Goal: Task Accomplishment & Management: Manage account settings

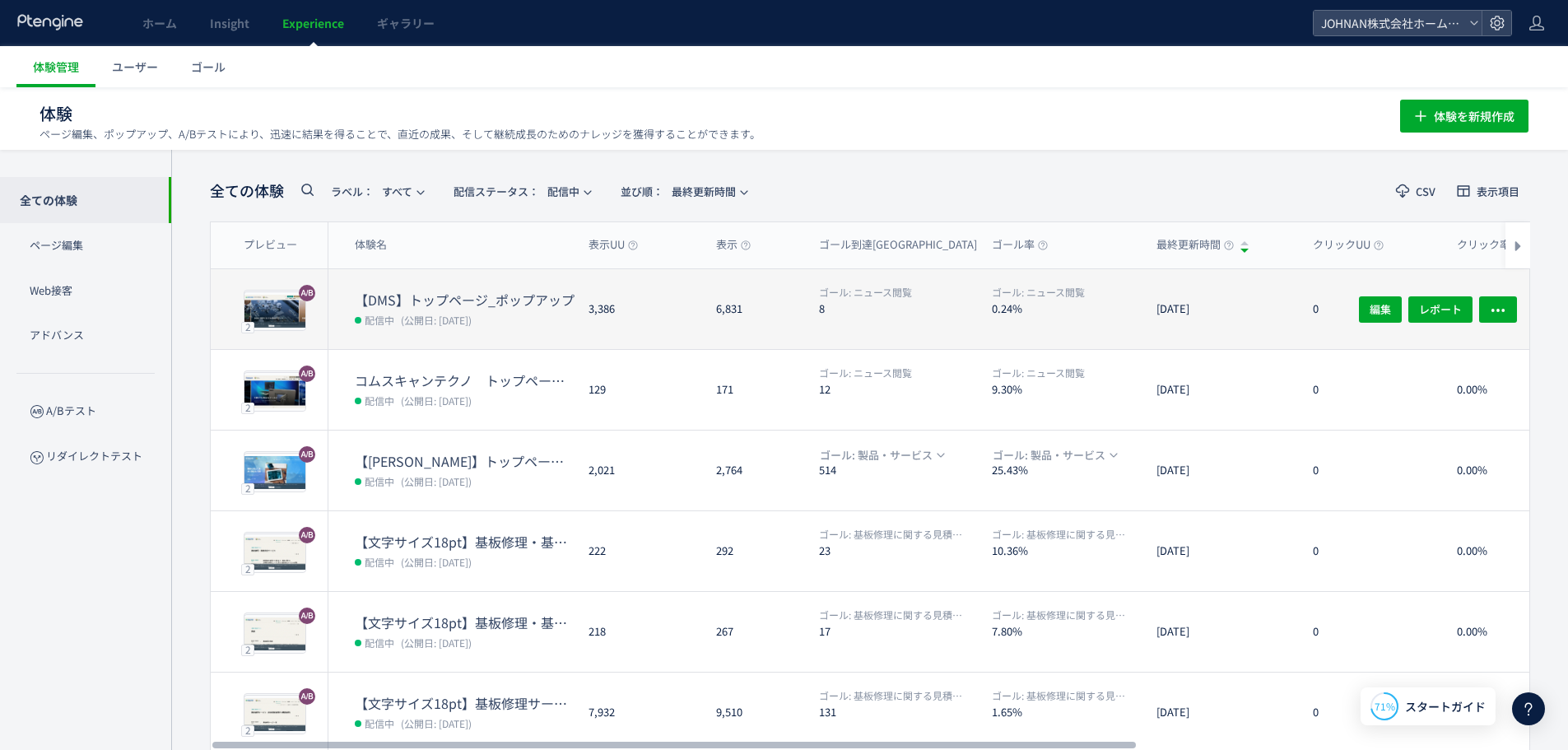
click at [556, 316] on dd "配信中 (公開日: [DATE])" at bounding box center [465, 320] width 221 height 22
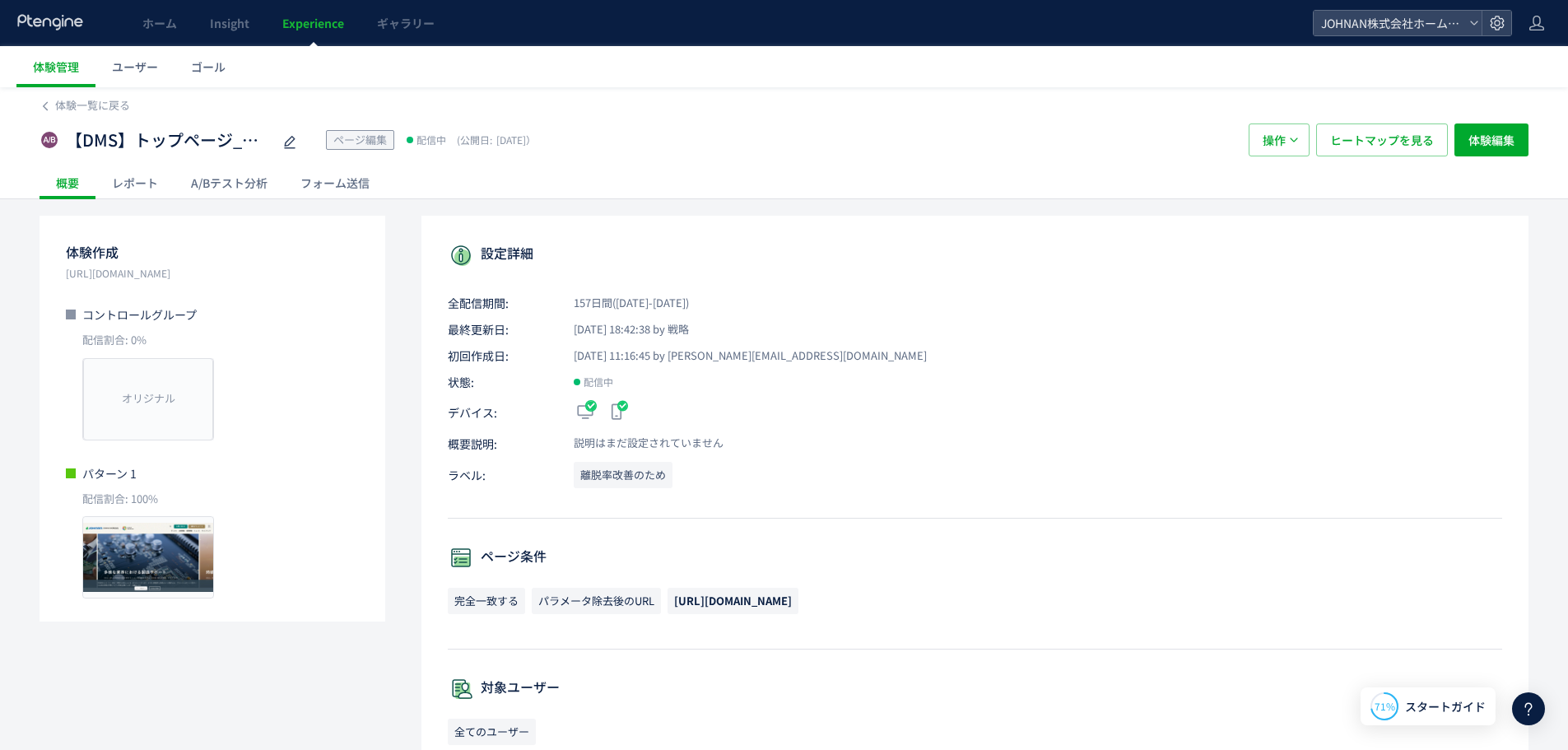
click at [147, 184] on div "レポート" at bounding box center [134, 183] width 79 height 33
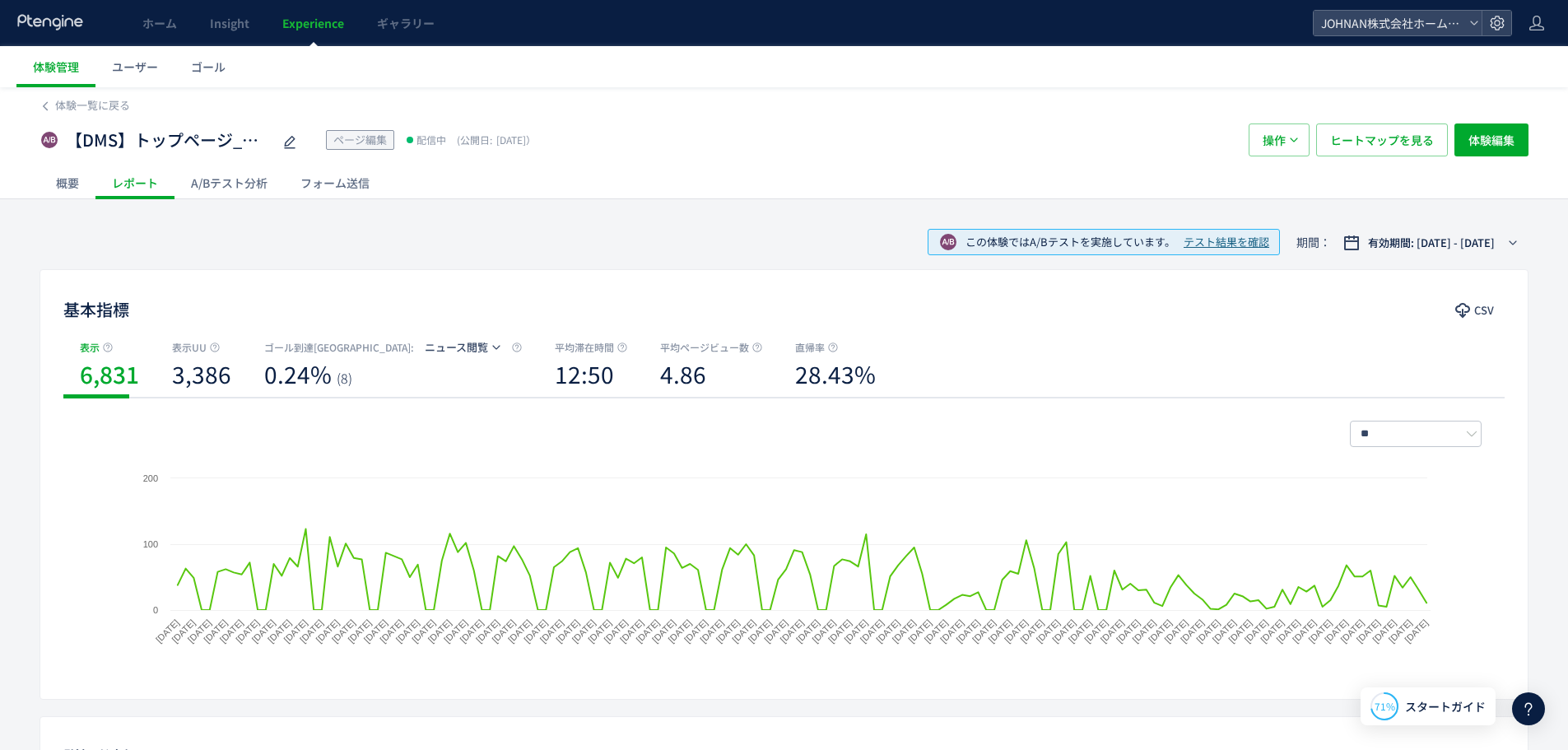
click at [75, 181] on div "概要" at bounding box center [68, 183] width 56 height 33
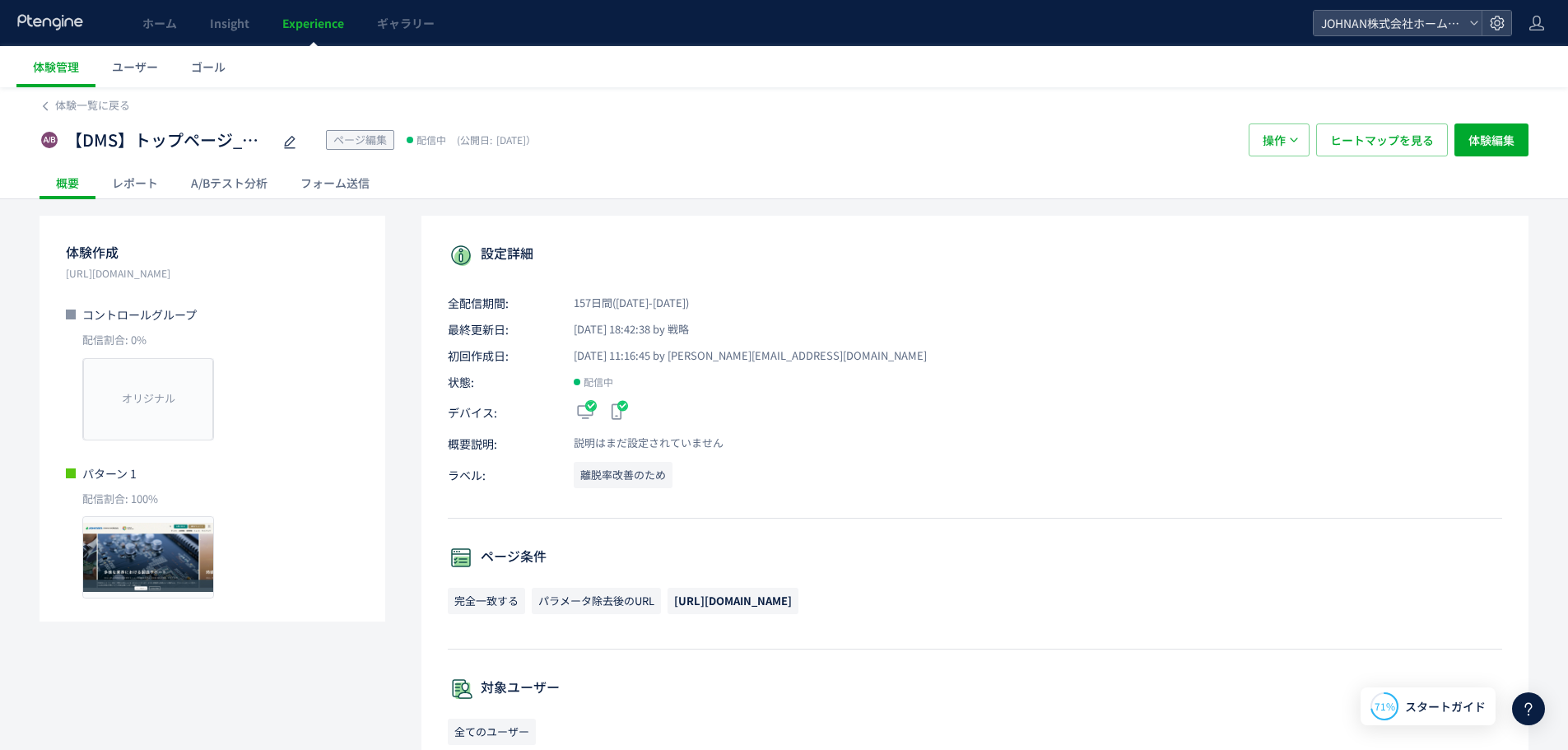
click at [244, 181] on div "A/Bテスト分析" at bounding box center [229, 183] width 109 height 33
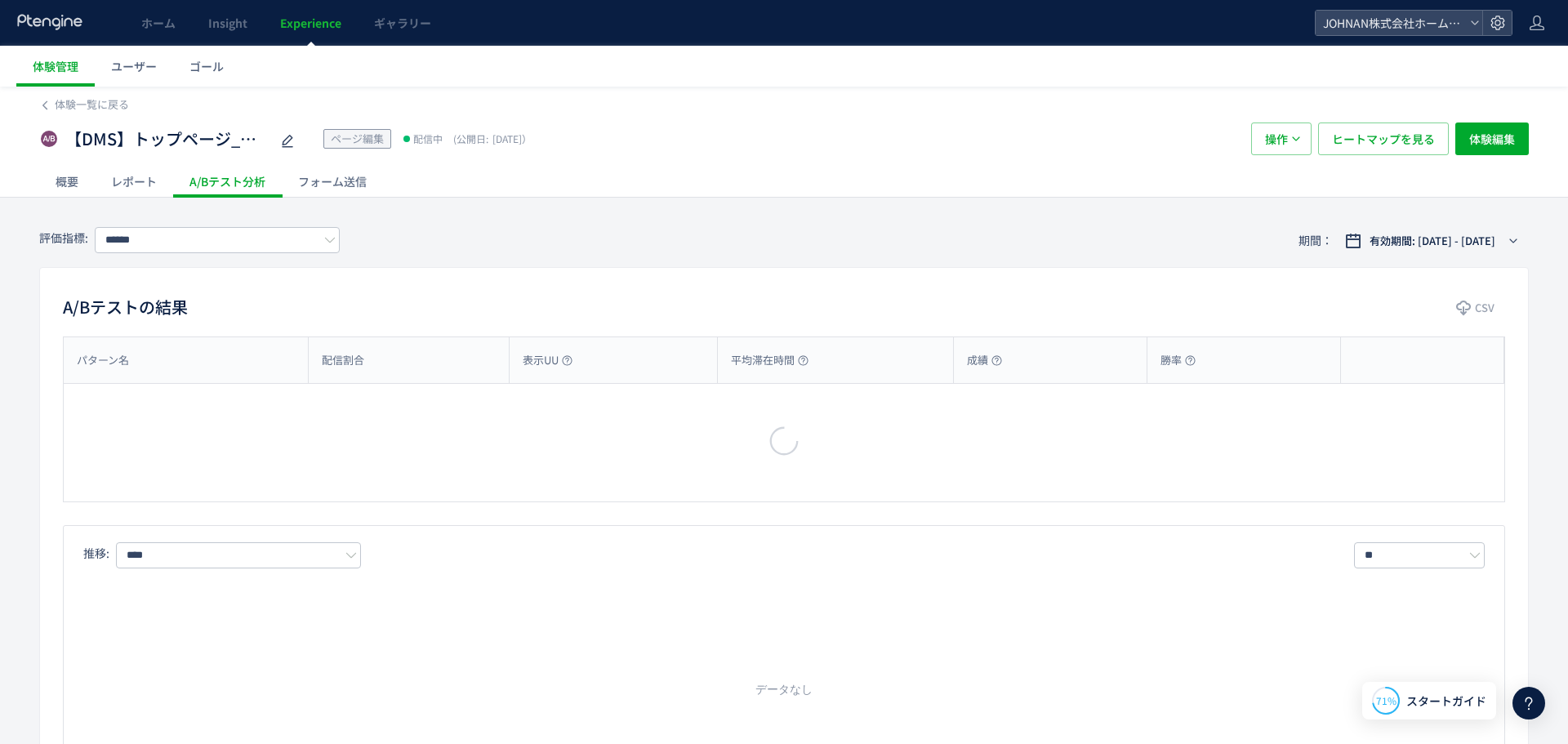
type input "******"
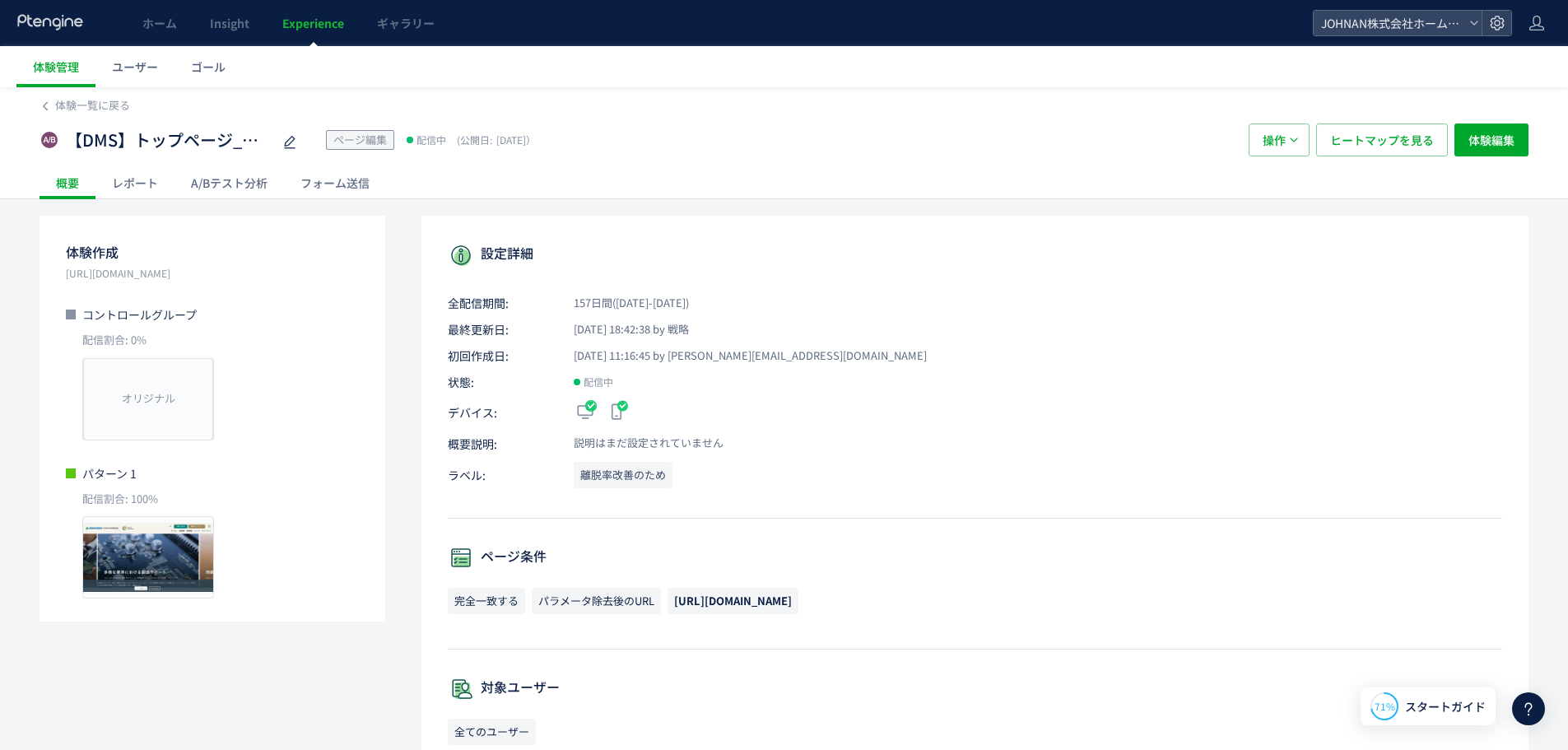
click at [312, 29] on span "Experience" at bounding box center [313, 23] width 62 height 17
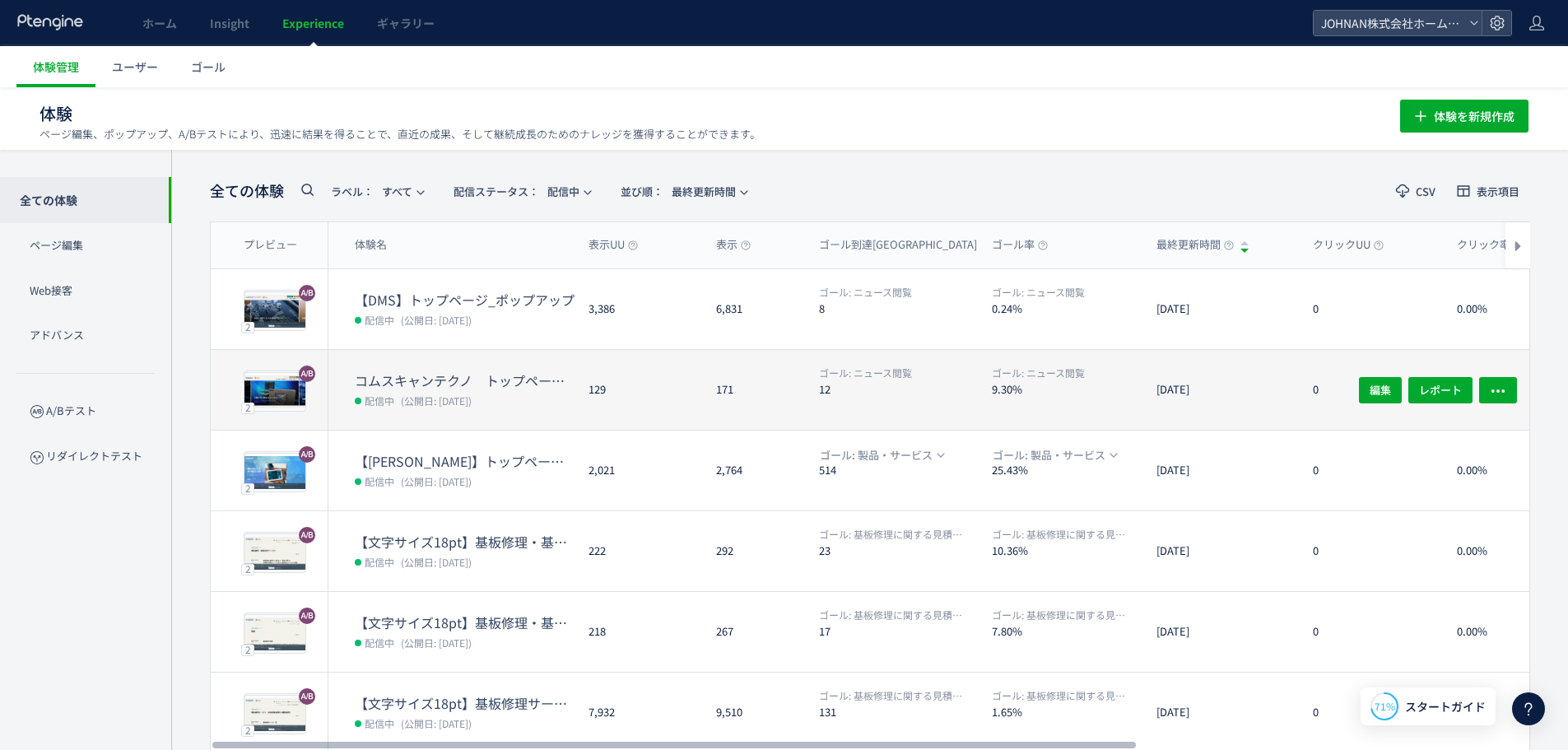
click at [501, 400] on dd "配信中 (公開日: [DATE])" at bounding box center [465, 400] width 221 height 22
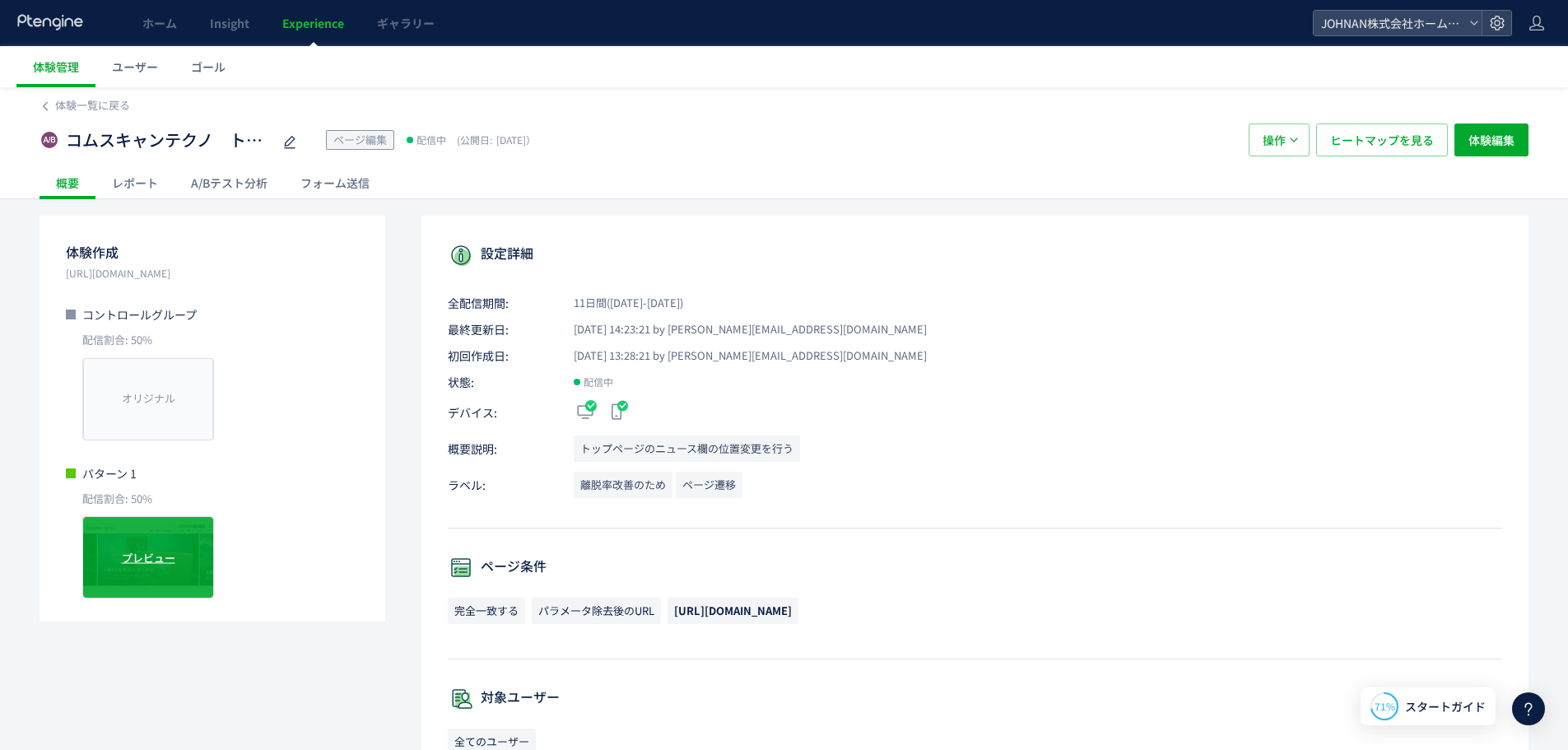
click at [142, 567] on div "プレビュー" at bounding box center [147, 557] width 132 height 82
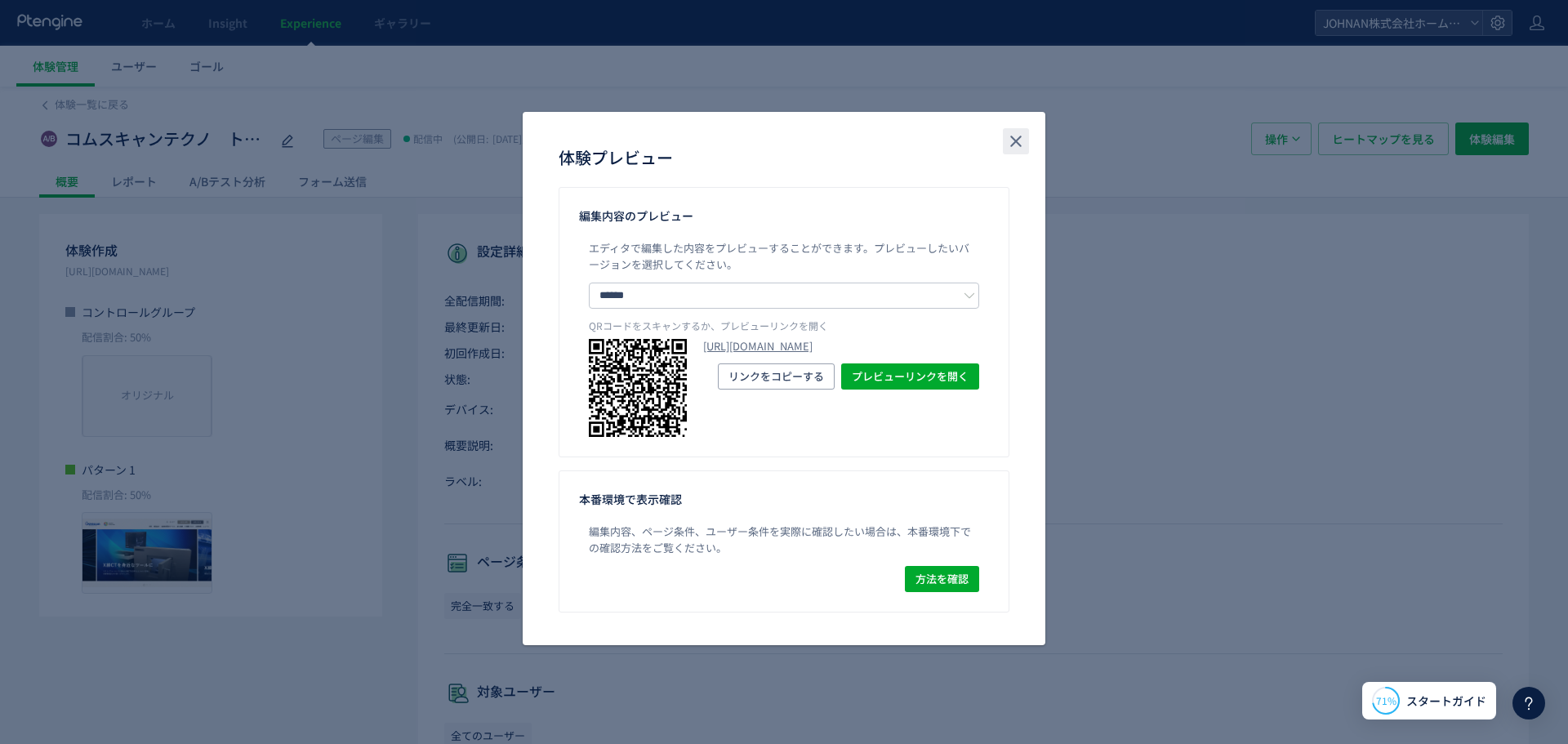
drag, startPoint x: 1015, startPoint y: 145, endPoint x: 509, endPoint y: 175, distance: 506.9
click at [1006, 141] on icon "close" at bounding box center [1016, 141] width 20 height 20
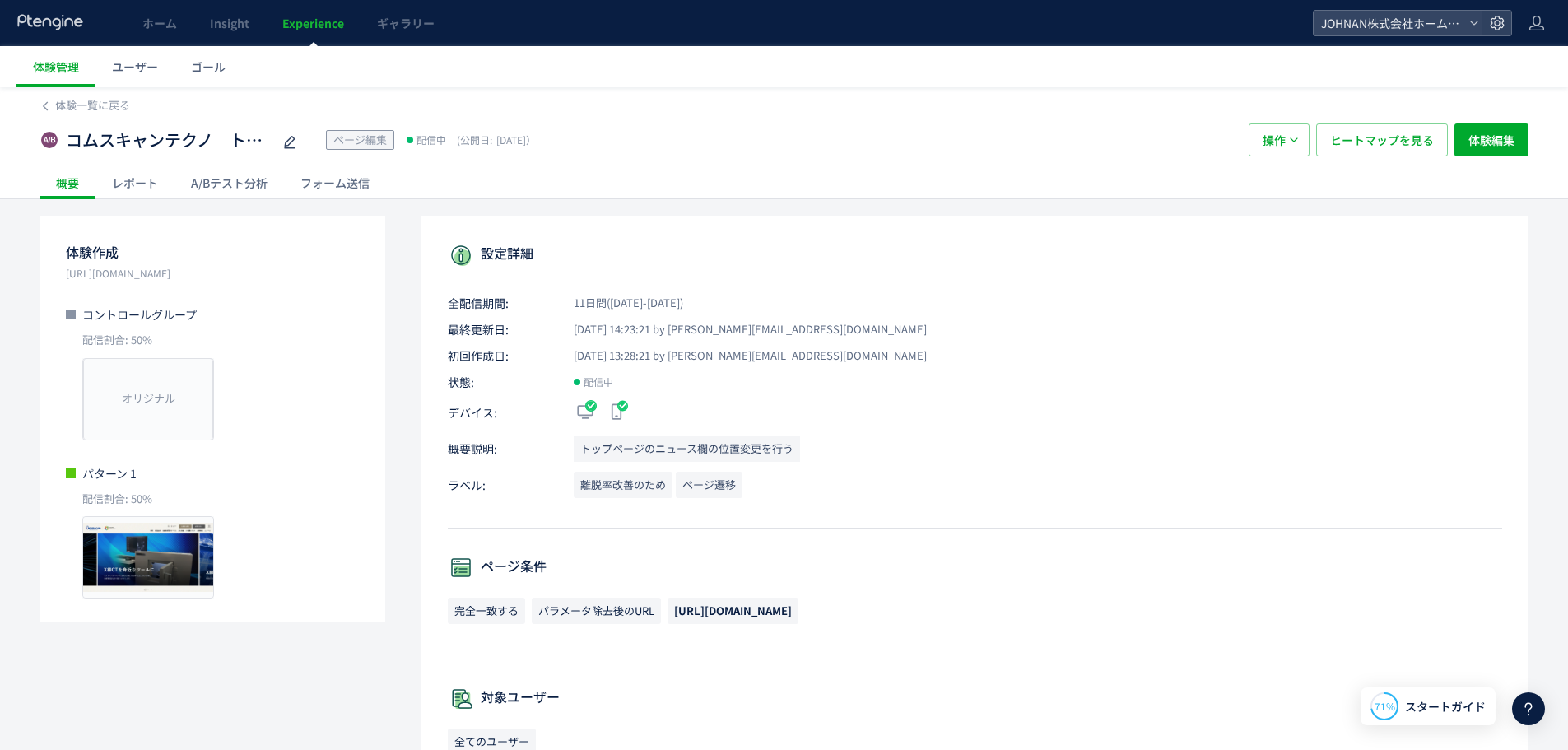
click at [229, 195] on div "A/Bテスト分析" at bounding box center [229, 183] width 109 height 33
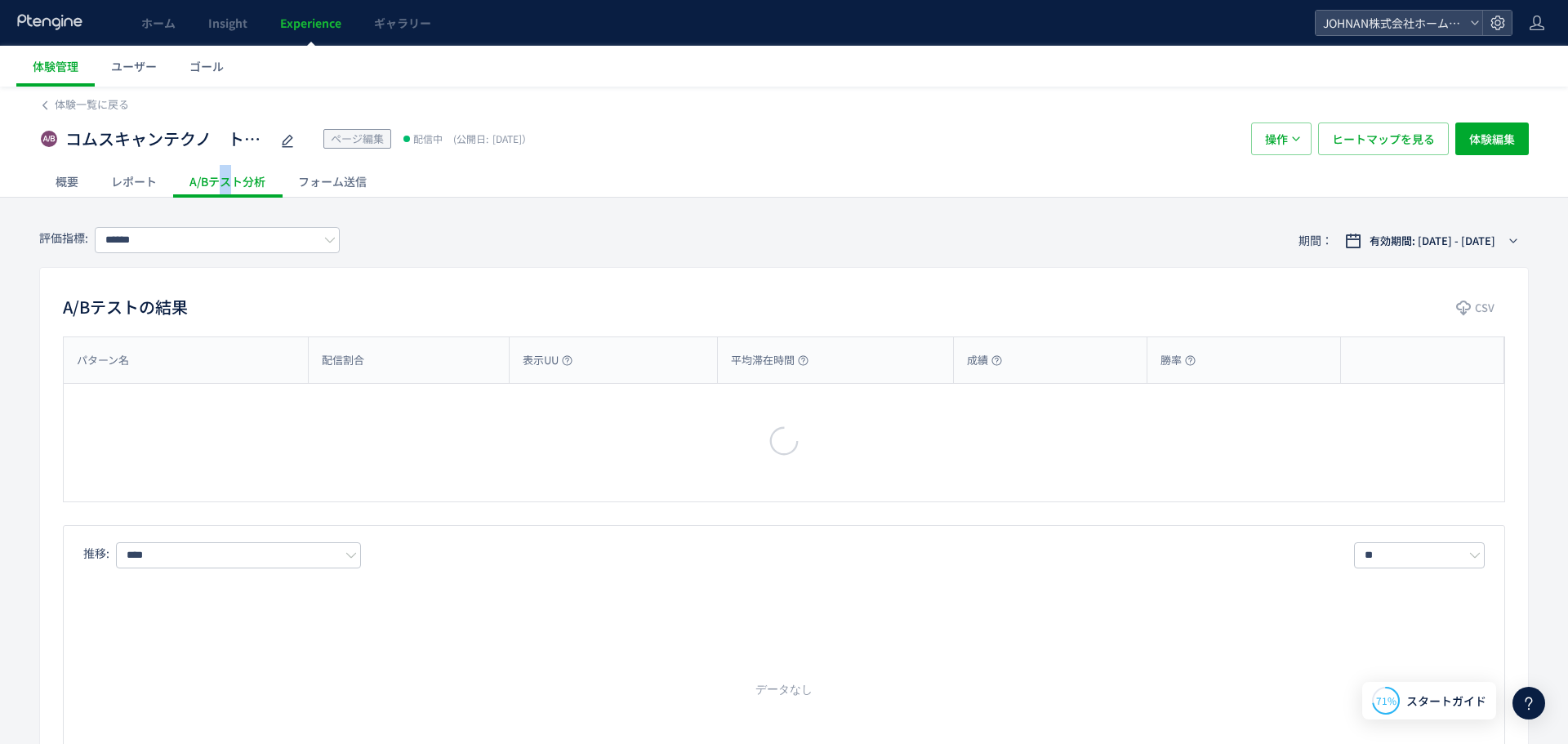
type input "******"
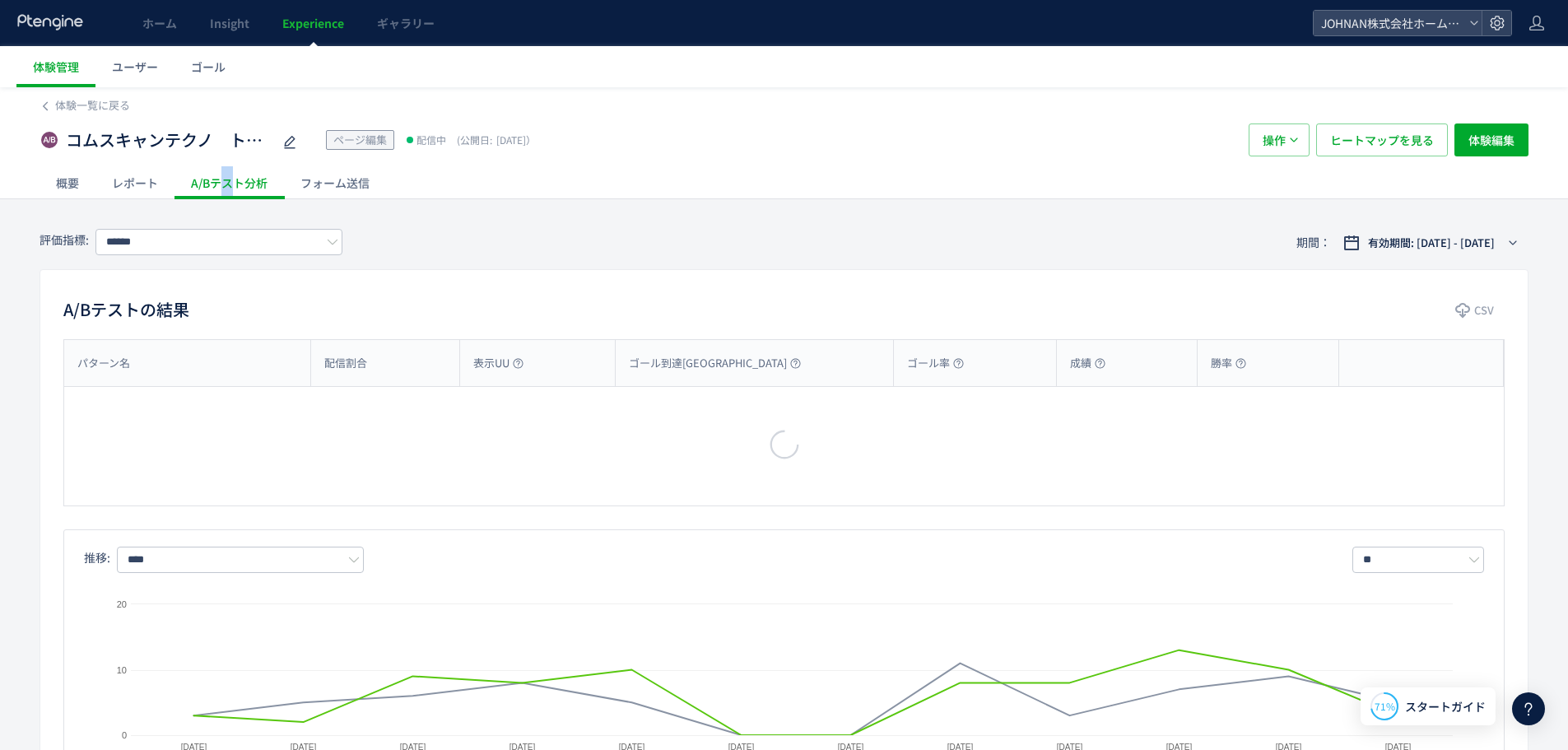
click at [233, 185] on div "A/Bテスト分析" at bounding box center [229, 183] width 109 height 33
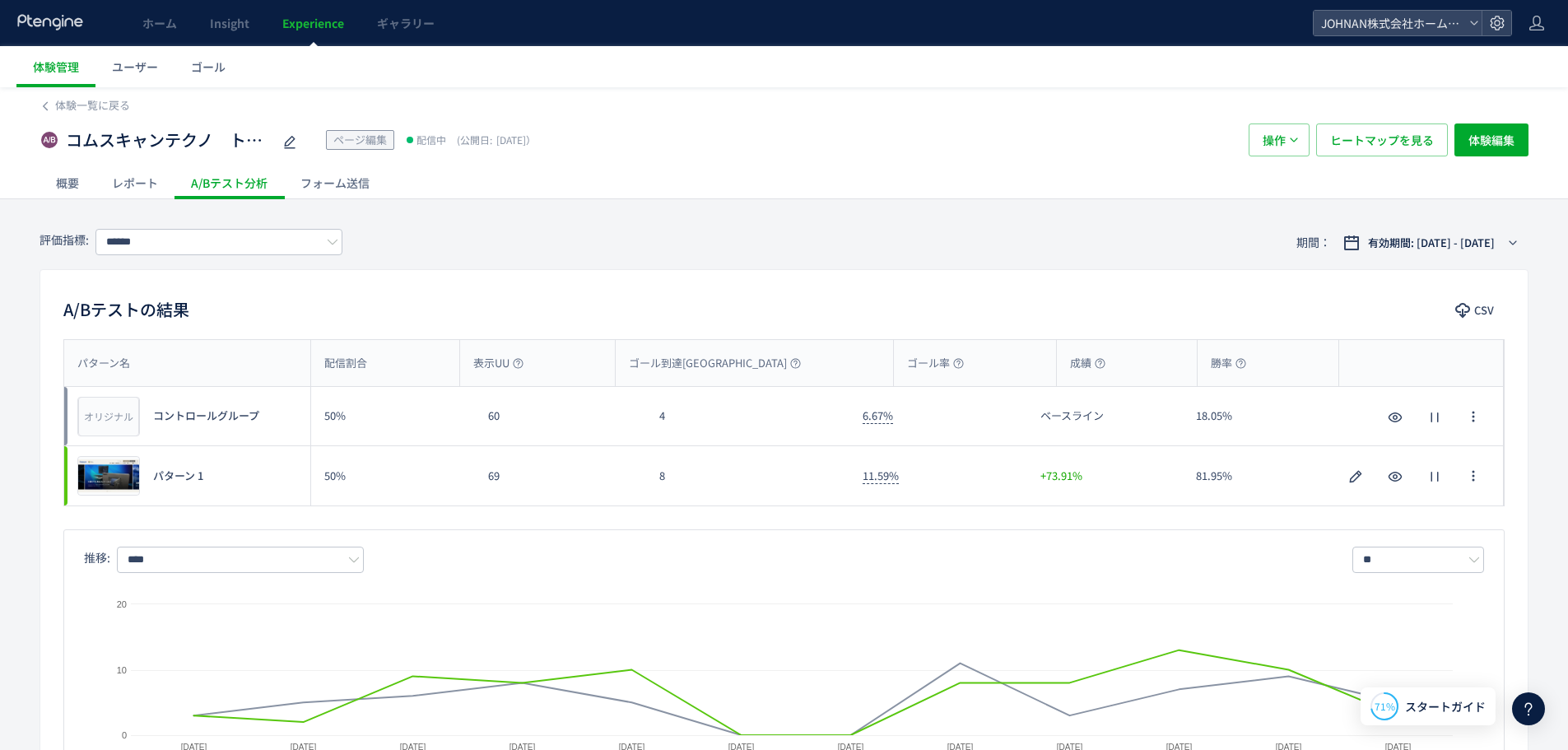
click at [318, 28] on span "Experience" at bounding box center [313, 23] width 62 height 17
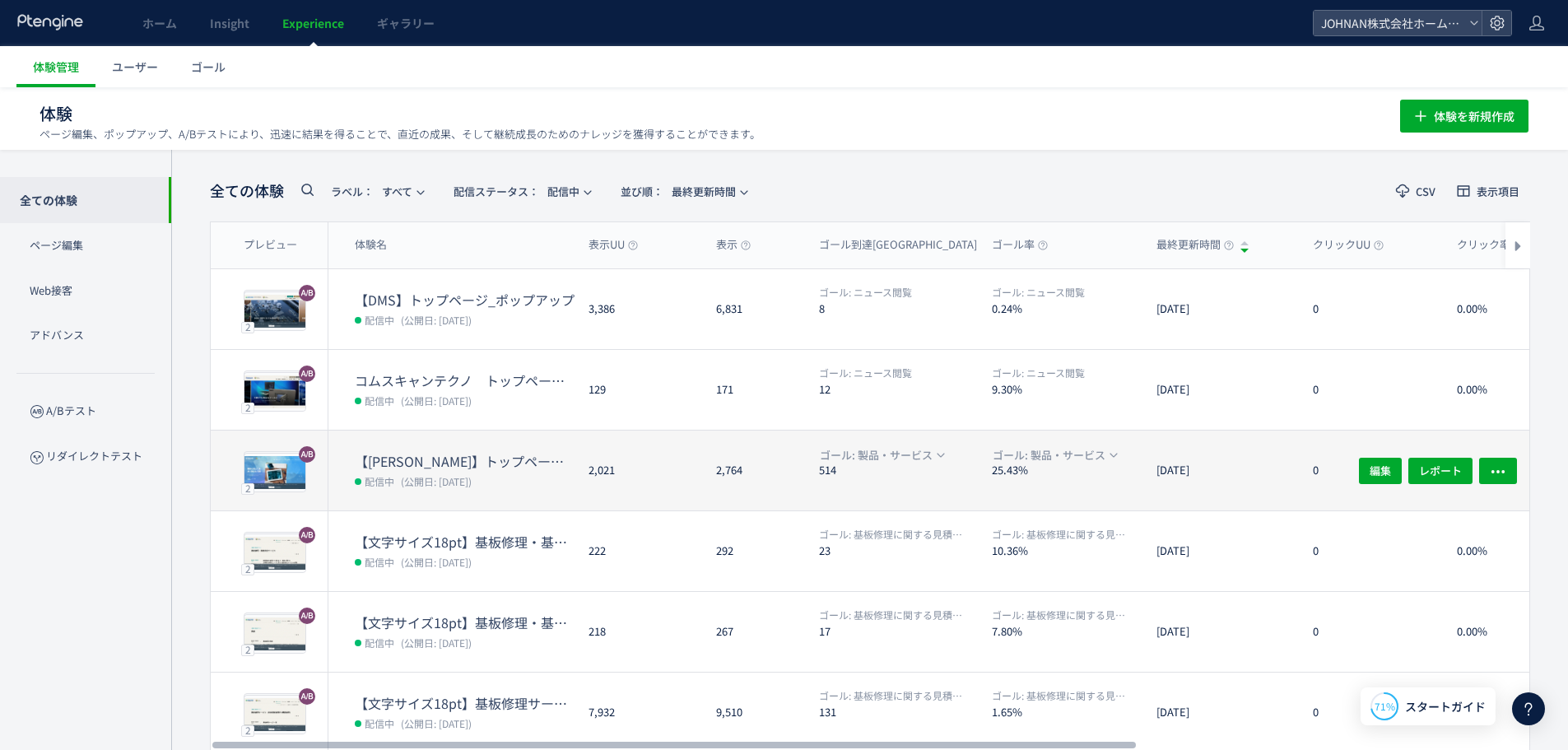
click at [524, 487] on dd "配信中 (公開日: [DATE])" at bounding box center [465, 481] width 221 height 22
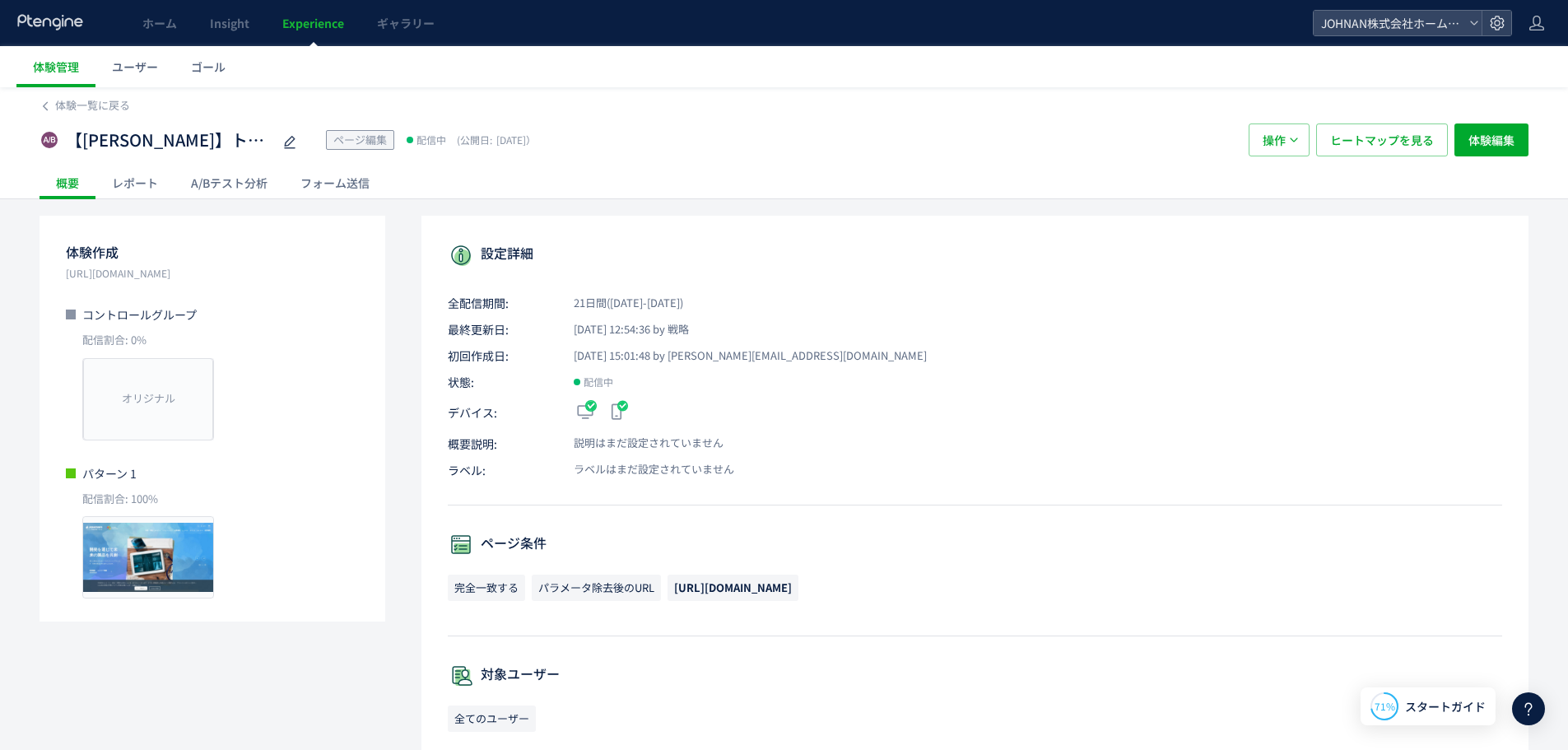
click at [246, 175] on div "A/Bテスト分析" at bounding box center [229, 183] width 109 height 33
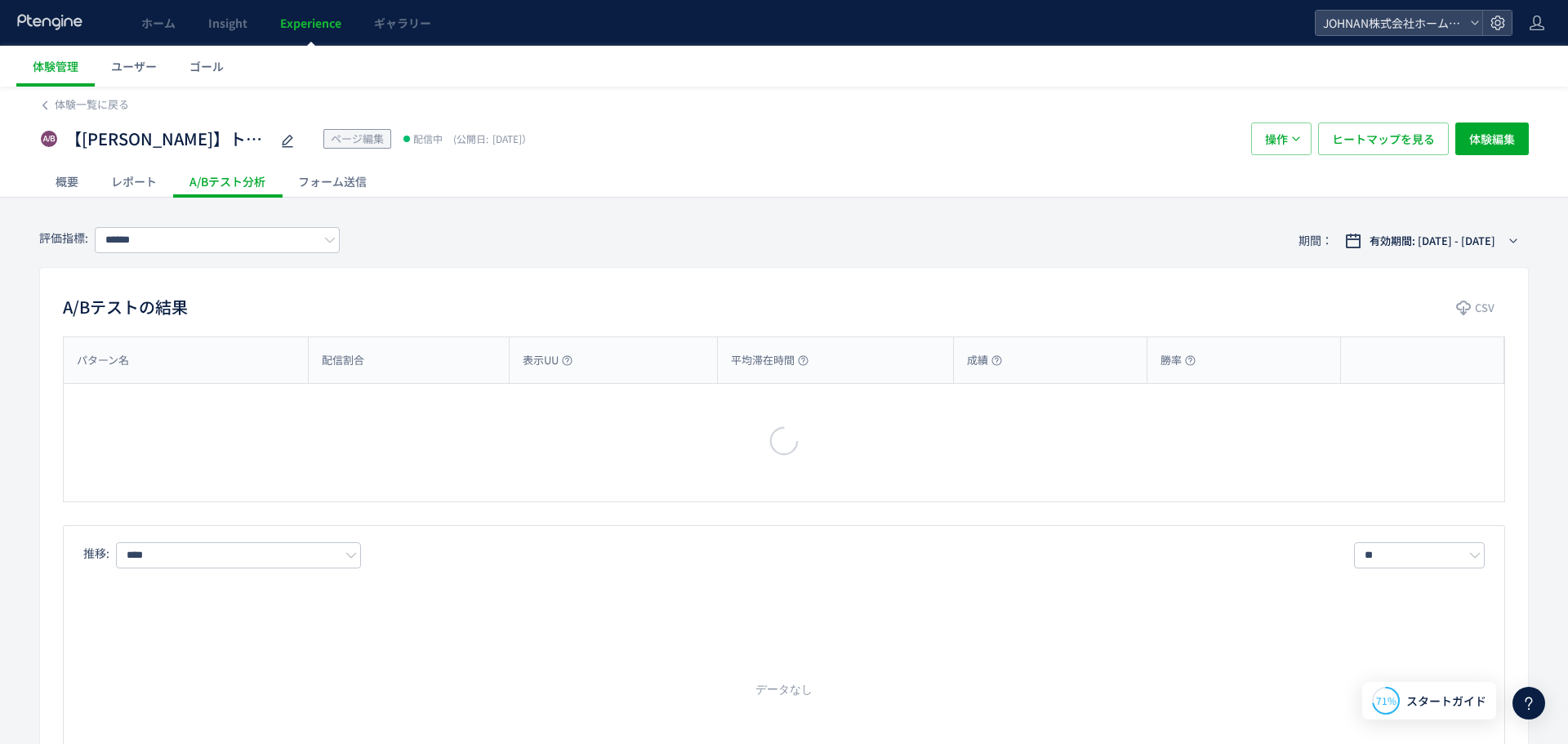
type input "*******"
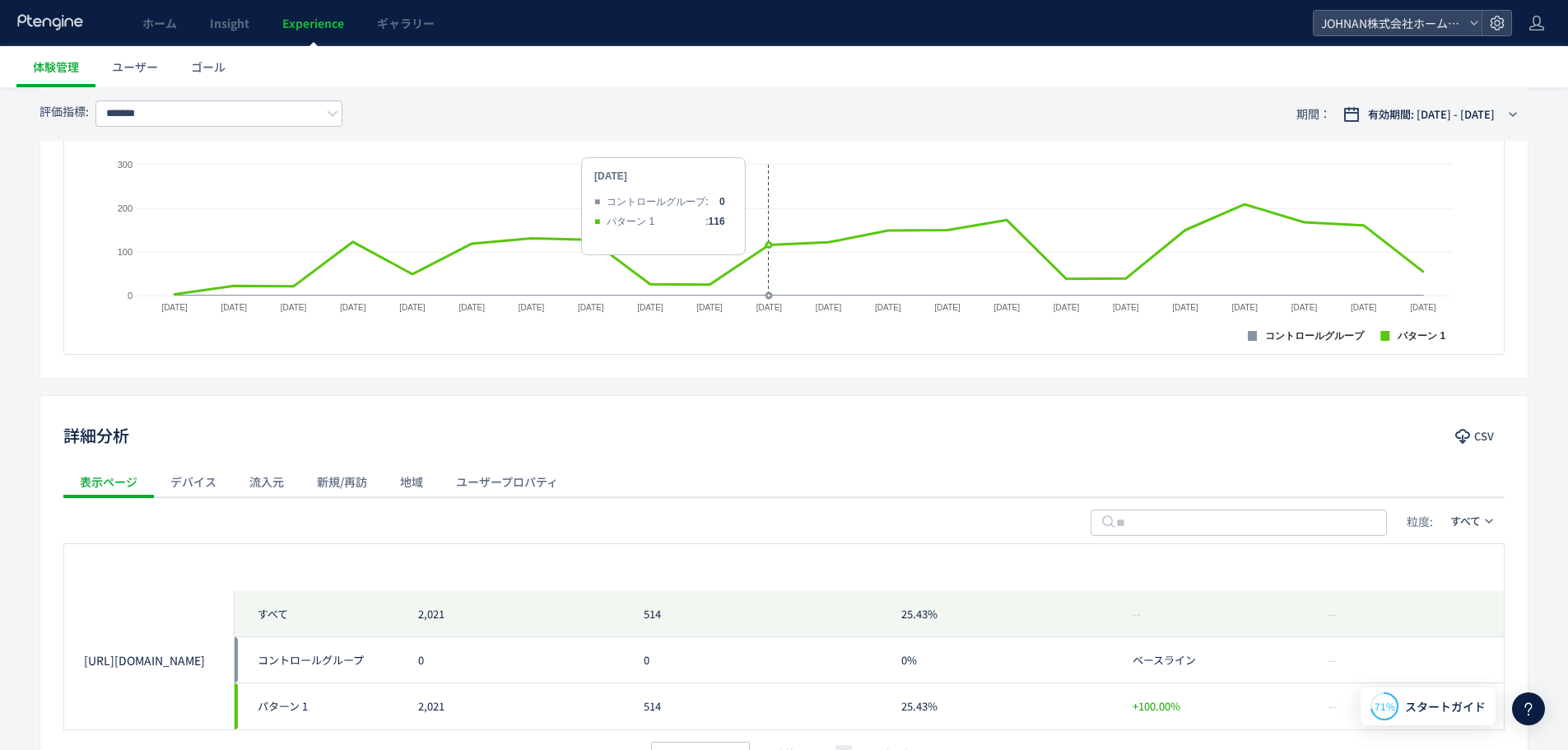
scroll to position [560, 0]
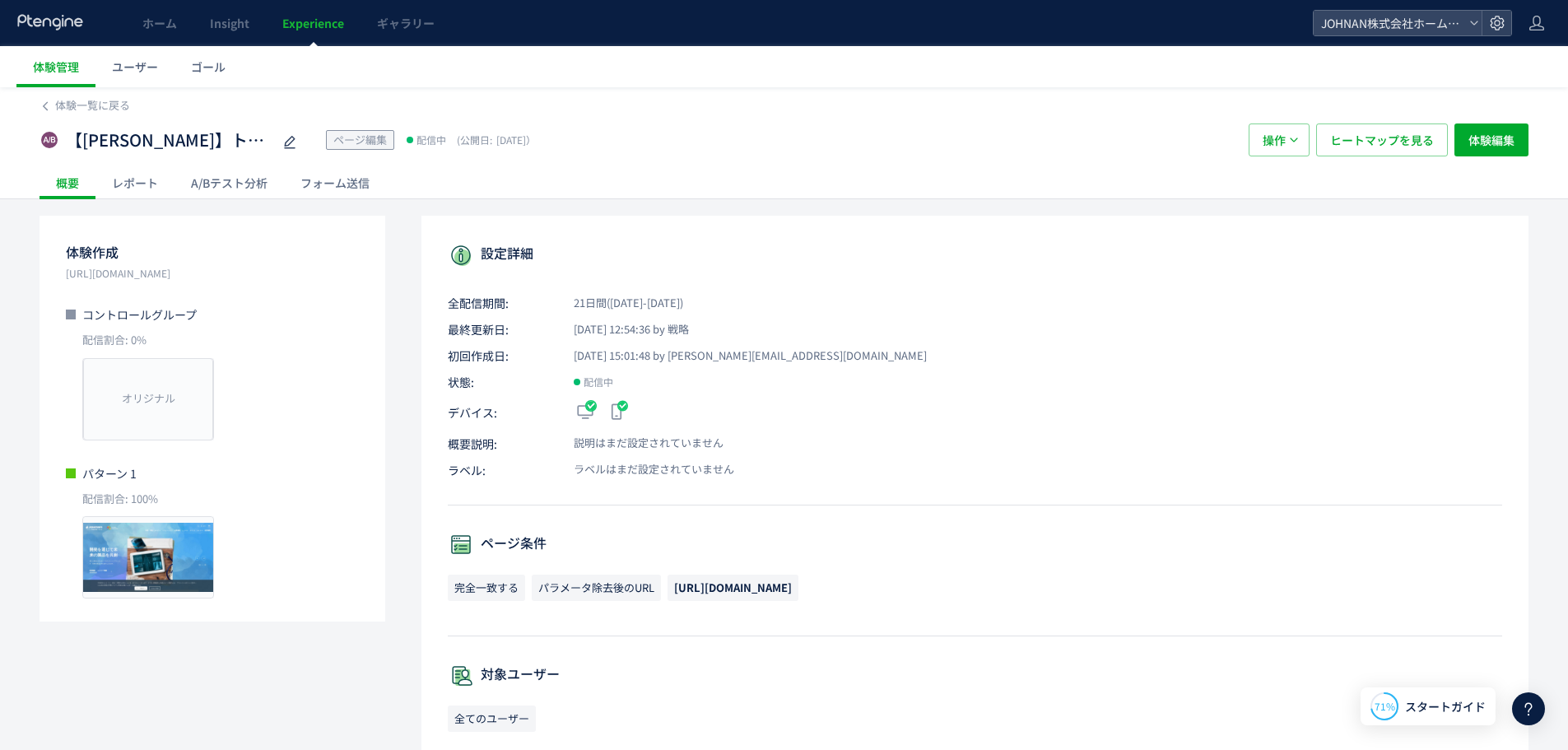
click at [148, 179] on div "レポート" at bounding box center [134, 183] width 79 height 33
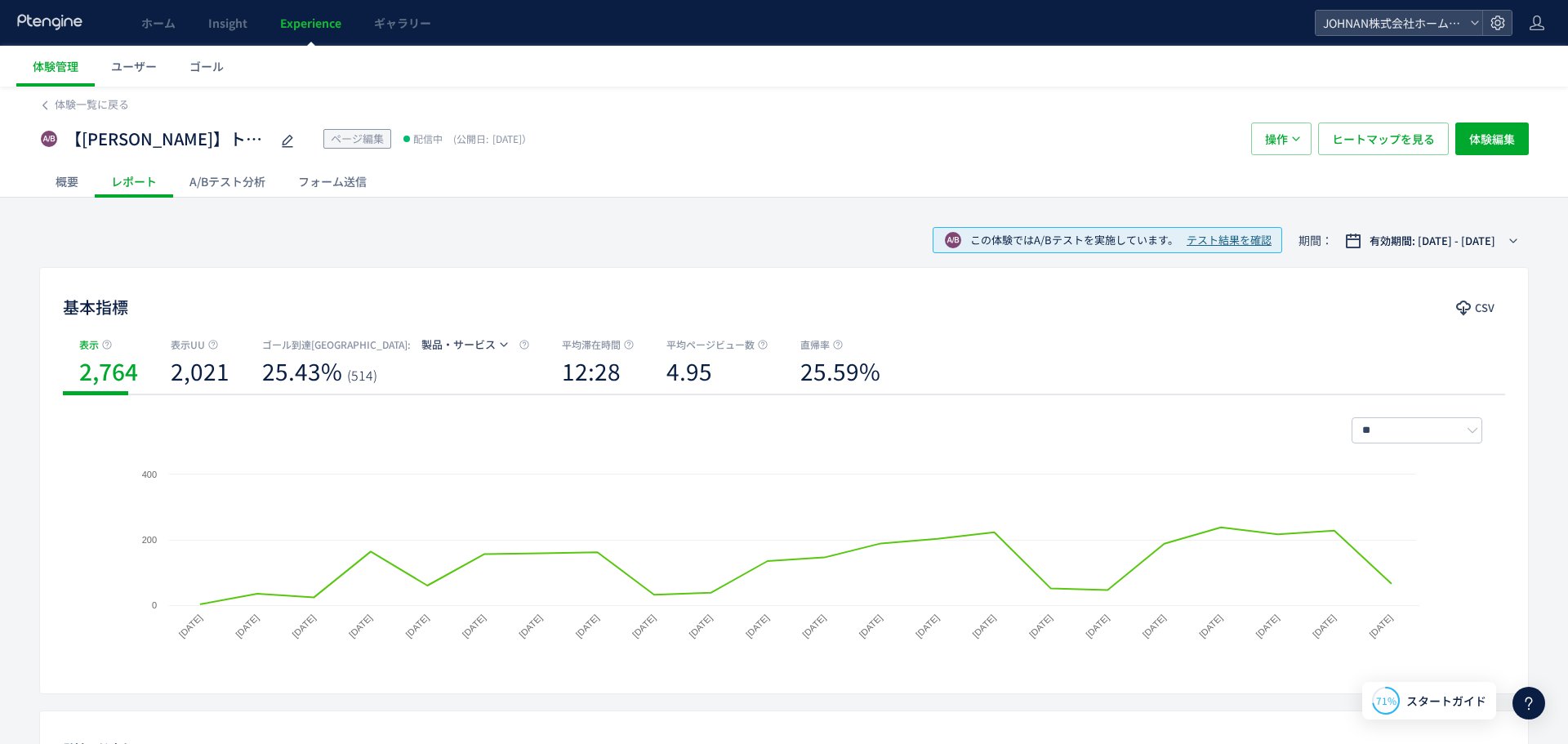
click at [211, 188] on div "A/Bテスト分析" at bounding box center [227, 181] width 108 height 33
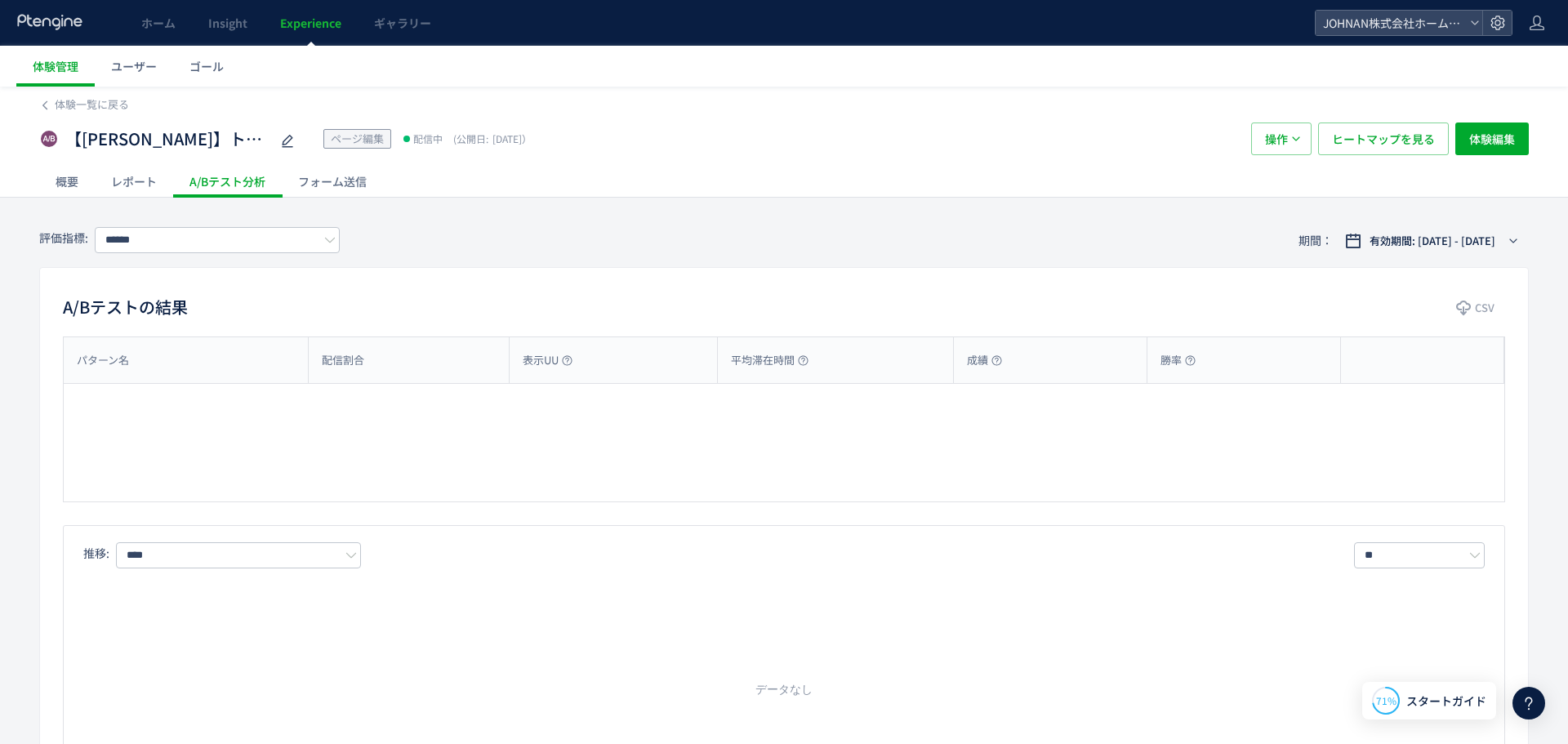
type input "*******"
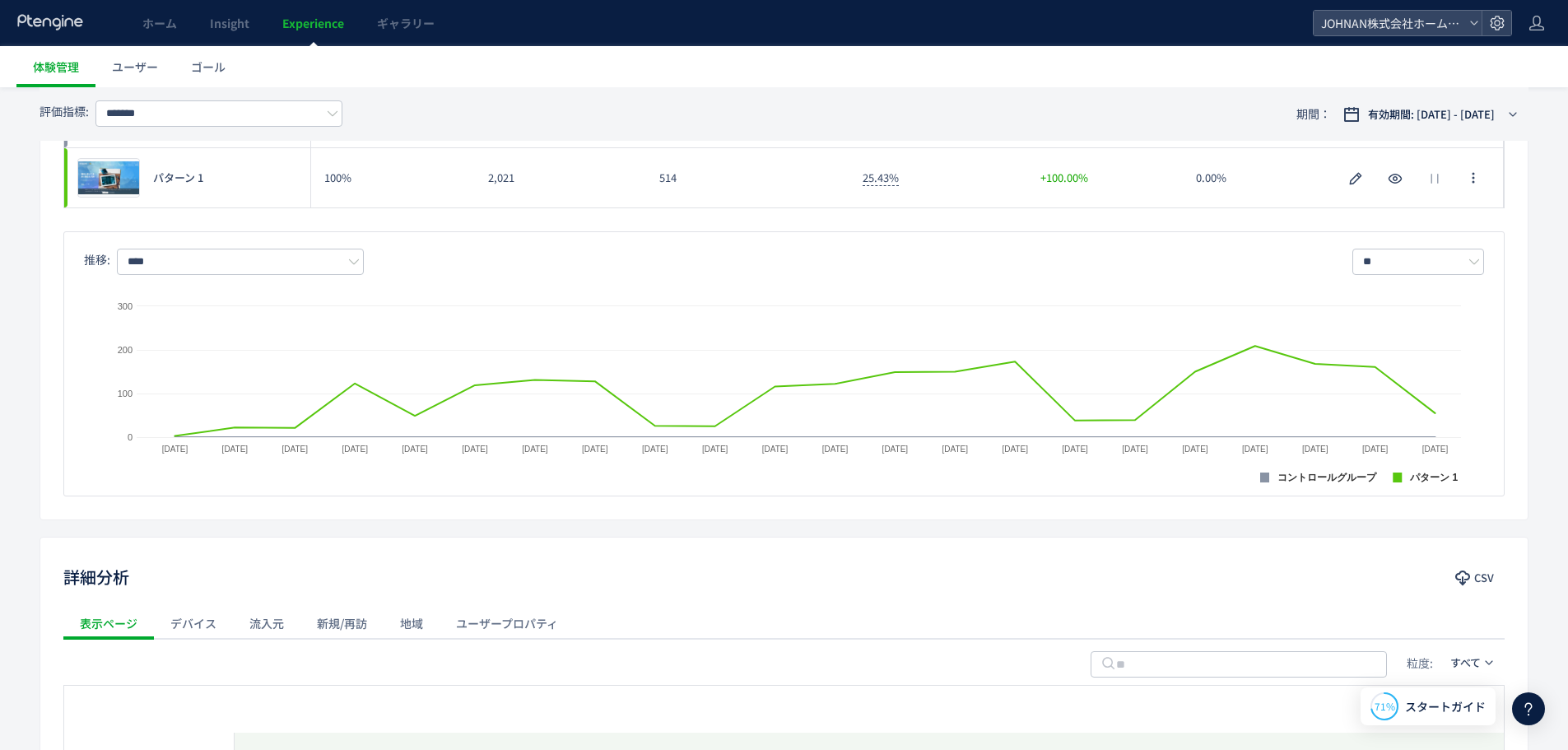
scroll to position [560, 0]
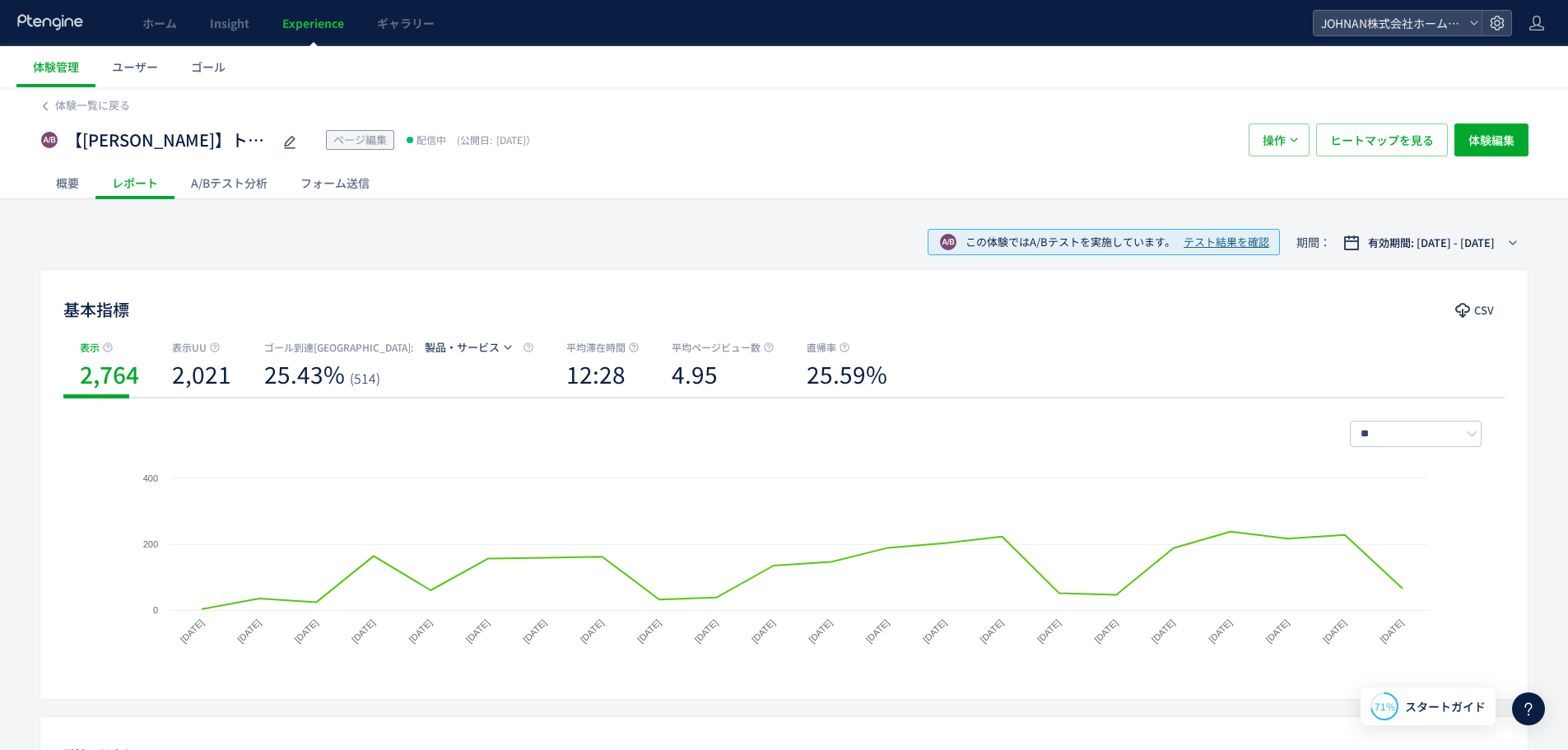
click at [329, 22] on span "Experience" at bounding box center [313, 23] width 62 height 17
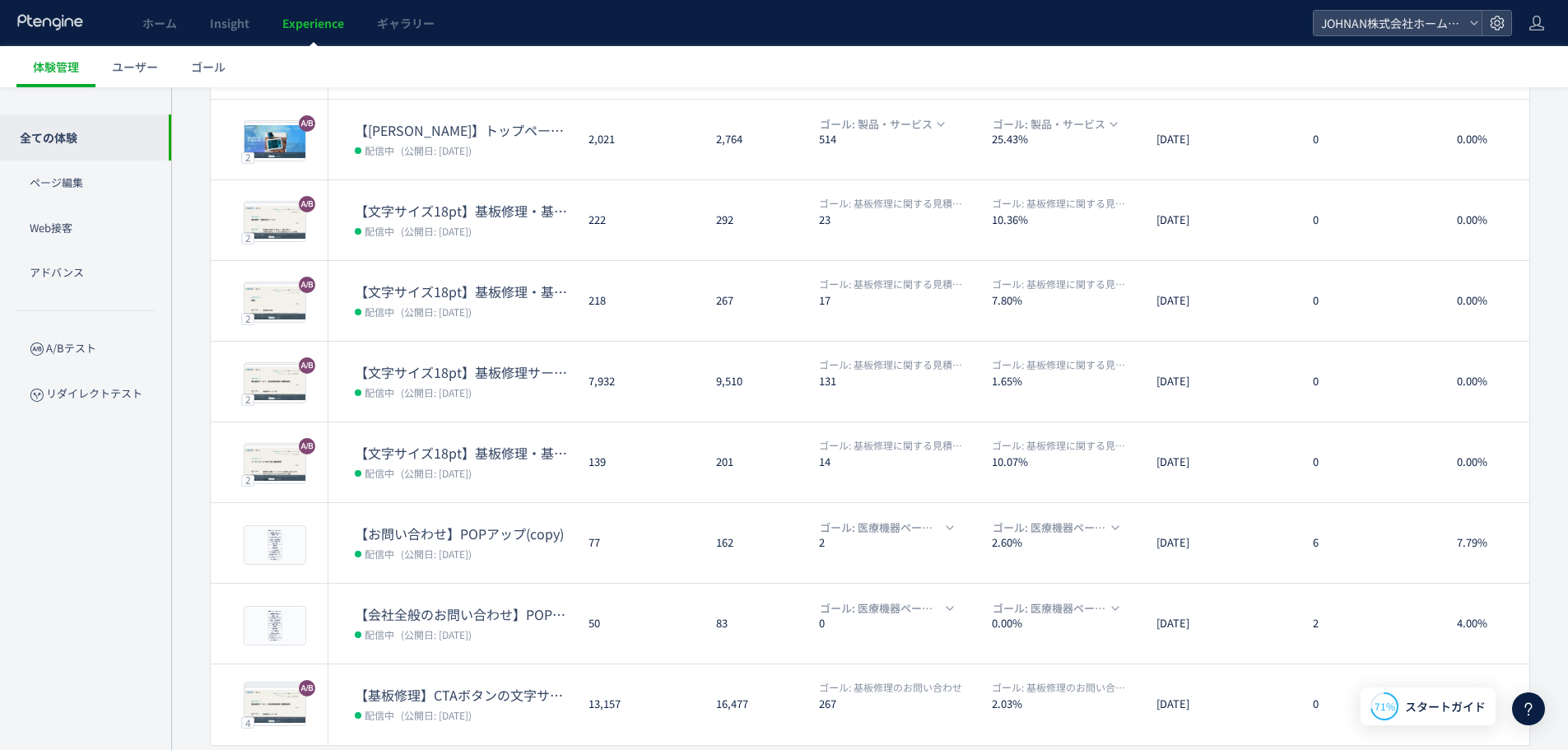
scroll to position [343, 0]
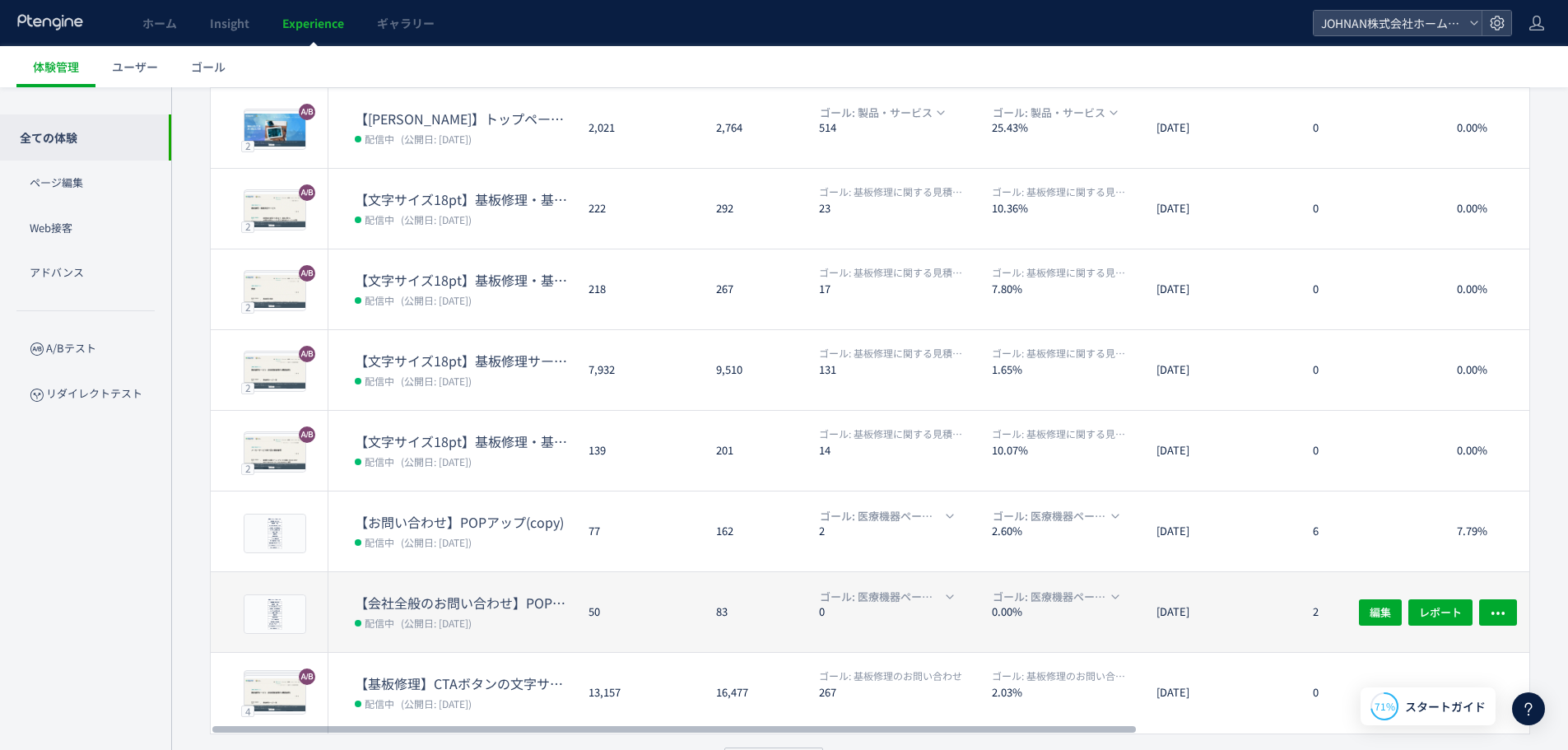
click at [996, 609] on dt "0.00%" at bounding box center [1067, 612] width 151 height 16
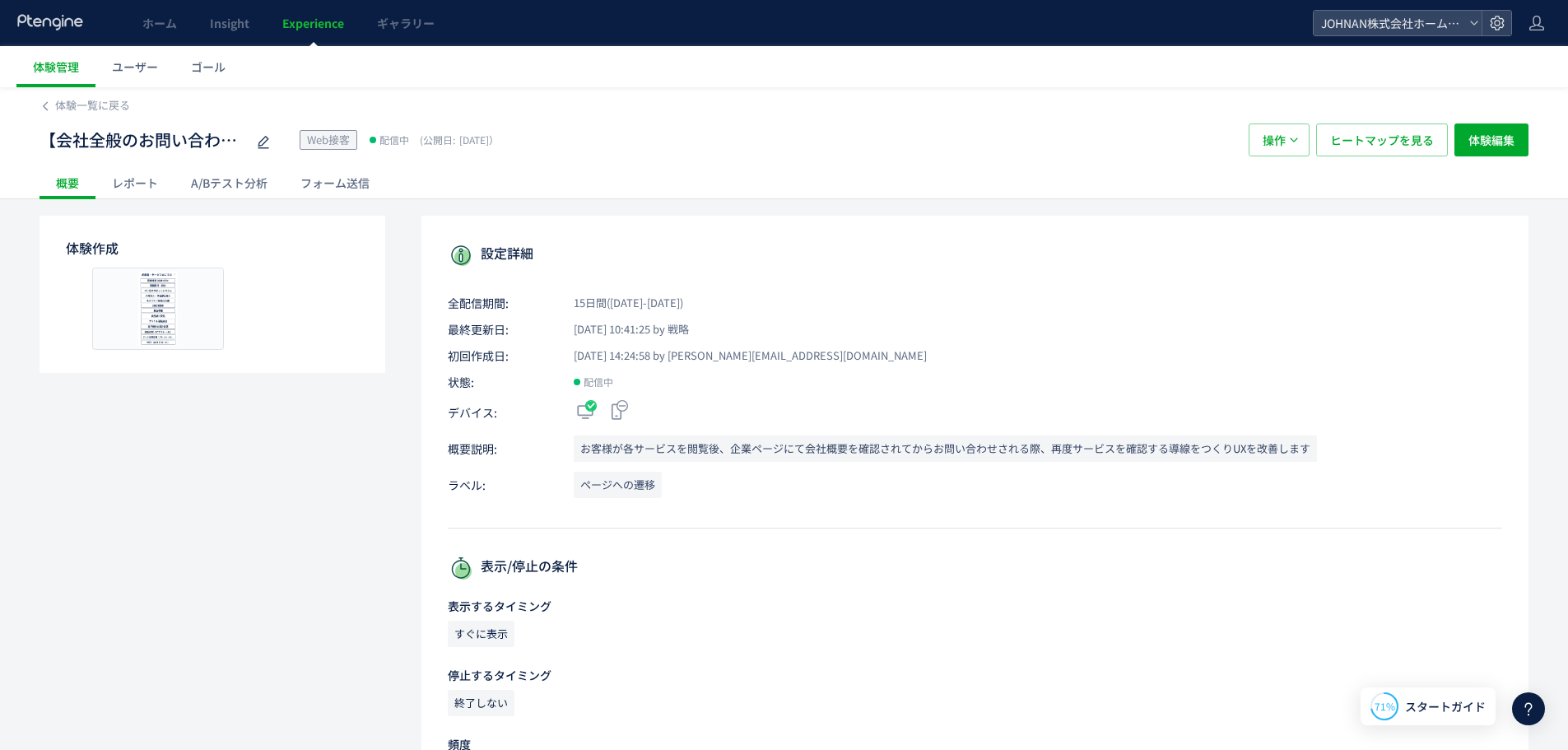
click at [214, 183] on div "A/Bテスト分析" at bounding box center [229, 183] width 109 height 33
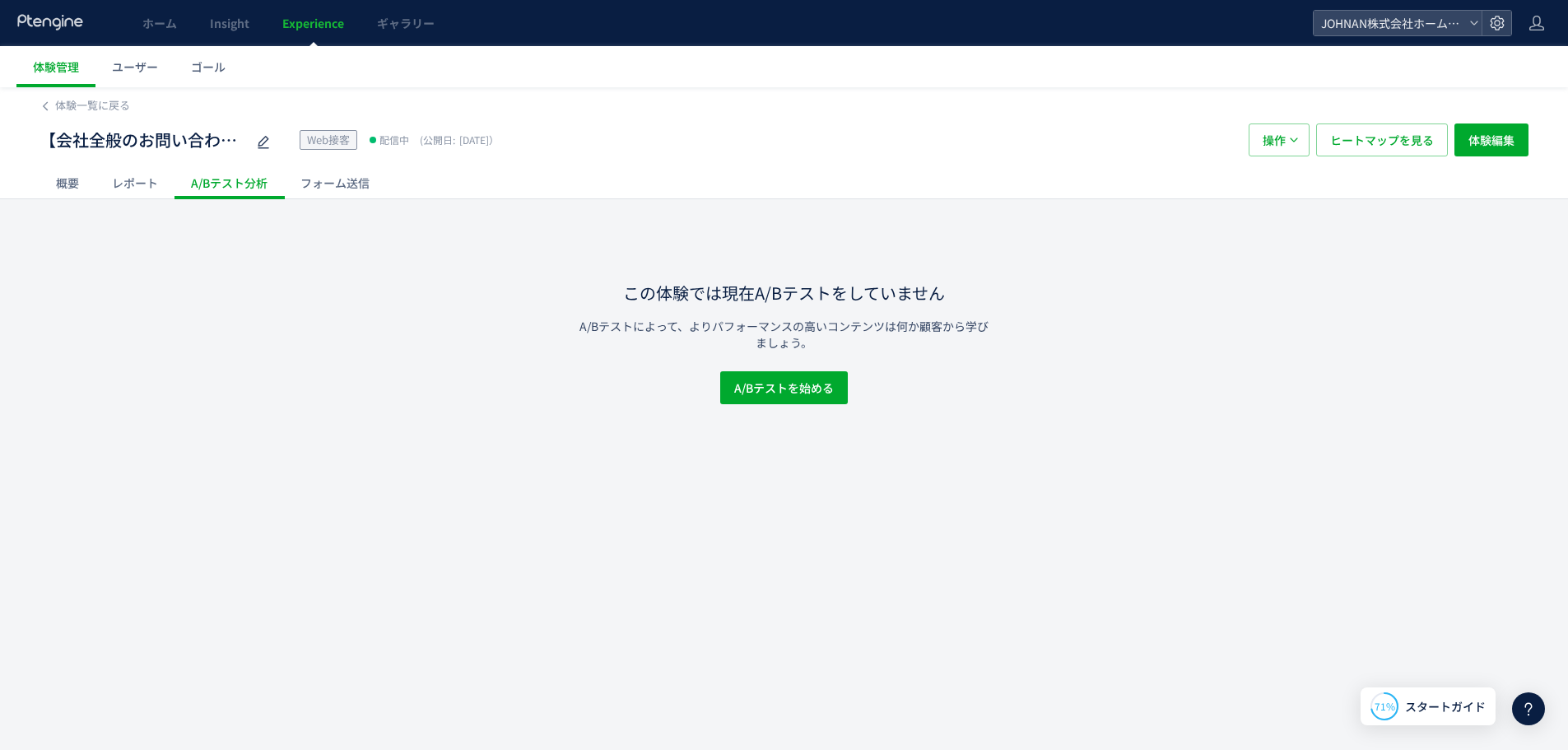
click at [150, 188] on div "レポート" at bounding box center [134, 183] width 79 height 33
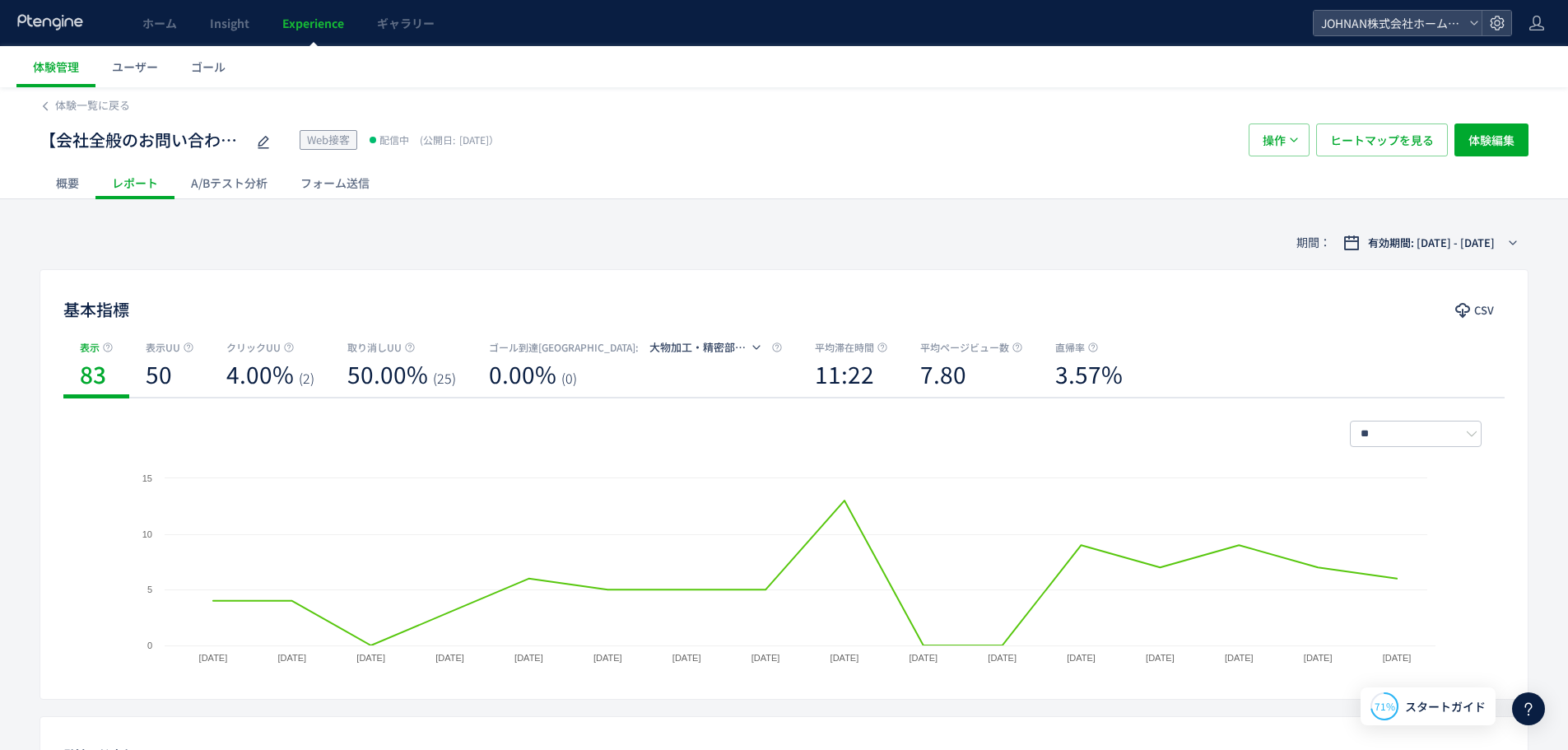
click at [79, 180] on div "概要" at bounding box center [68, 183] width 56 height 33
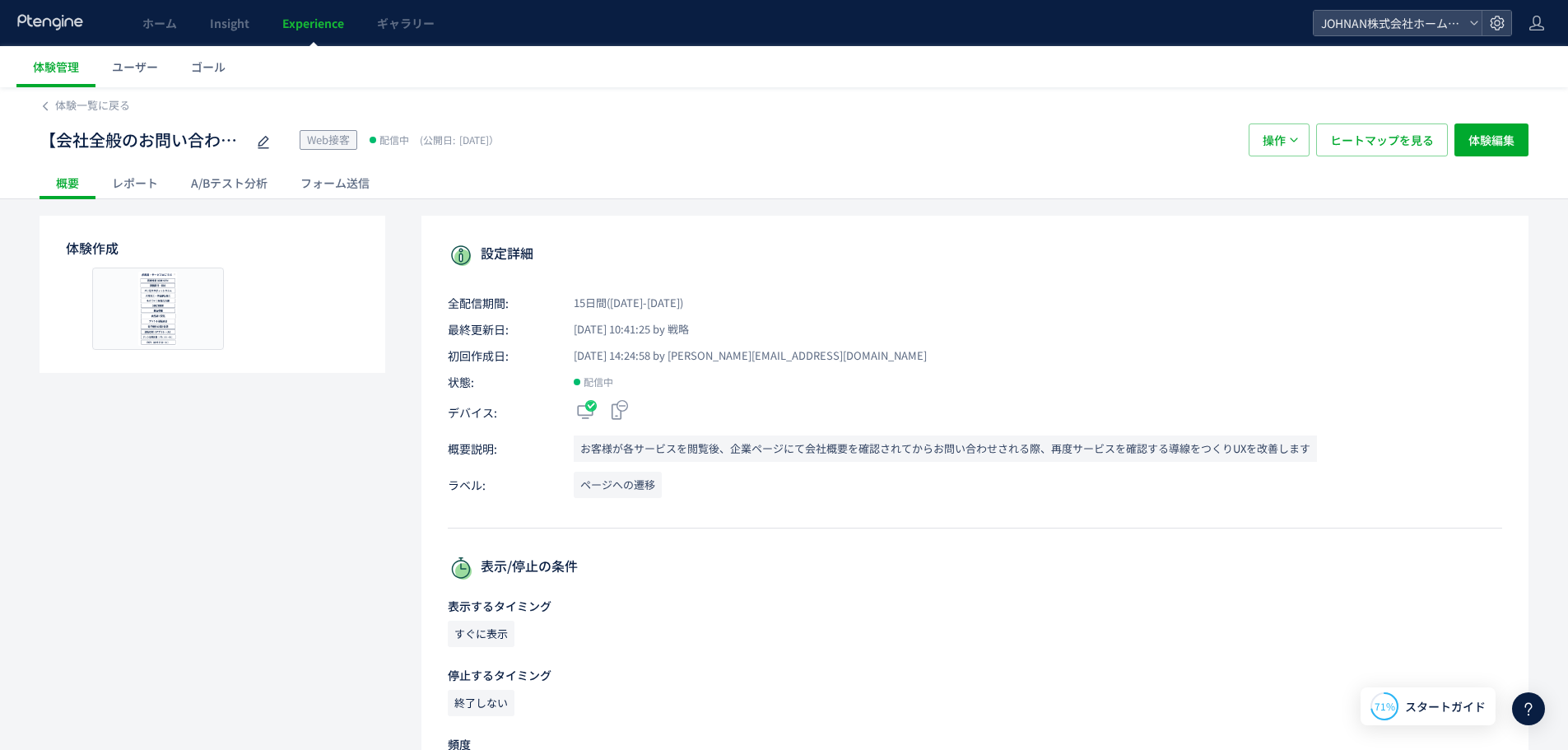
click at [146, 180] on div "レポート" at bounding box center [134, 183] width 79 height 33
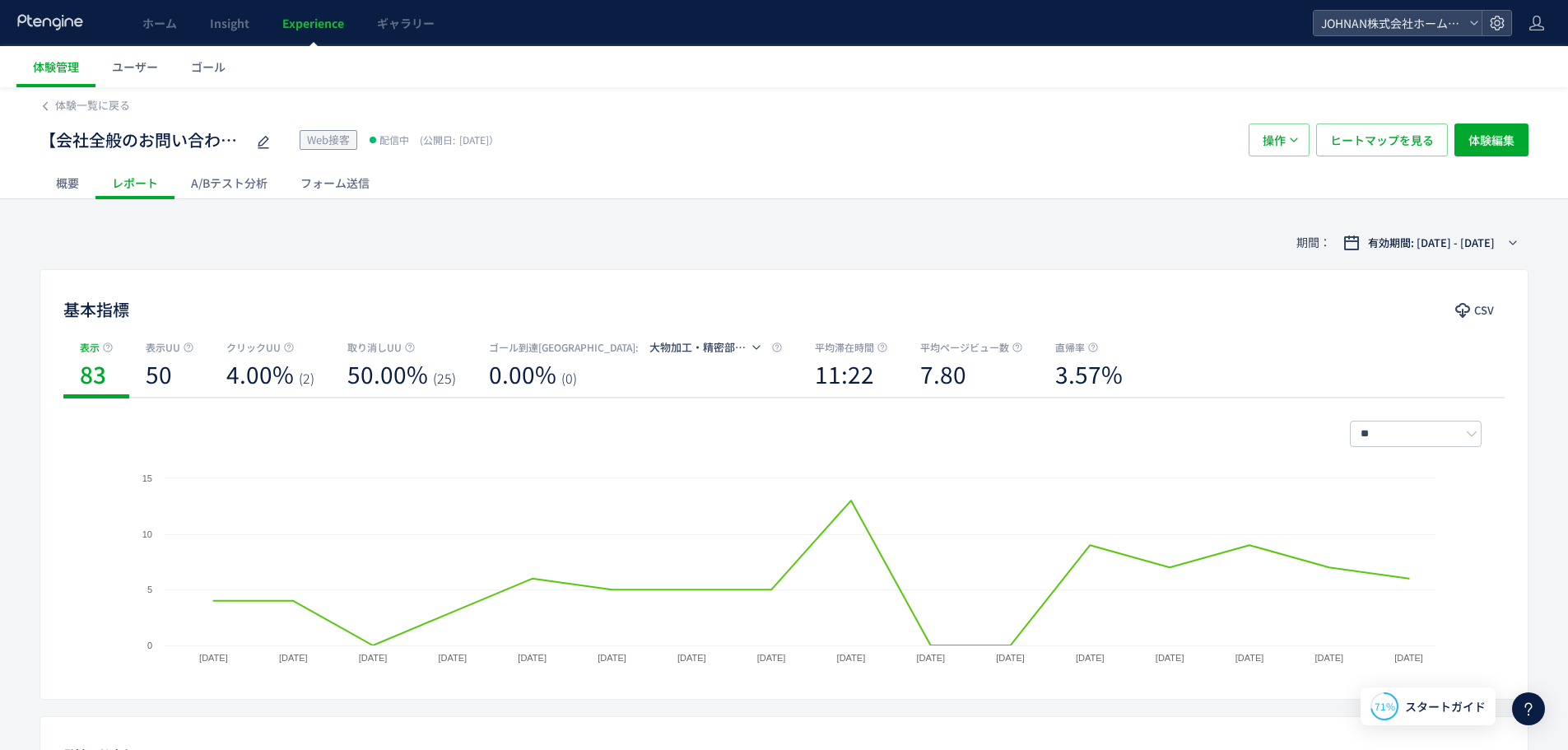
click at [215, 187] on div "A/Bテスト分析" at bounding box center [229, 183] width 109 height 33
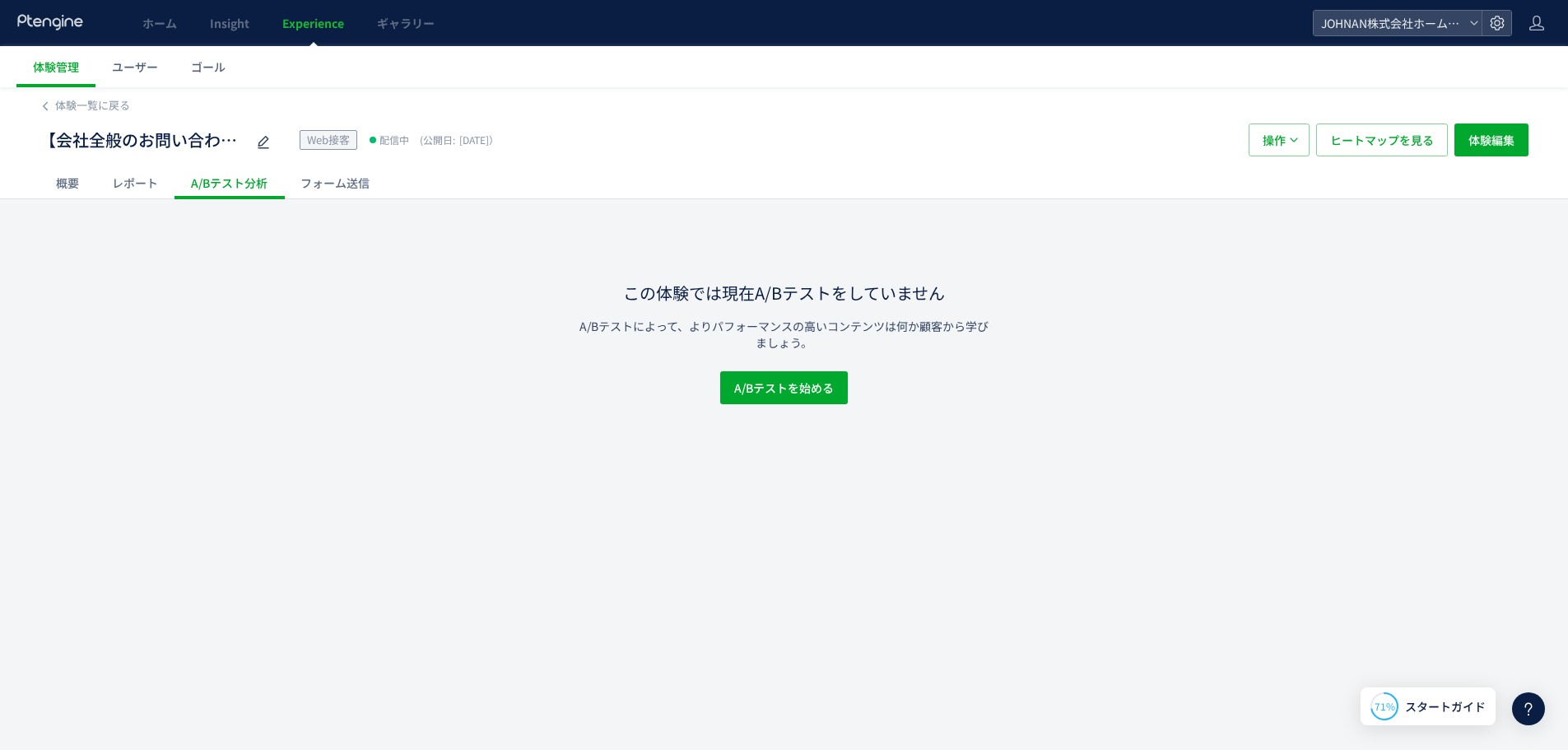
click at [57, 180] on div "概要" at bounding box center [68, 183] width 56 height 33
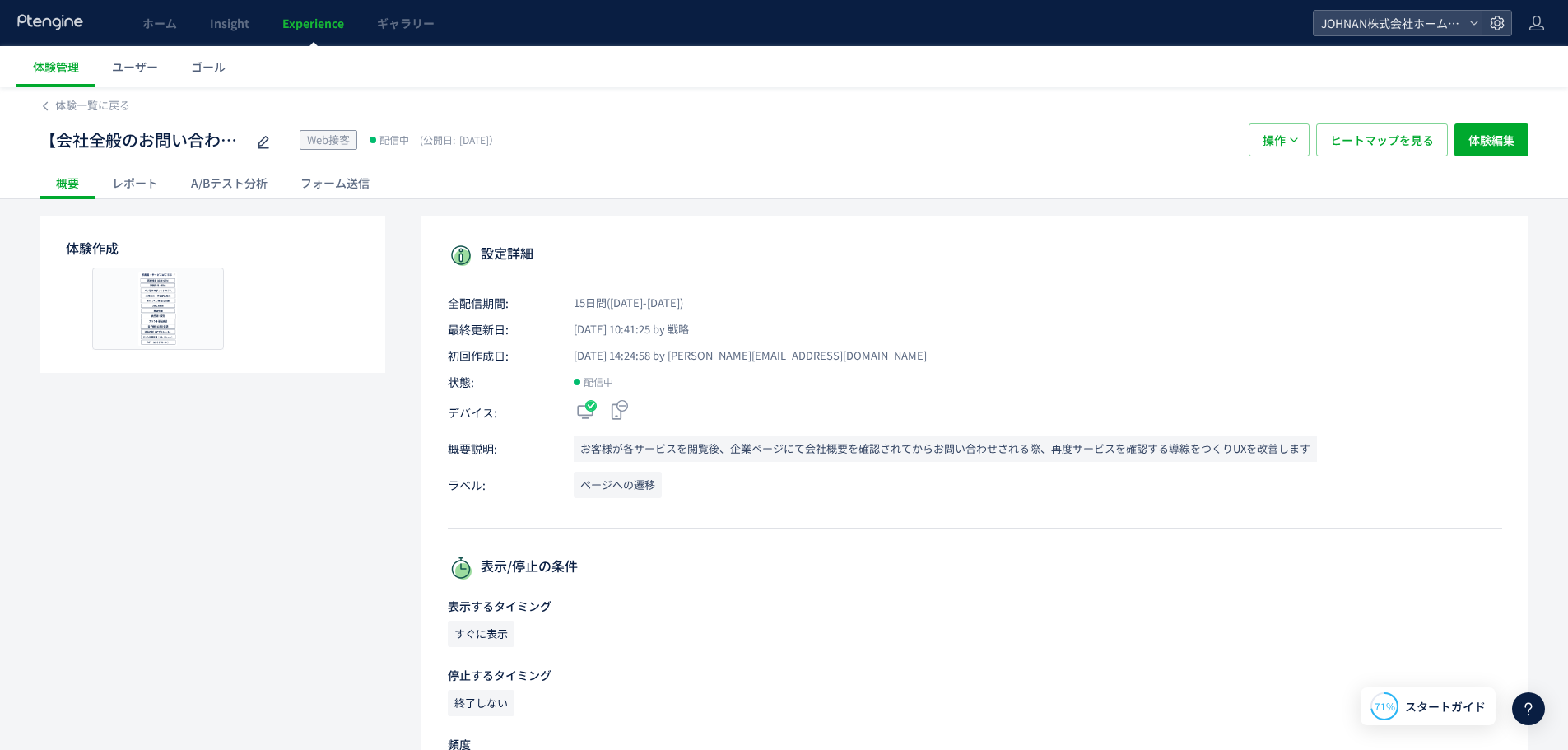
click at [131, 185] on div "レポート" at bounding box center [134, 183] width 79 height 33
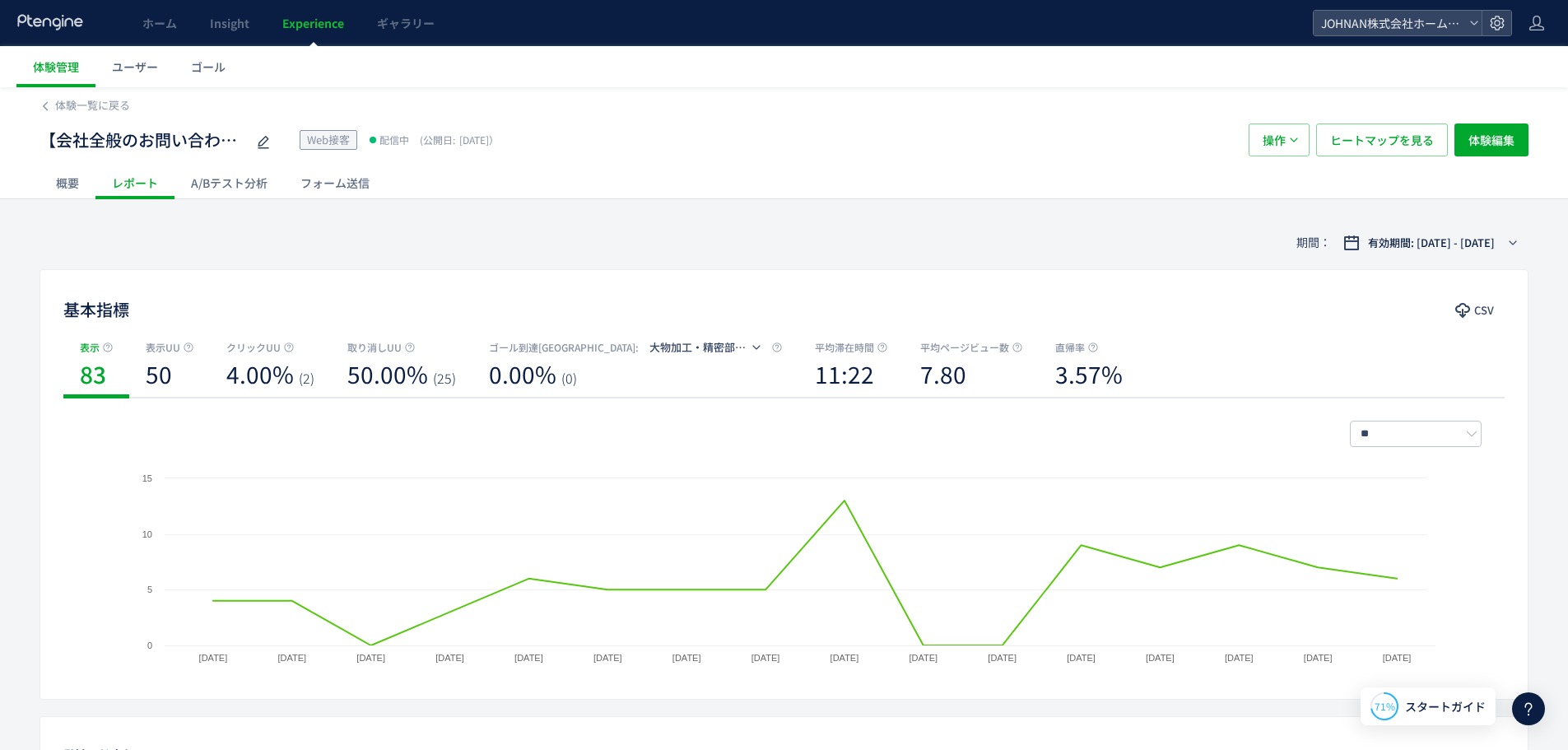
click at [229, 180] on div "A/Bテスト分析" at bounding box center [229, 183] width 109 height 33
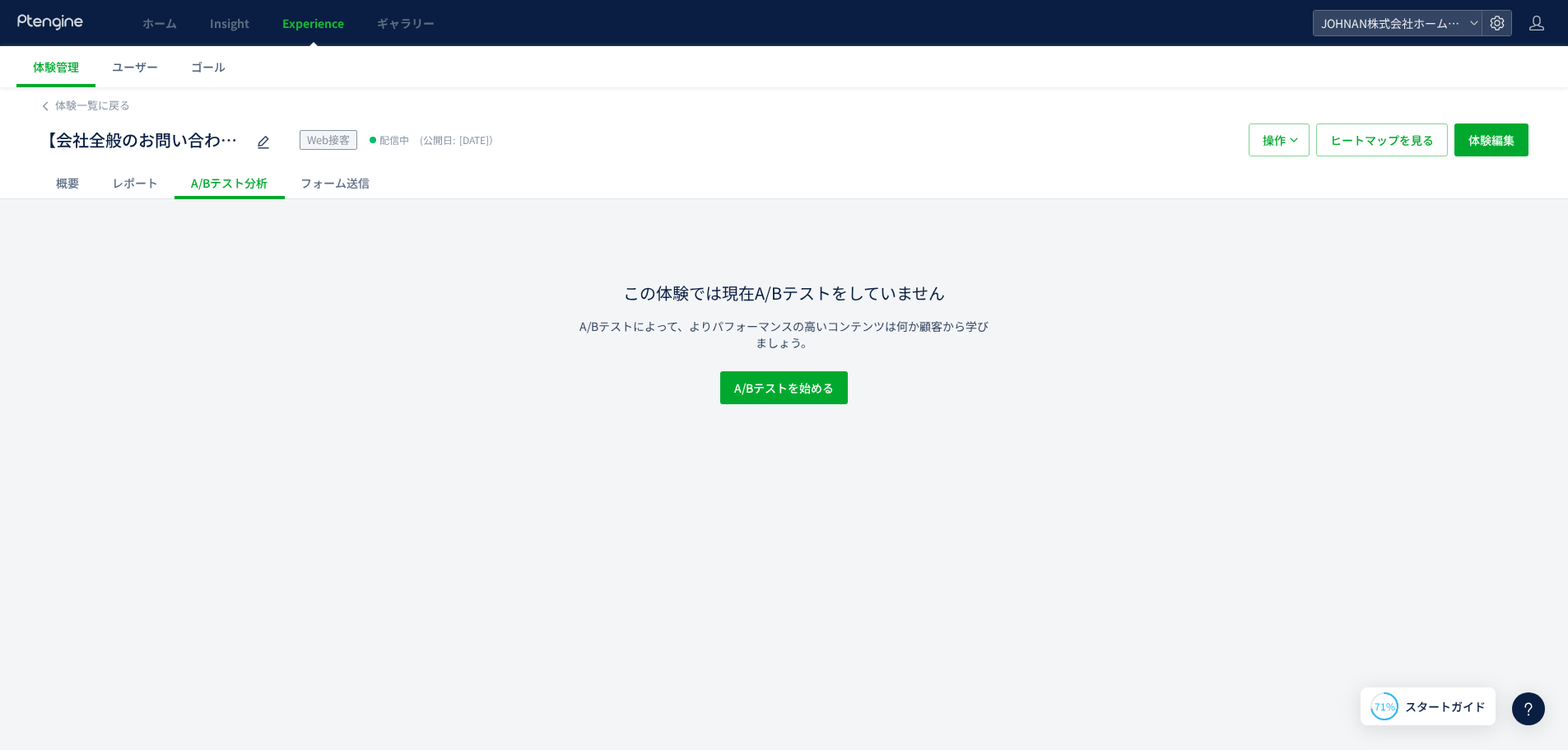
click at [73, 180] on div "概要" at bounding box center [68, 183] width 56 height 33
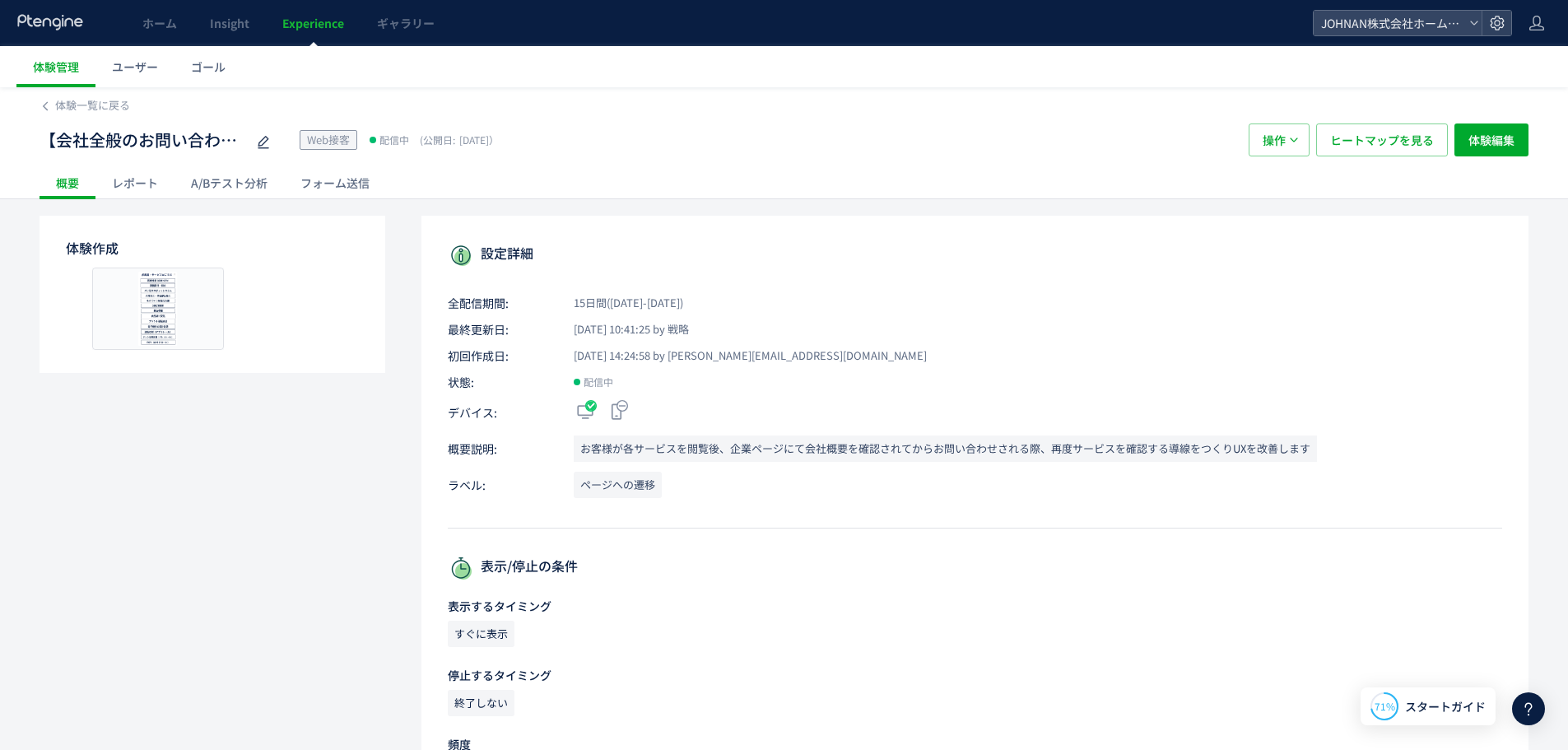
click at [81, 190] on div "概要" at bounding box center [68, 183] width 56 height 33
click at [149, 180] on div "レポート" at bounding box center [134, 183] width 79 height 33
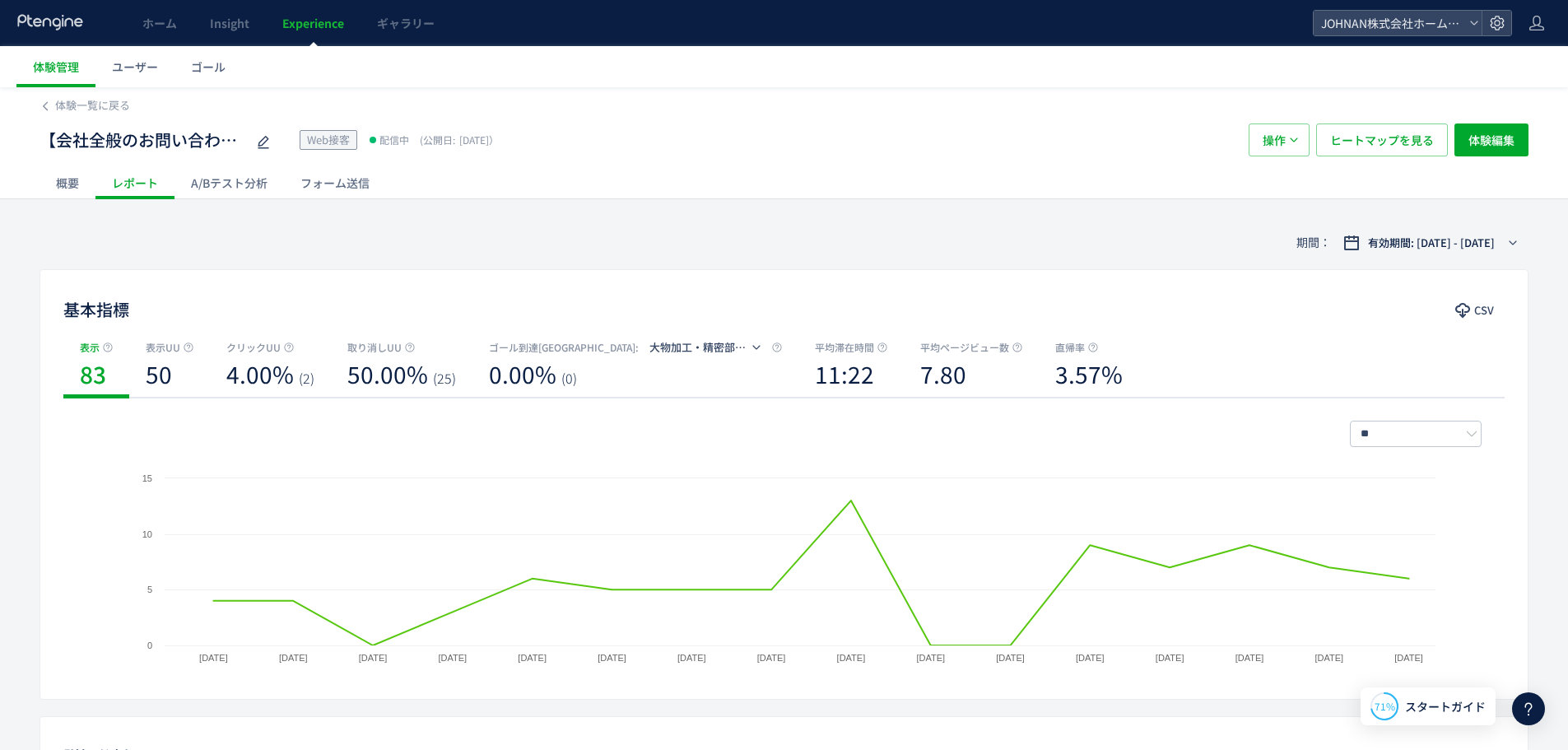
click at [304, 18] on span "Experience" at bounding box center [313, 23] width 62 height 17
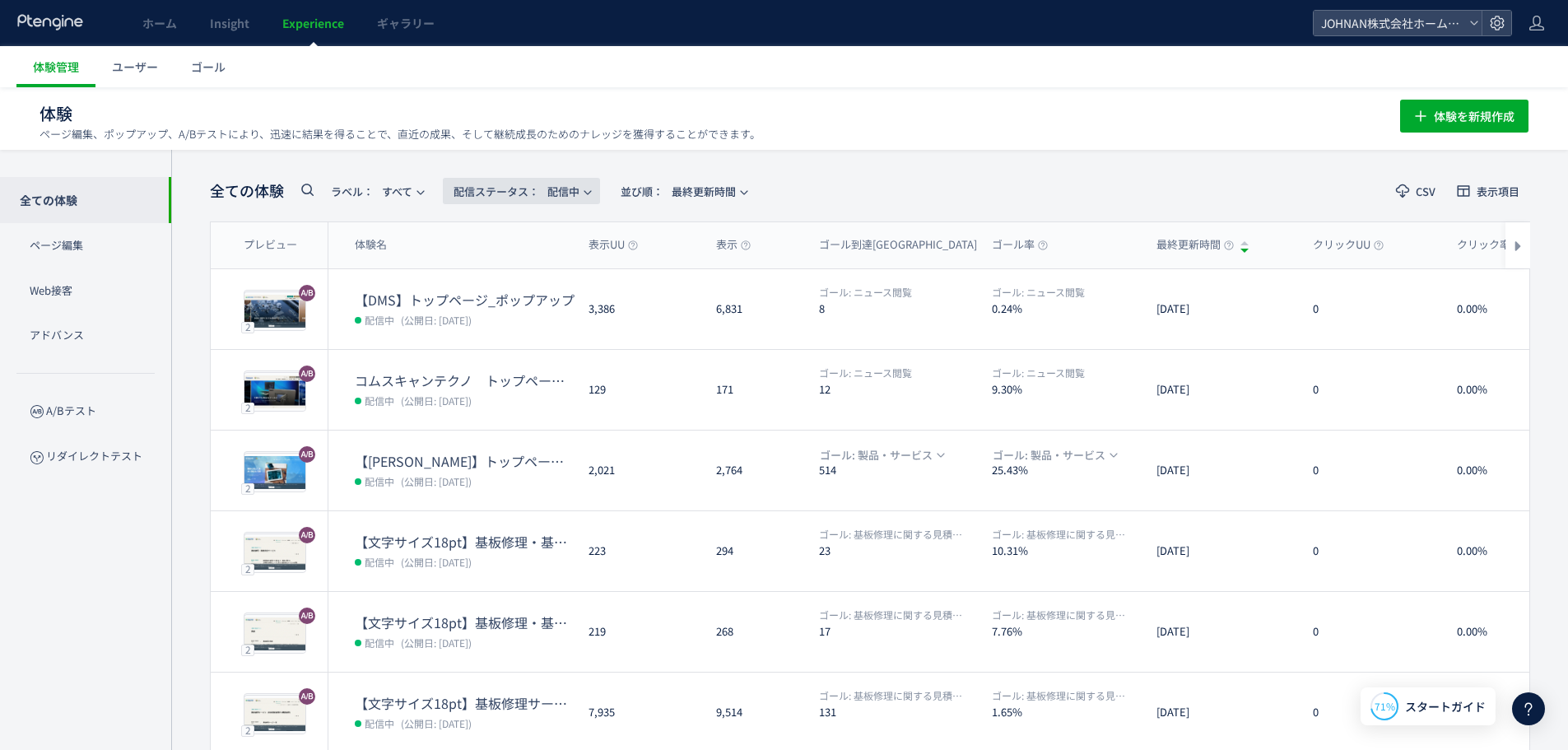
click at [579, 187] on span "配信ステータス​： 配信中" at bounding box center [516, 191] width 126 height 27
click at [539, 356] on li "下書き" at bounding box center [525, 356] width 68 height 30
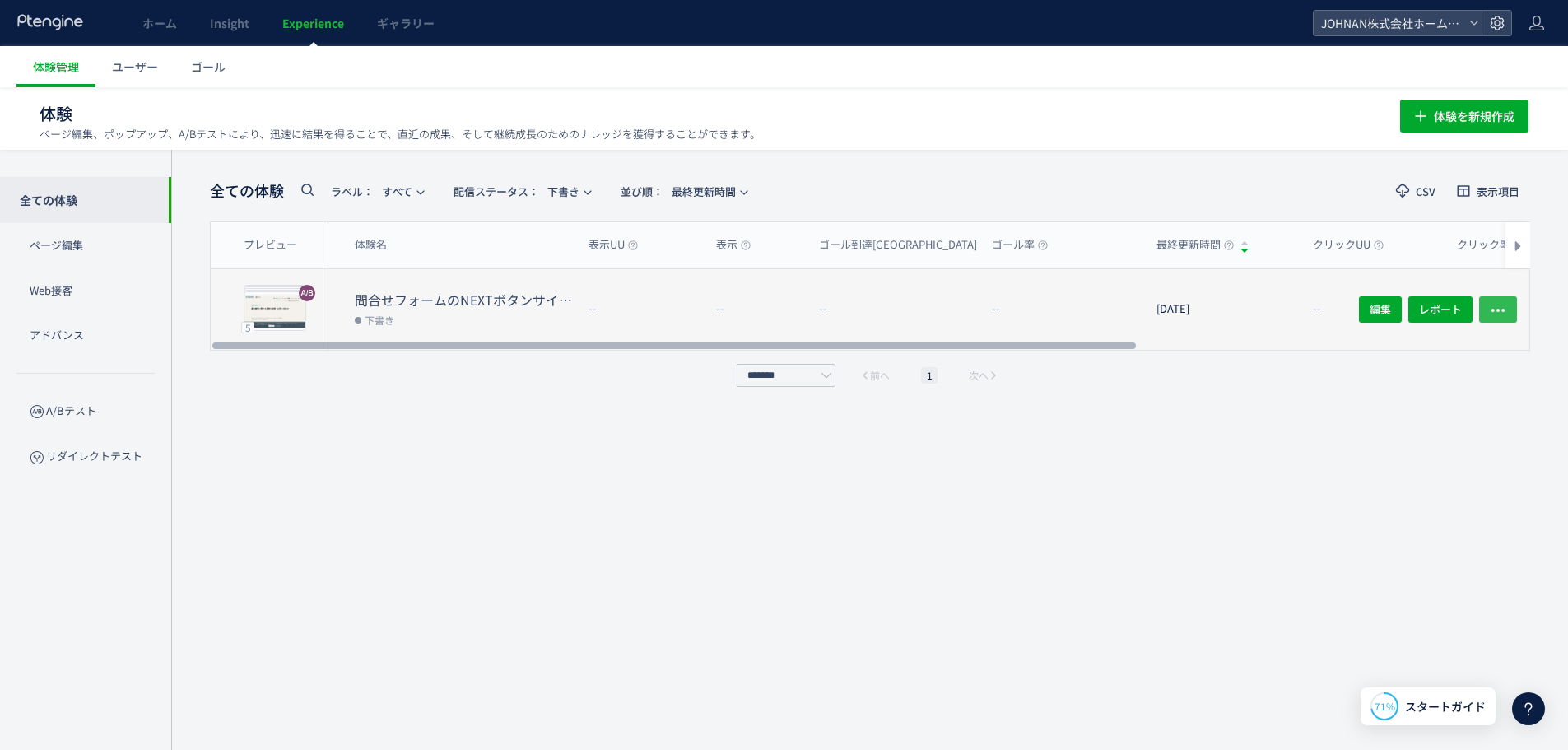
click at [1503, 305] on icon "button" at bounding box center [1498, 310] width 17 height 17
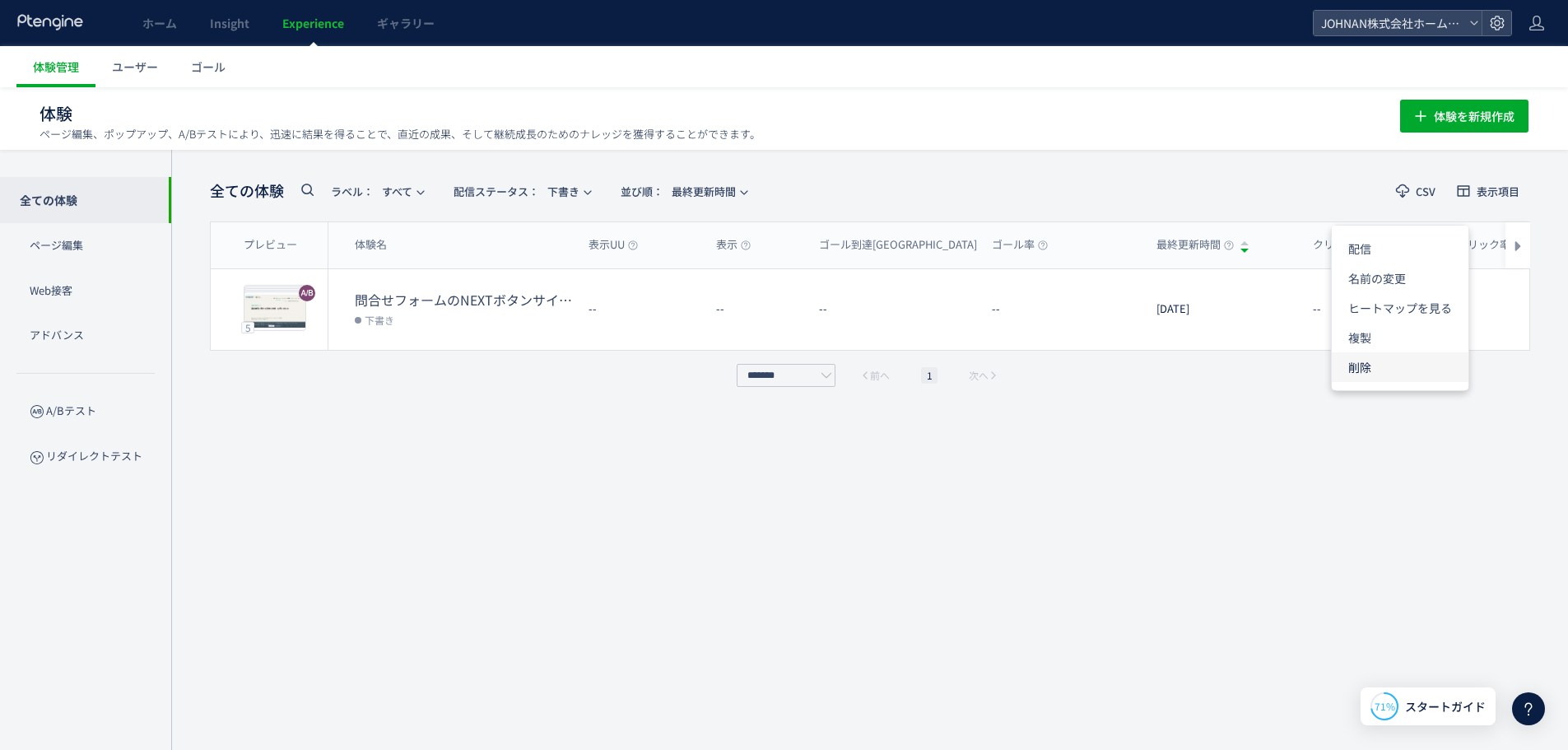
click at [1352, 368] on li "削除" at bounding box center [1399, 368] width 137 height 30
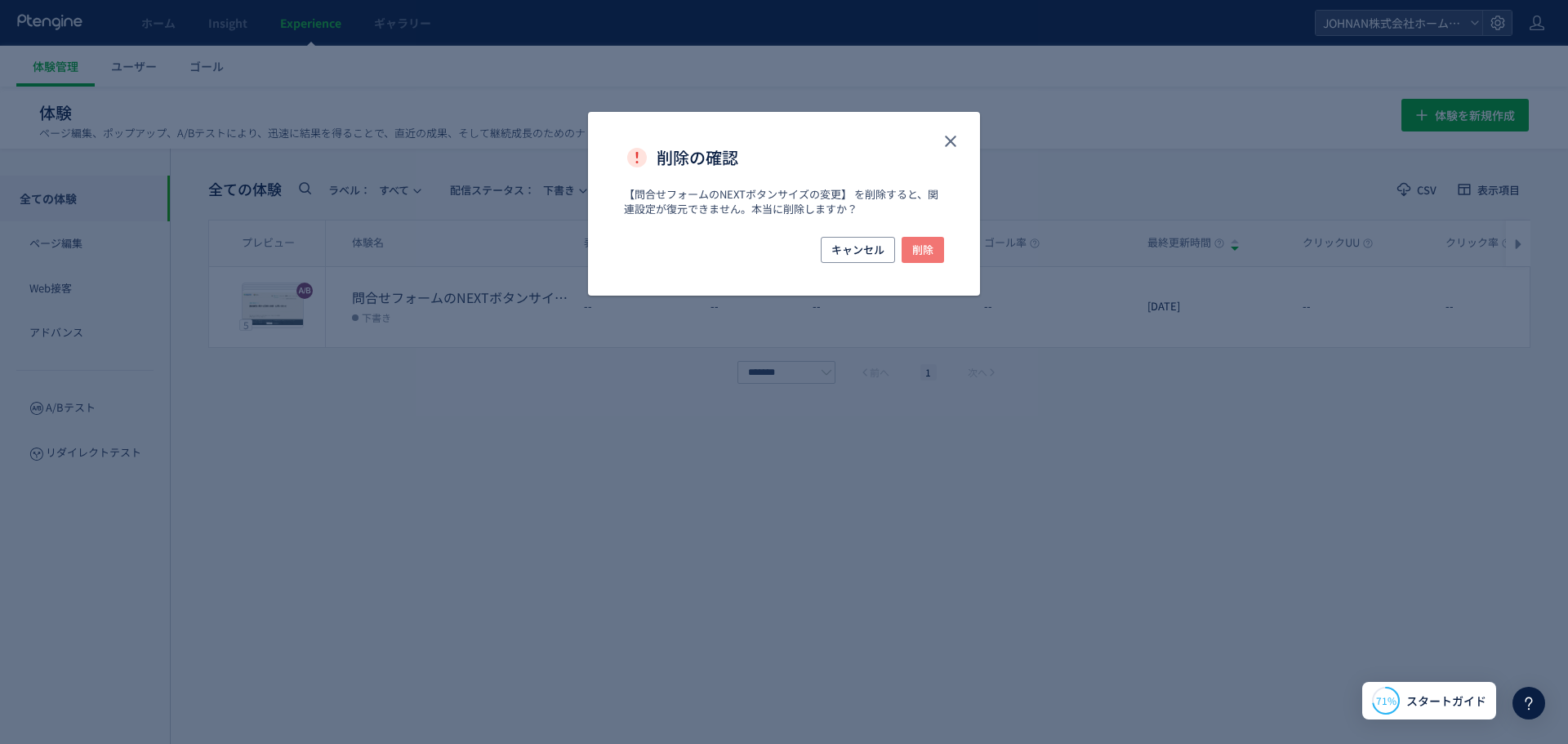
click at [931, 255] on span "削除" at bounding box center [923, 250] width 21 height 26
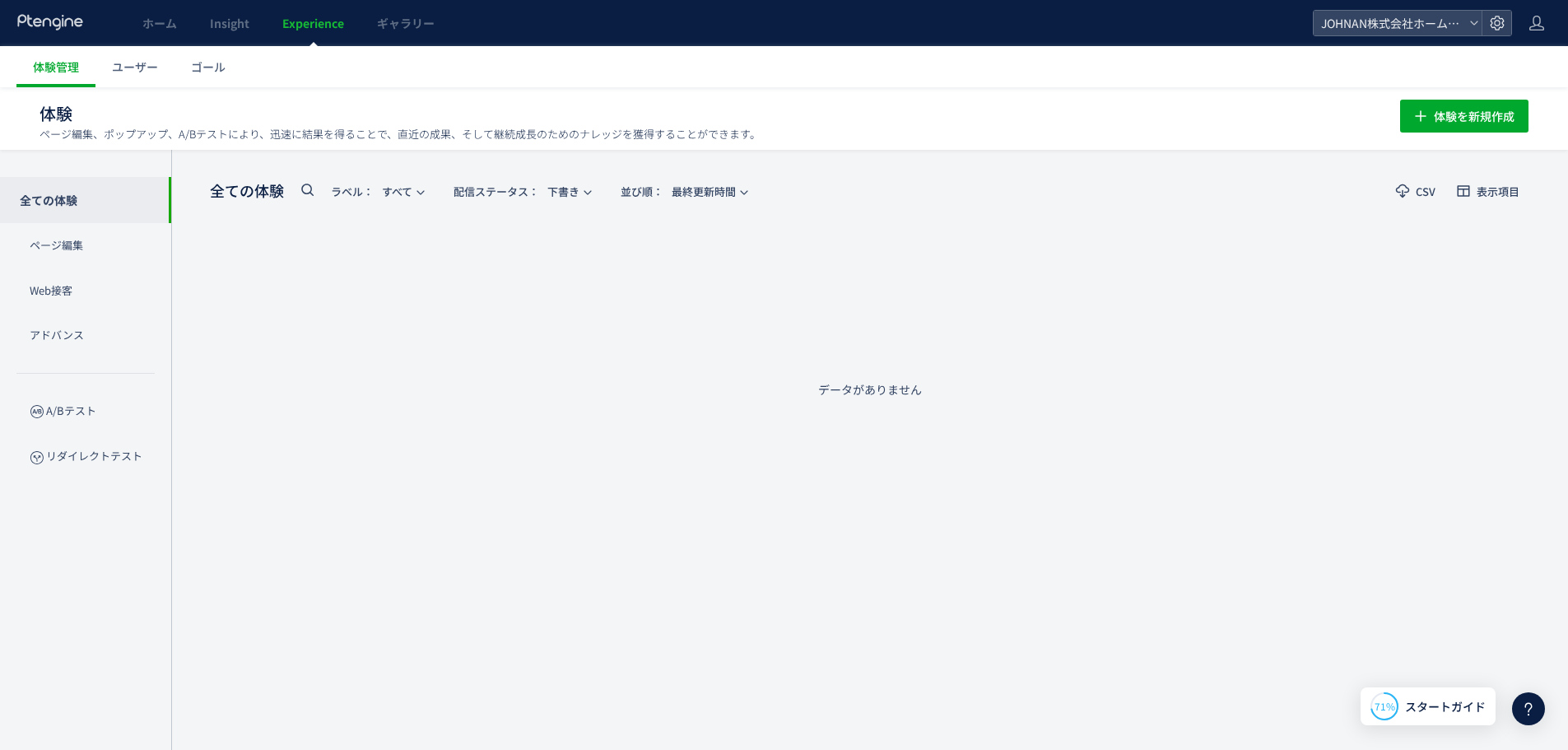
click at [315, 27] on span "Experience" at bounding box center [313, 23] width 62 height 17
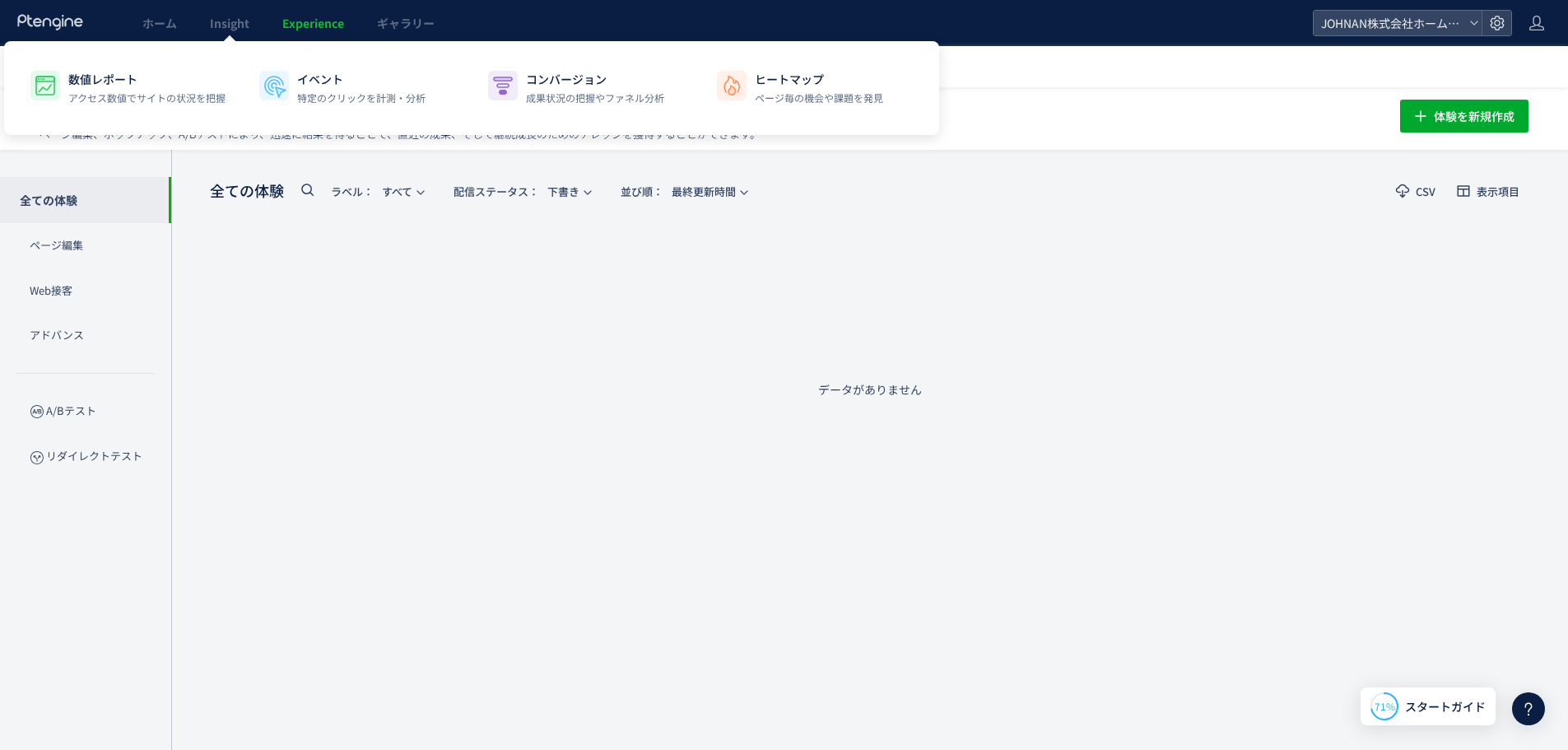
click at [327, 20] on span "Experience" at bounding box center [313, 23] width 62 height 17
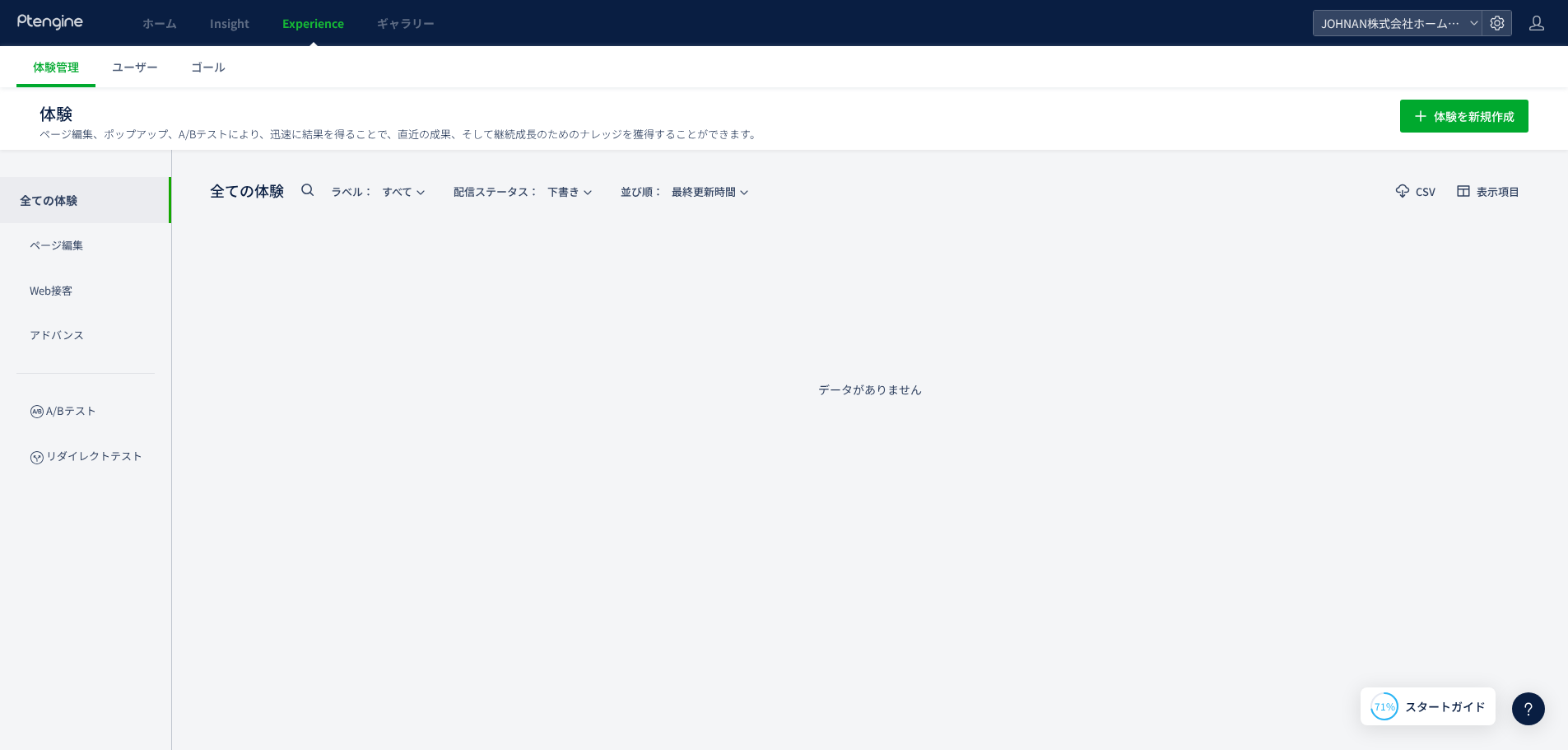
click at [405, 206] on div "全ての体験 ラベル： すべて 配信ステータス​： 下書き 並び順： 最終更新時間" at bounding box center [483, 191] width 546 height 34
click at [410, 192] on span "ラベル： すべて" at bounding box center [372, 191] width 81 height 27
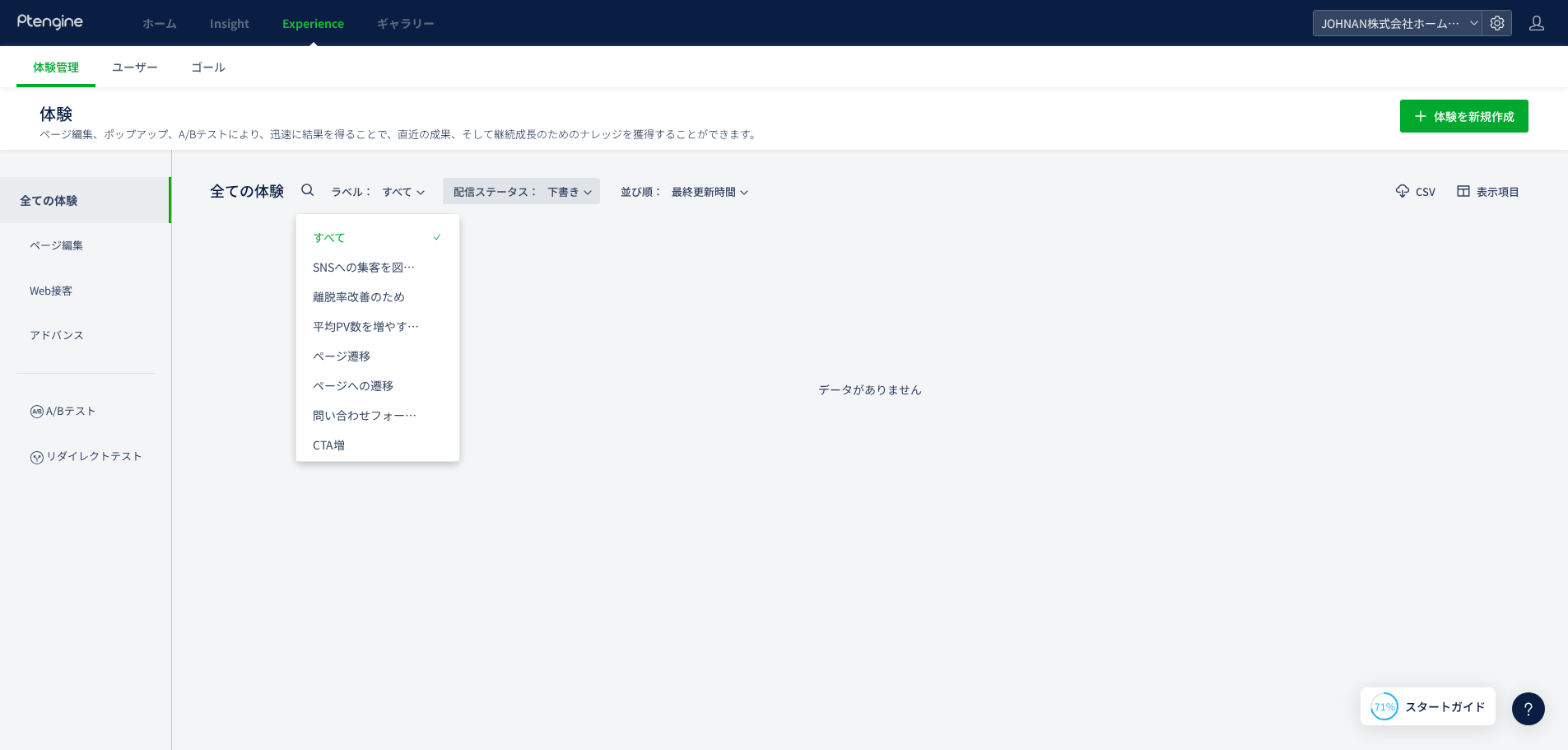
click at [572, 190] on span "配信ステータス​： 下書き" at bounding box center [516, 191] width 126 height 27
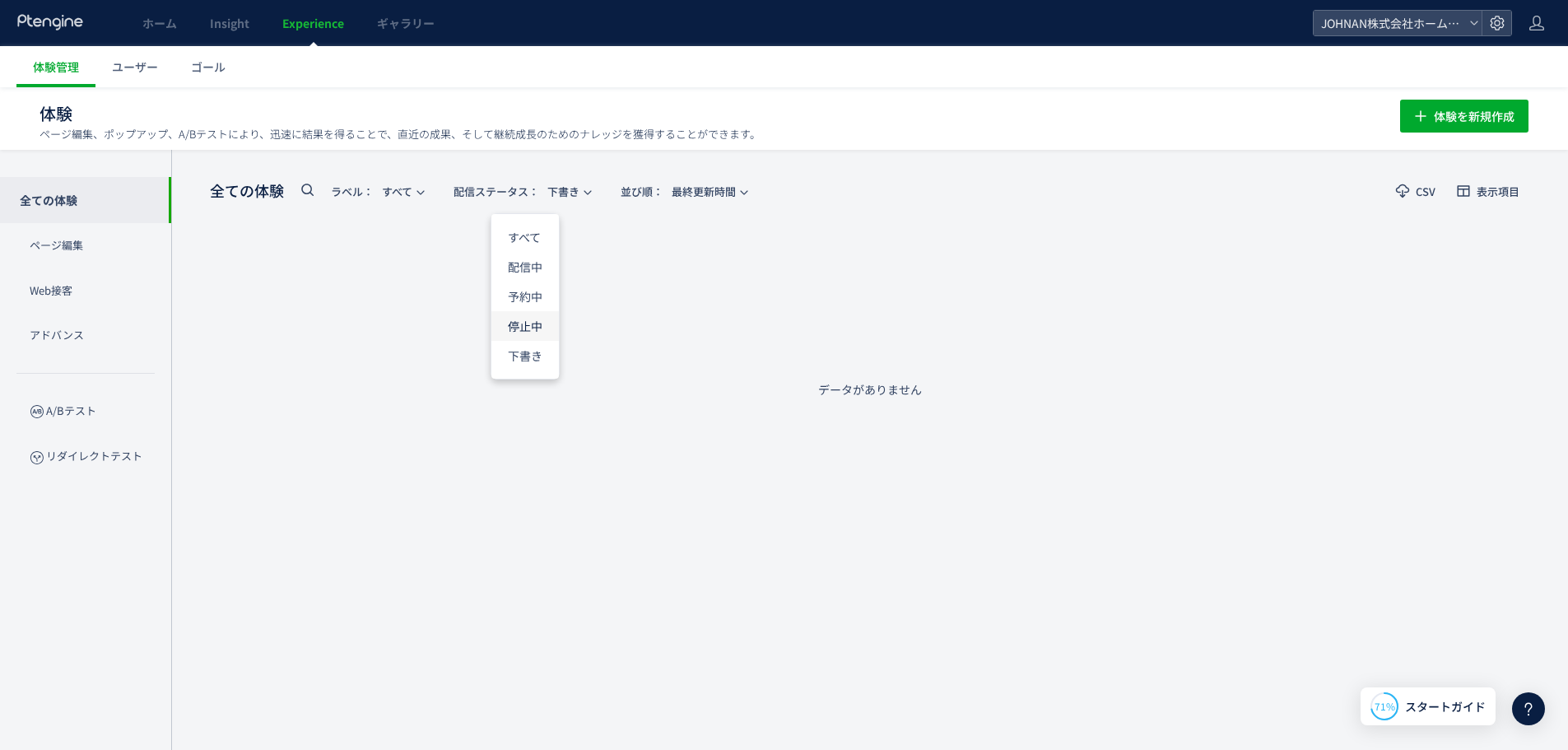
click at [532, 334] on li "停止中" at bounding box center [525, 326] width 68 height 30
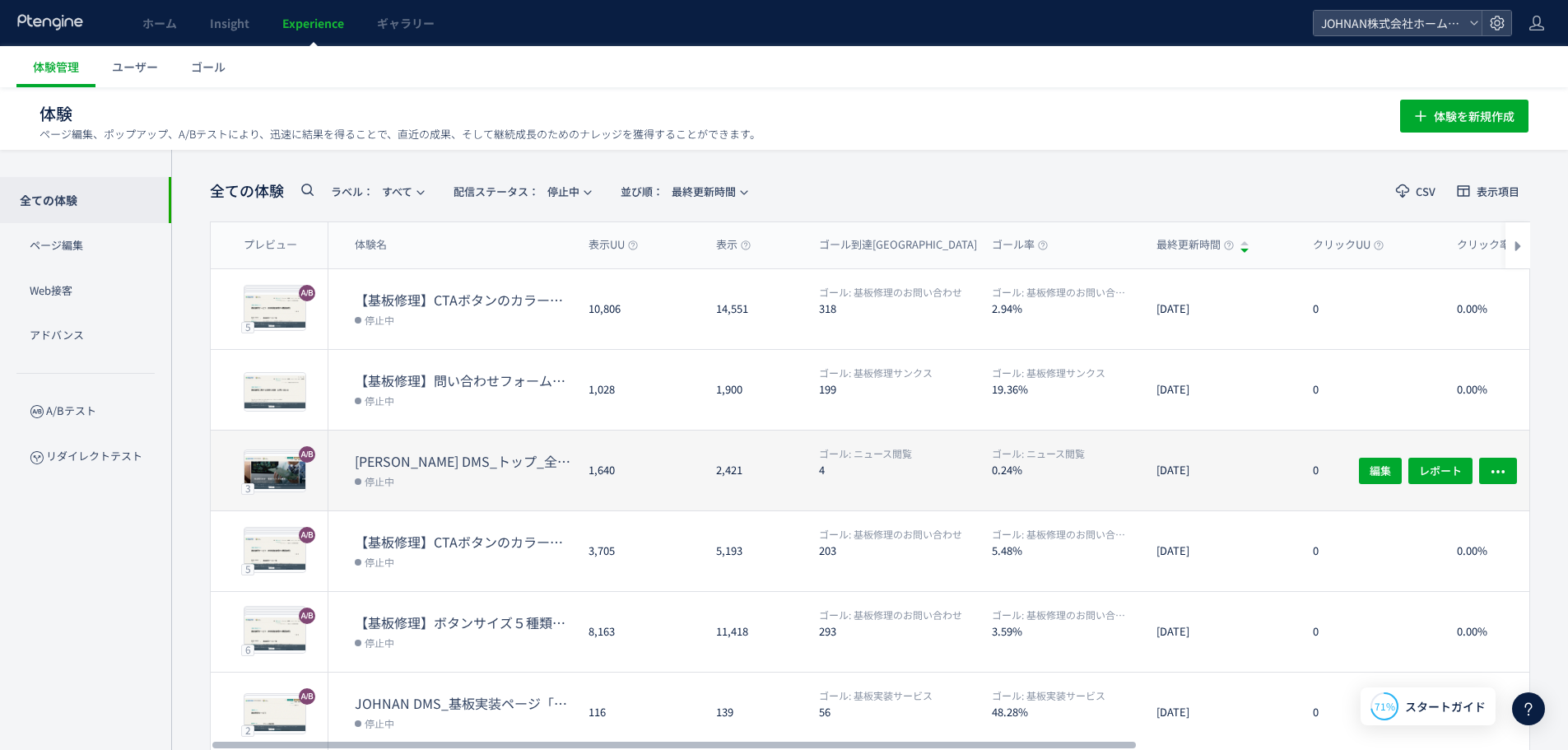
scroll to position [145, 0]
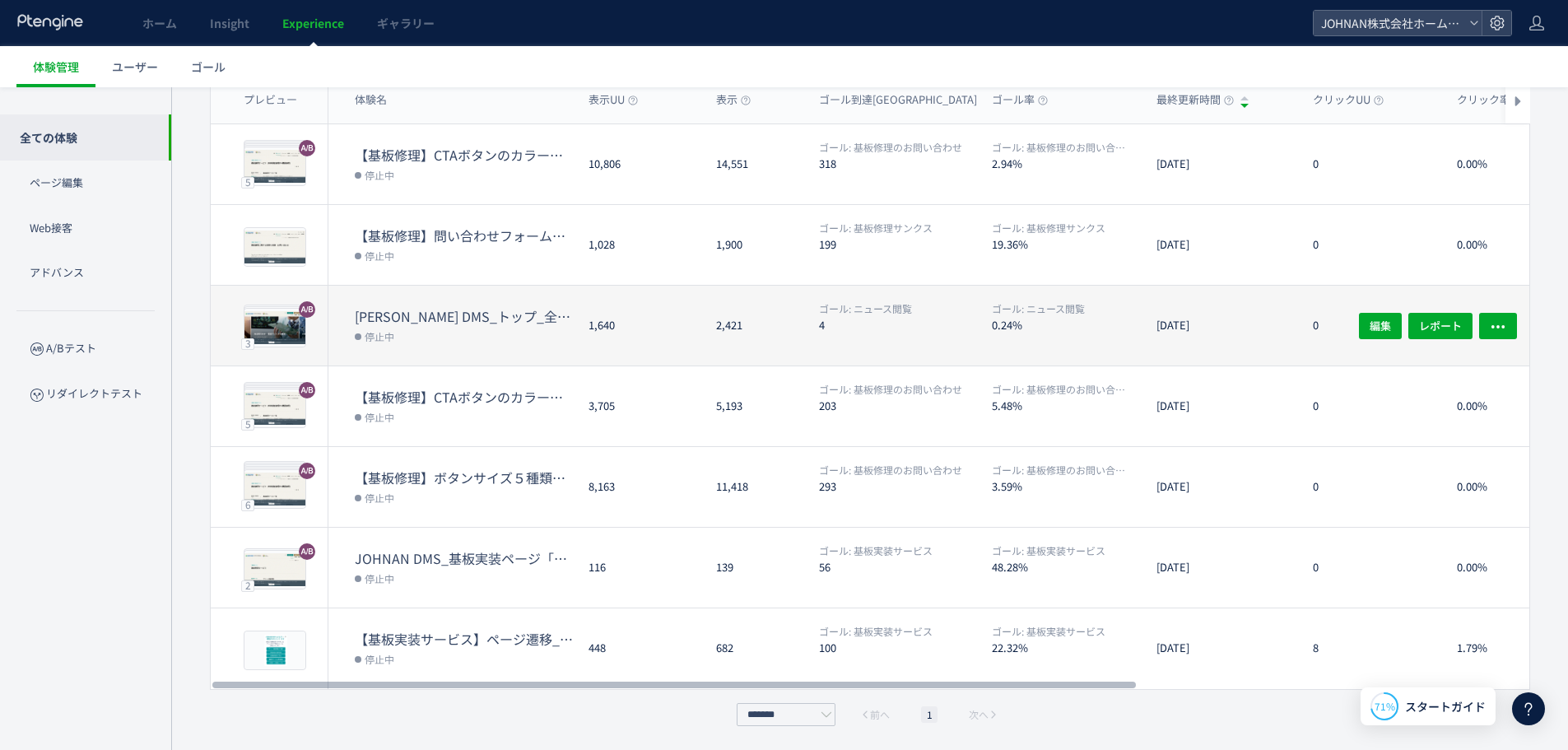
click at [743, 347] on div "2,421" at bounding box center [754, 325] width 103 height 79
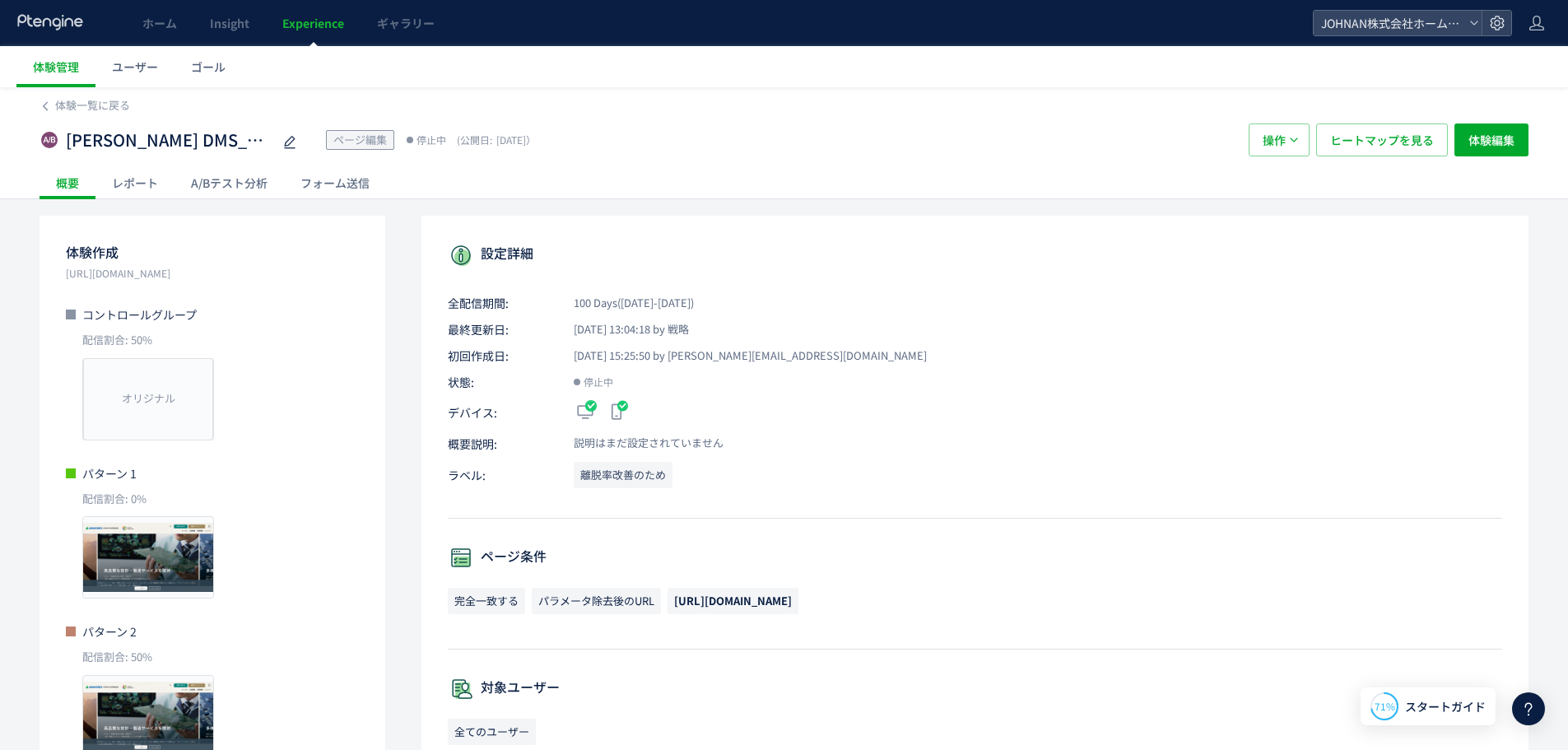
click at [319, 28] on span "Experience" at bounding box center [313, 23] width 62 height 17
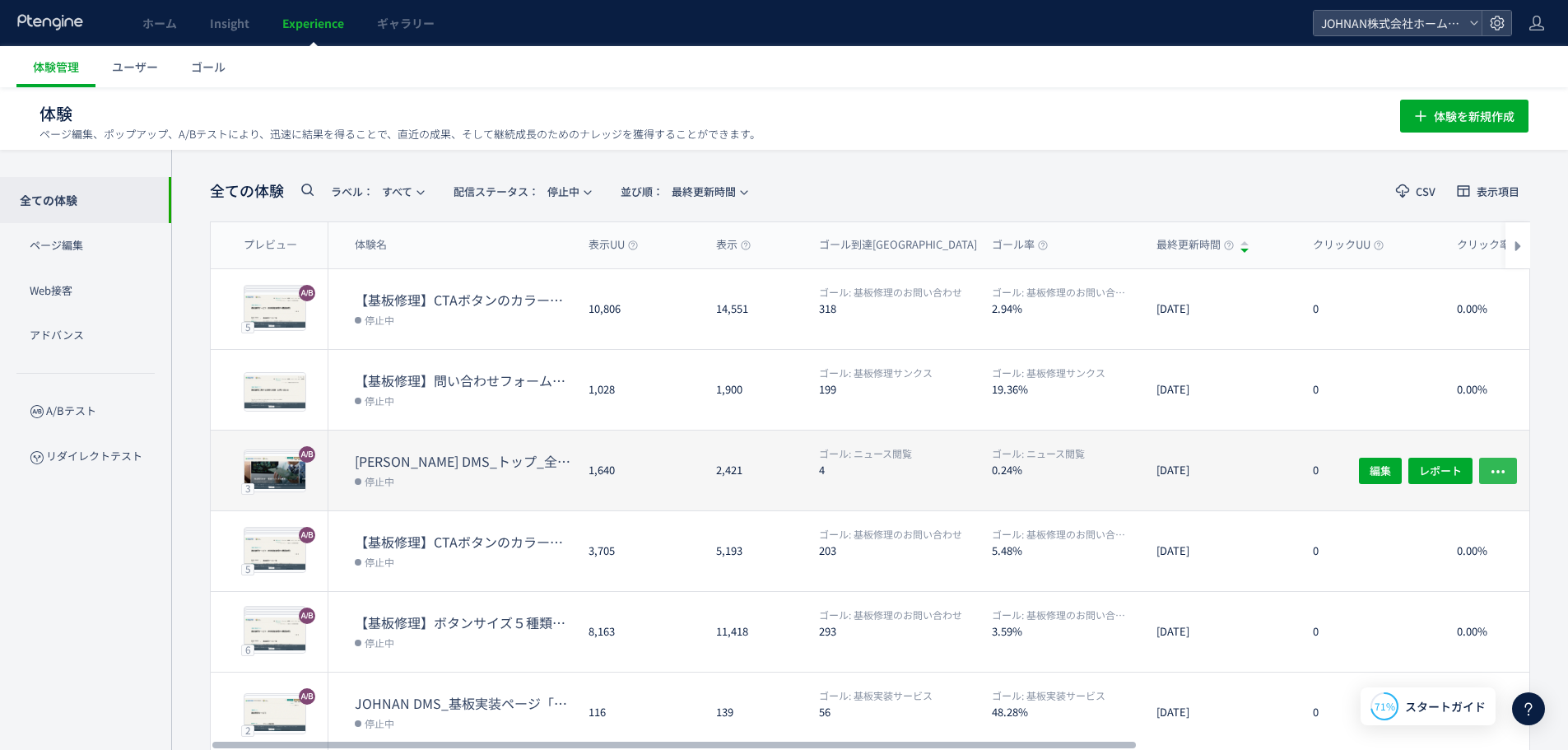
click at [1496, 472] on icon "button" at bounding box center [1498, 471] width 17 height 17
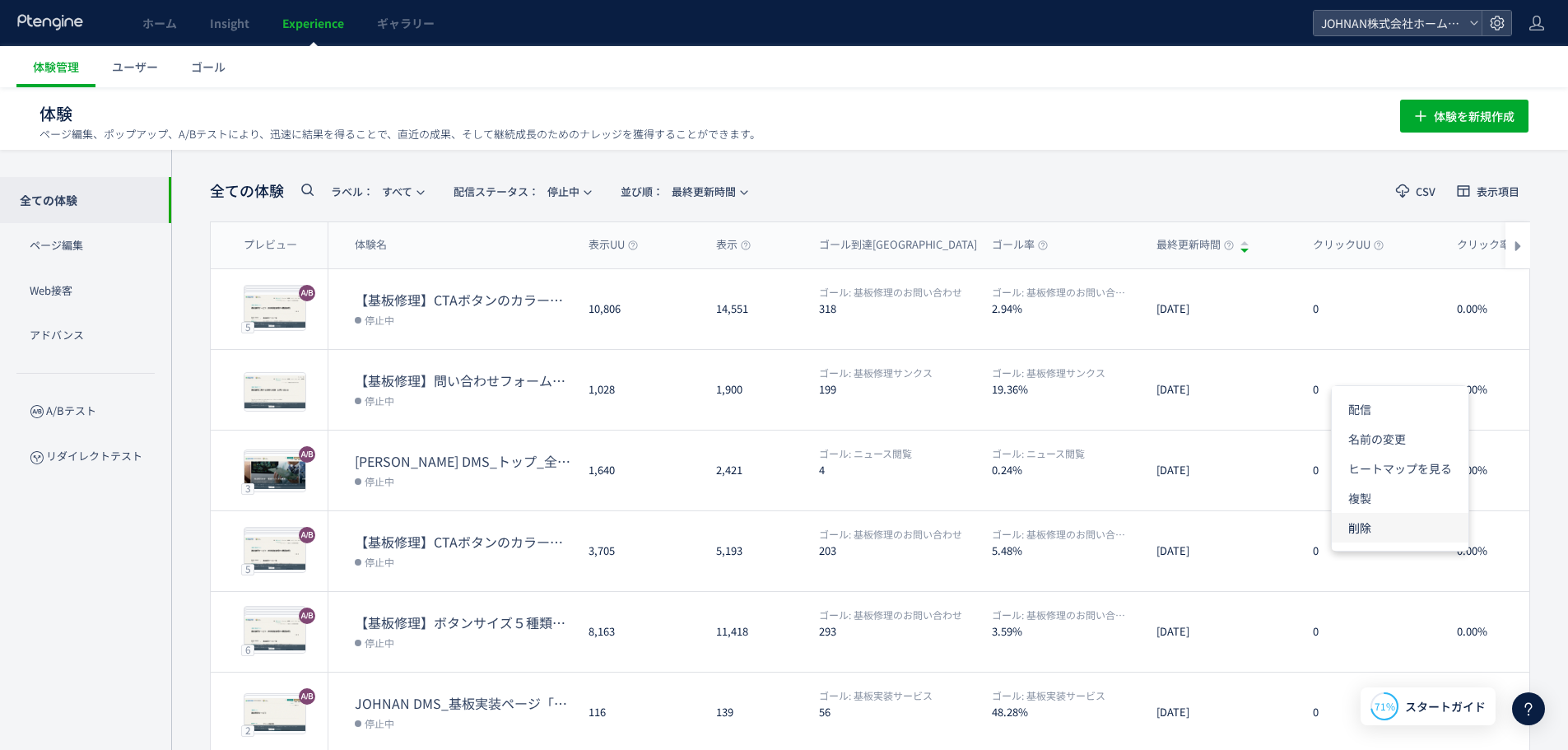
click at [1387, 535] on li "削除" at bounding box center [1399, 528] width 137 height 30
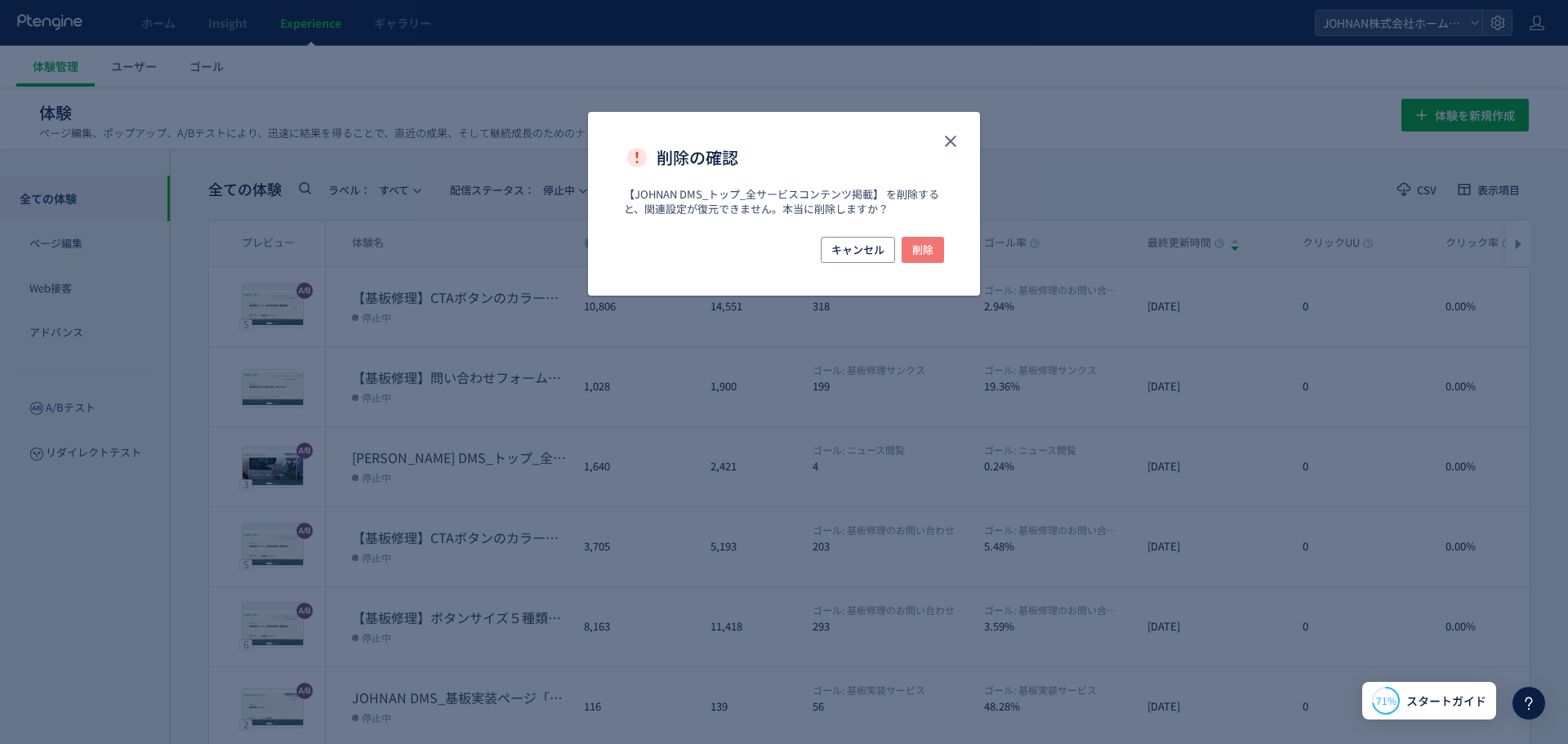
click at [924, 246] on span "削除" at bounding box center [923, 250] width 21 height 26
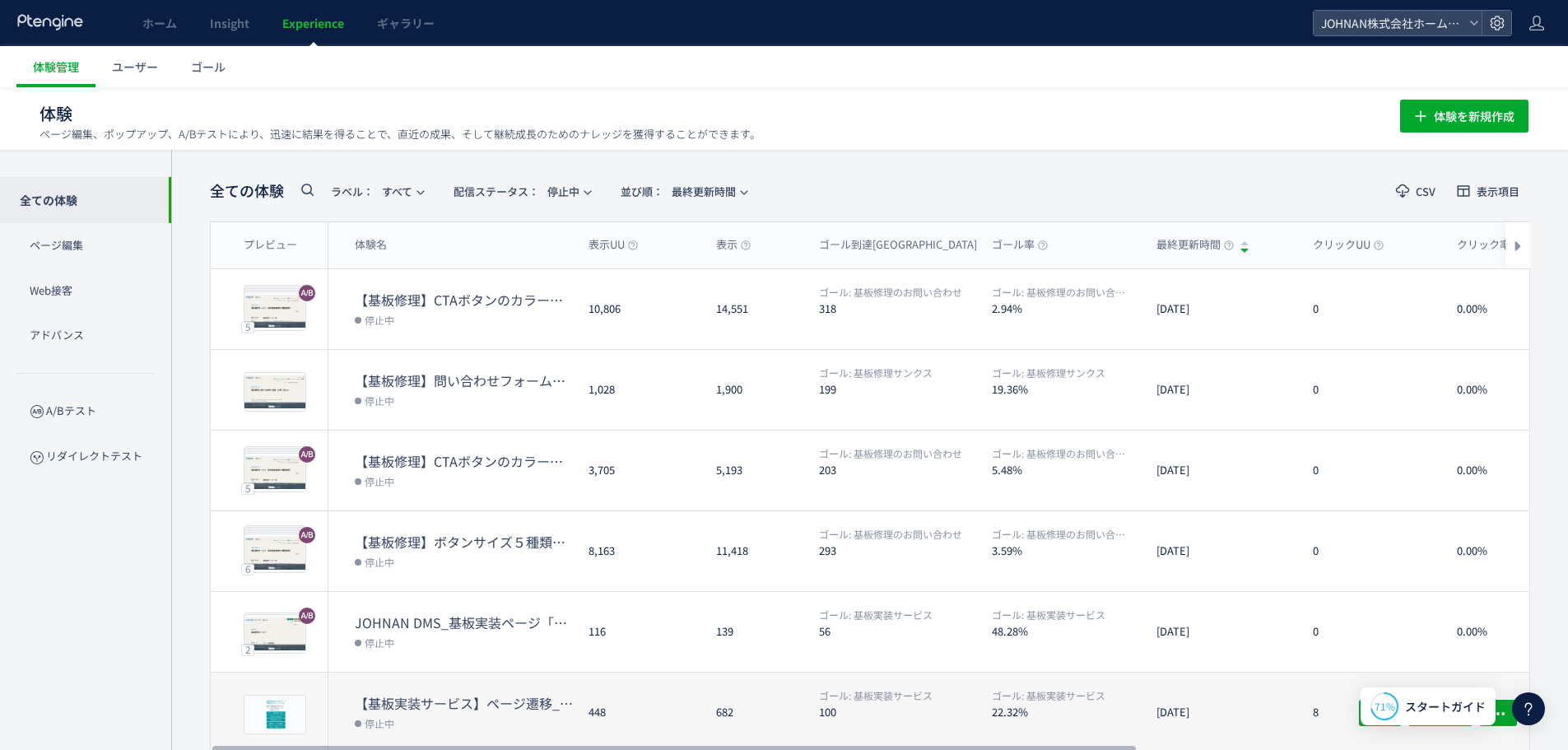
scroll to position [65, 0]
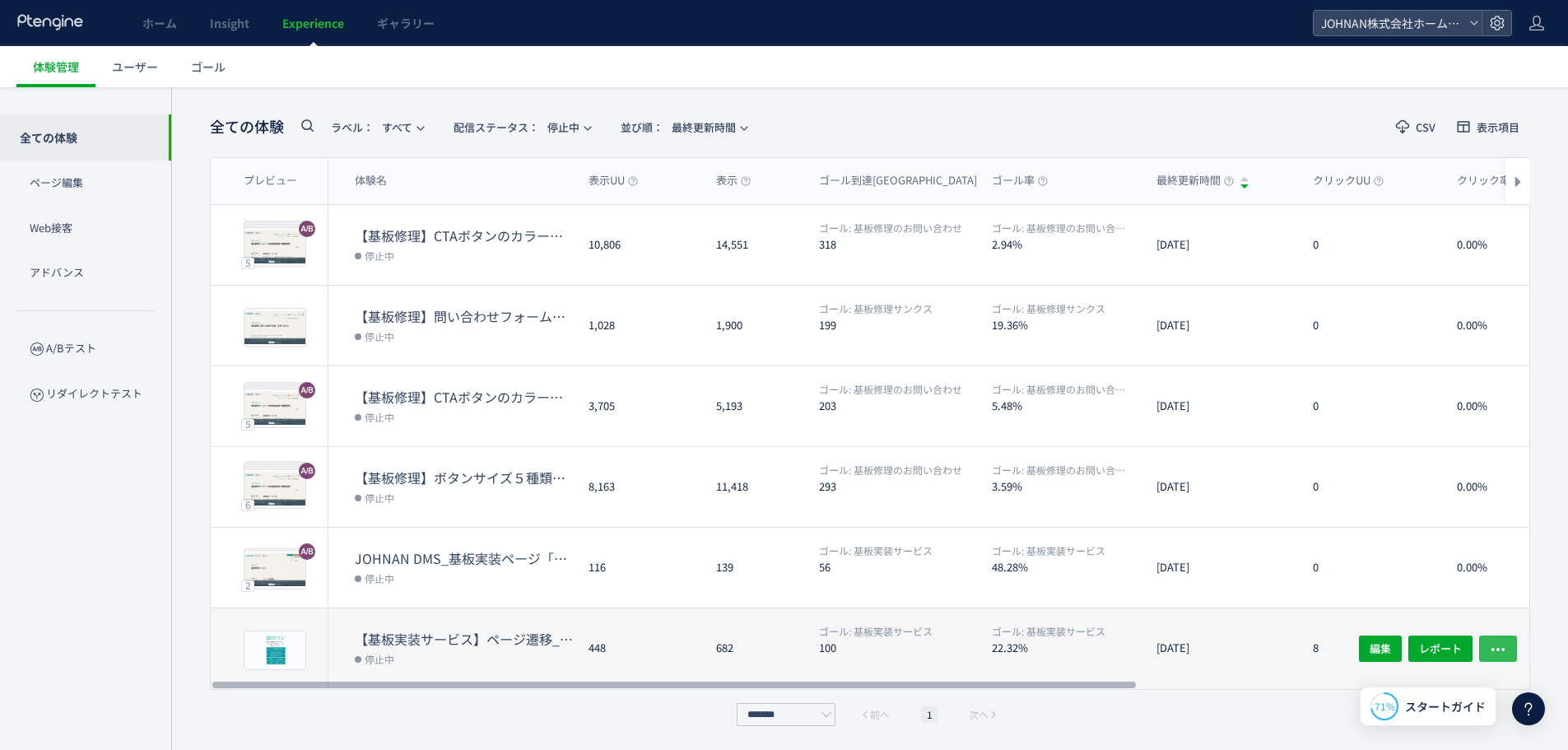
click at [1482, 644] on button "button" at bounding box center [1498, 649] width 38 height 26
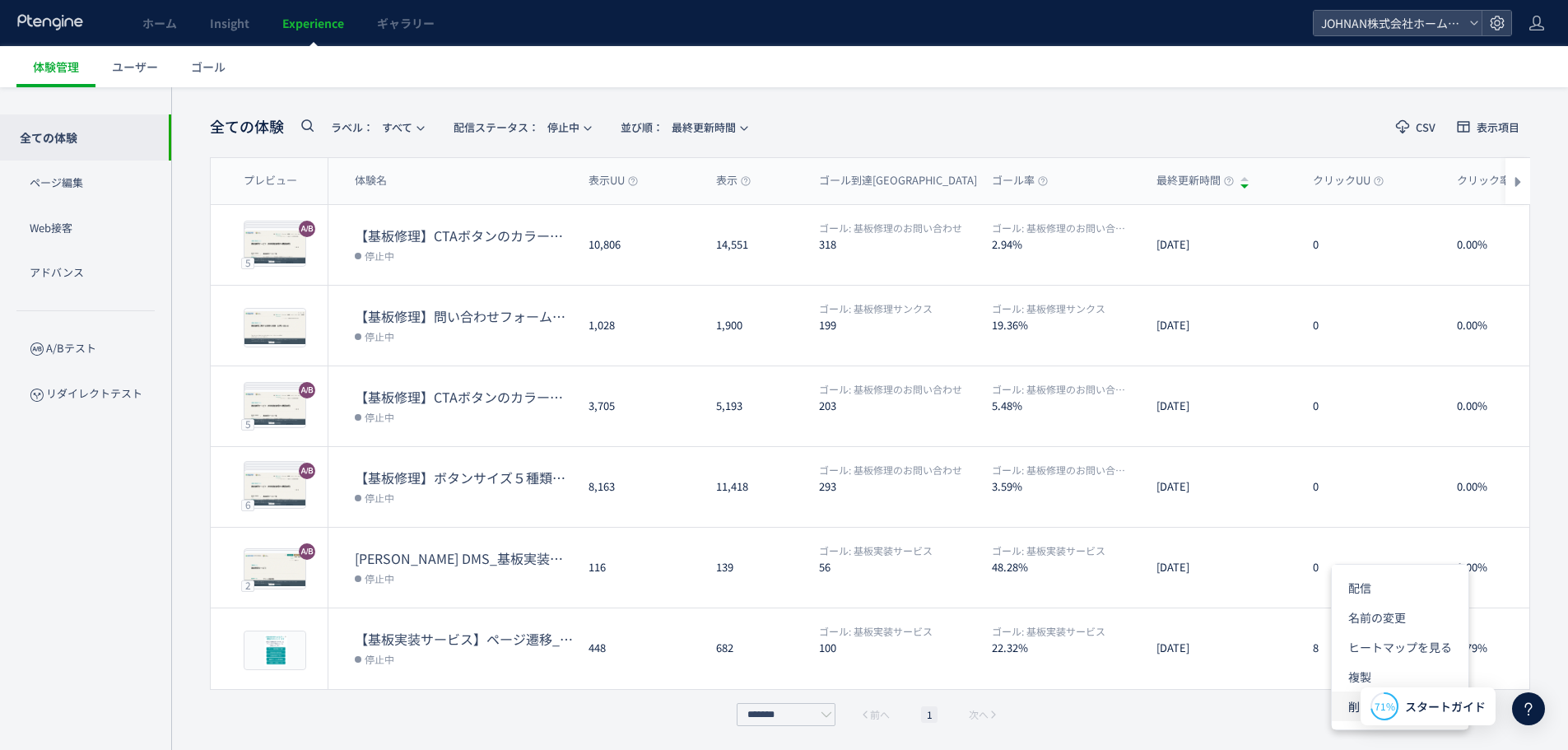
drag, startPoint x: 1347, startPoint y: 710, endPoint x: 1337, endPoint y: 709, distance: 10.0
click at [1337, 709] on li "削除" at bounding box center [1399, 707] width 137 height 30
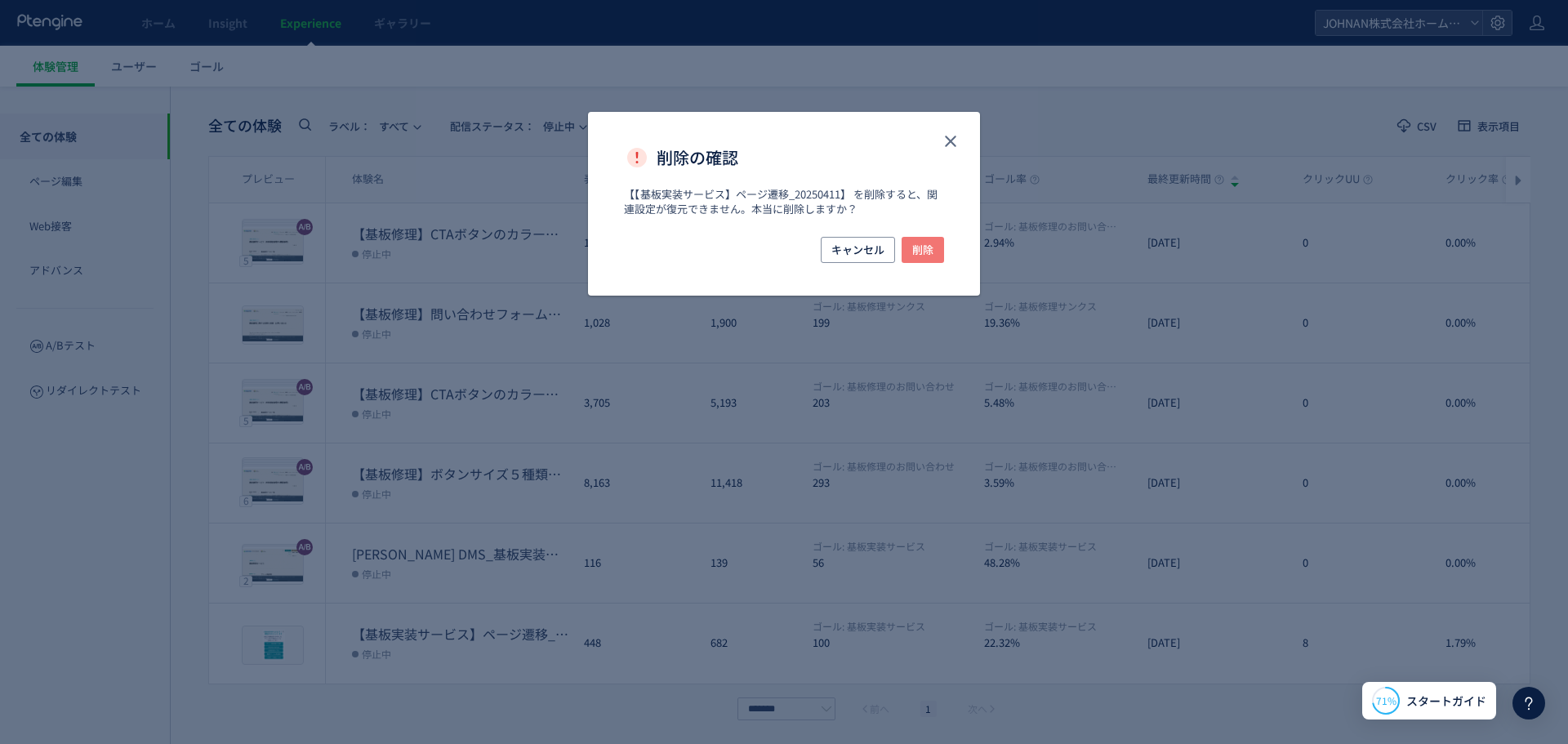
drag, startPoint x: 927, startPoint y: 244, endPoint x: 919, endPoint y: 261, distance: 18.8
click at [924, 248] on span "削除" at bounding box center [923, 250] width 21 height 26
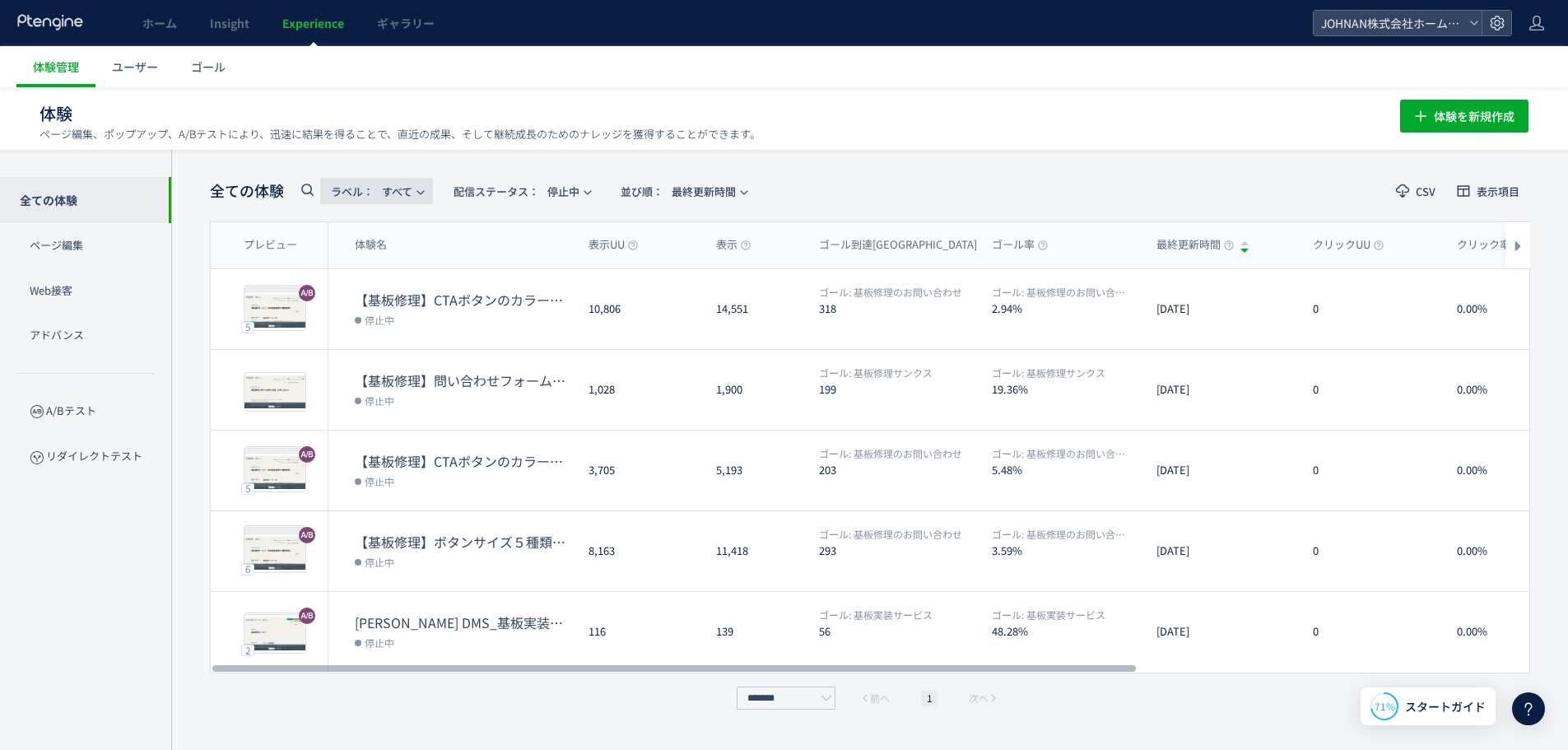
drag, startPoint x: 343, startPoint y: 180, endPoint x: 352, endPoint y: 180, distance: 9.0
click at [344, 180] on span "ラベル： すべて" at bounding box center [372, 191] width 81 height 27
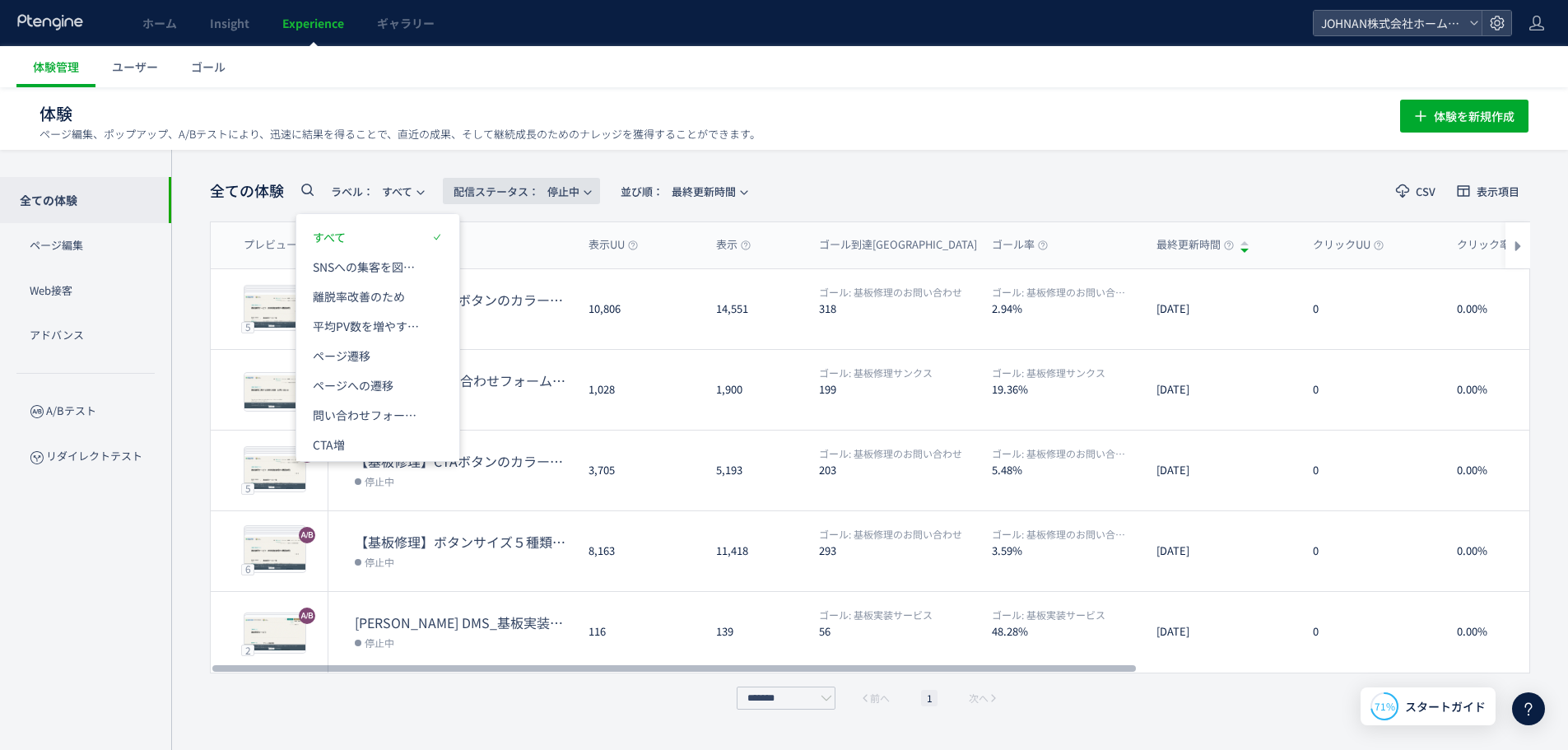
click at [524, 195] on span "配信ステータス​：" at bounding box center [496, 191] width 85 height 16
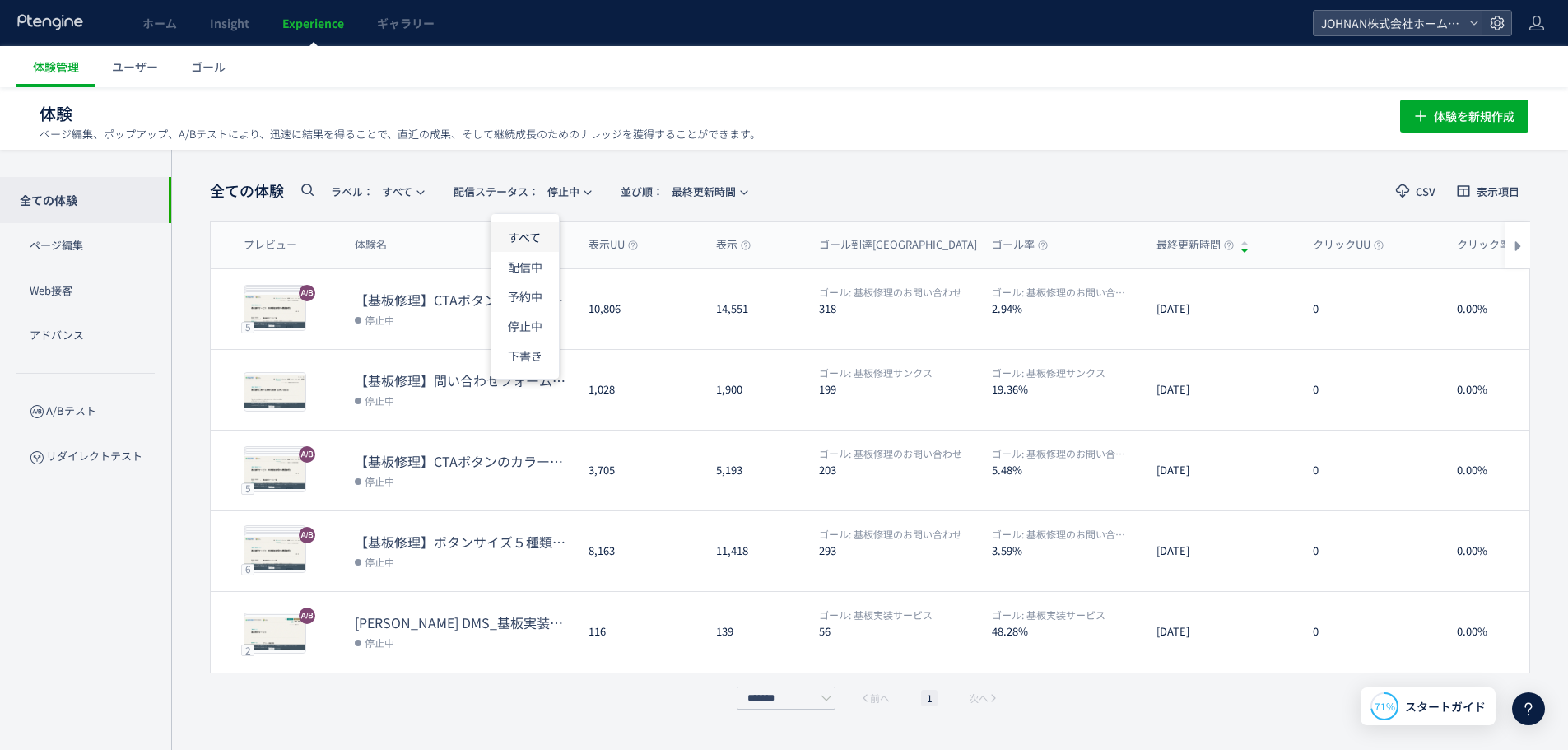
click at [531, 235] on li "すべて" at bounding box center [525, 238] width 68 height 30
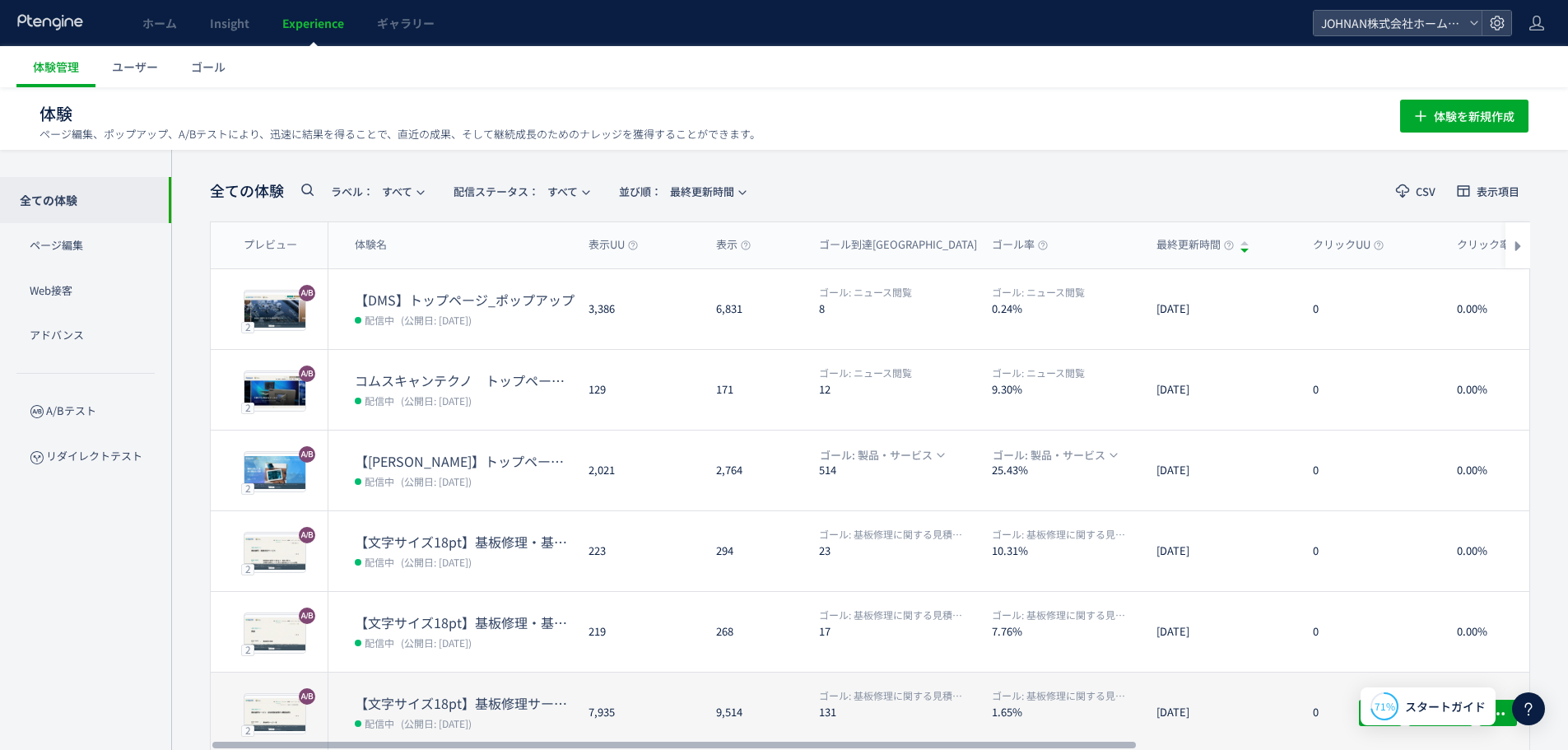
scroll to position [387, 0]
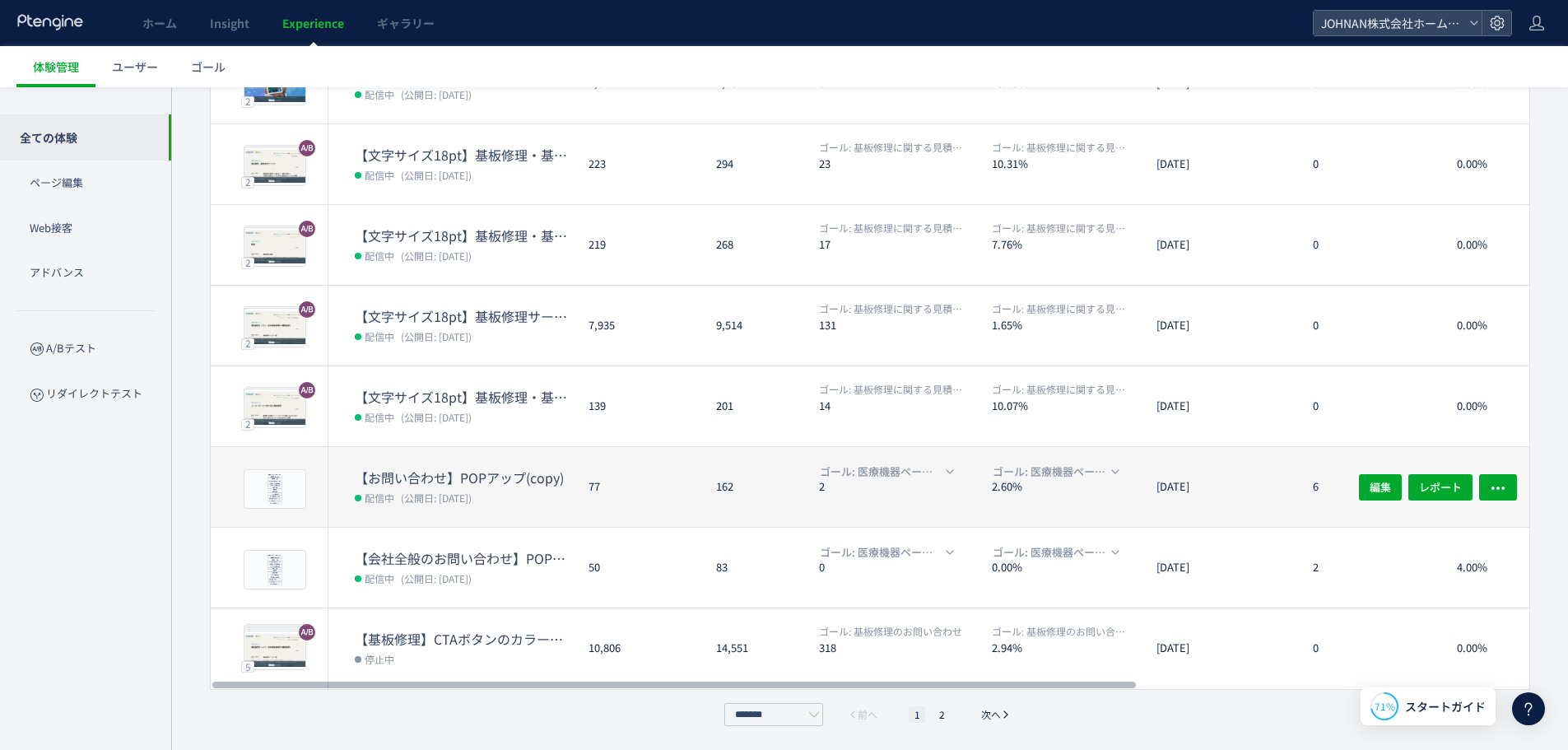
click at [505, 499] on dd "配信中 (公開日: 2025/09/26)" at bounding box center [465, 498] width 221 height 22
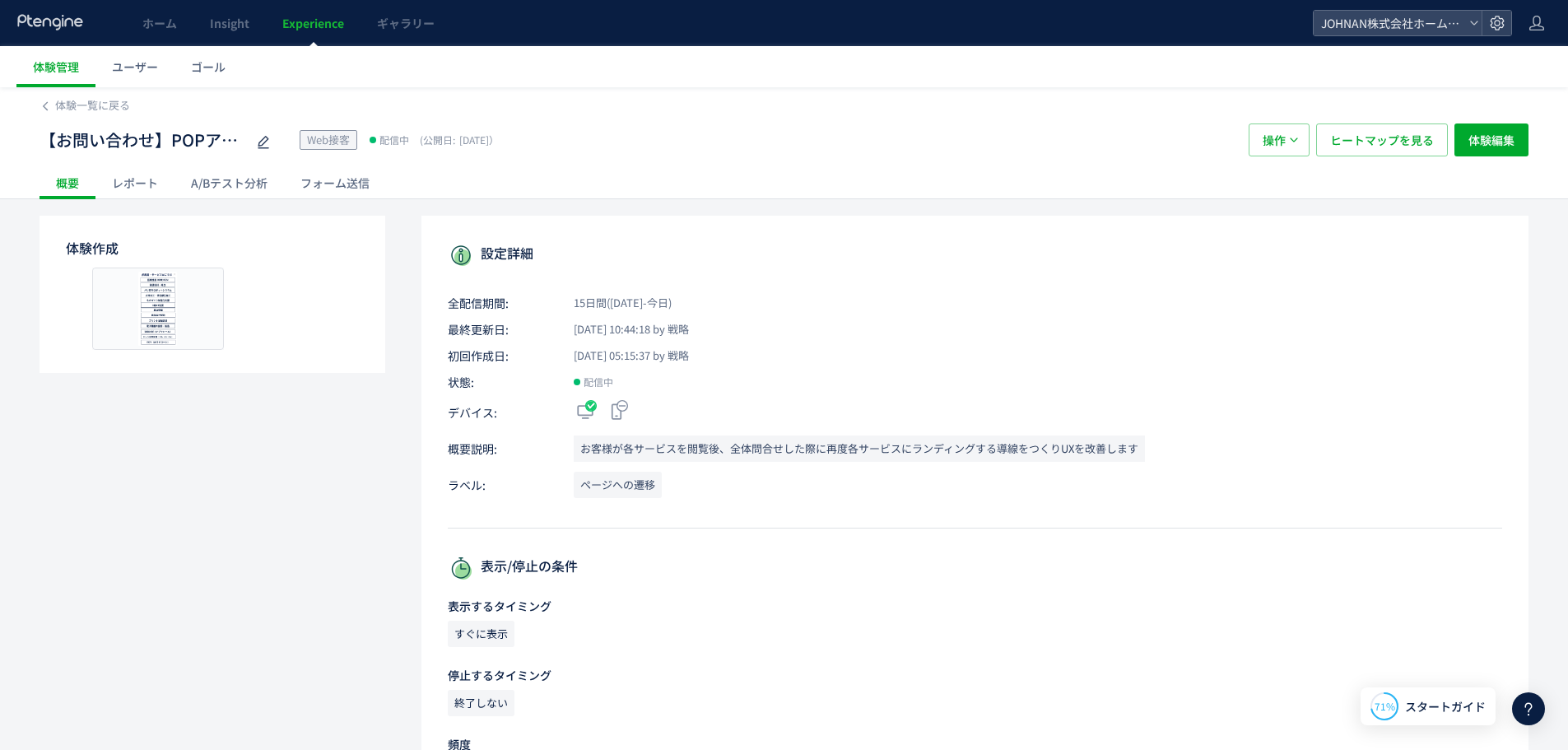
click at [233, 190] on div "A/Bテスト分析" at bounding box center [229, 183] width 109 height 33
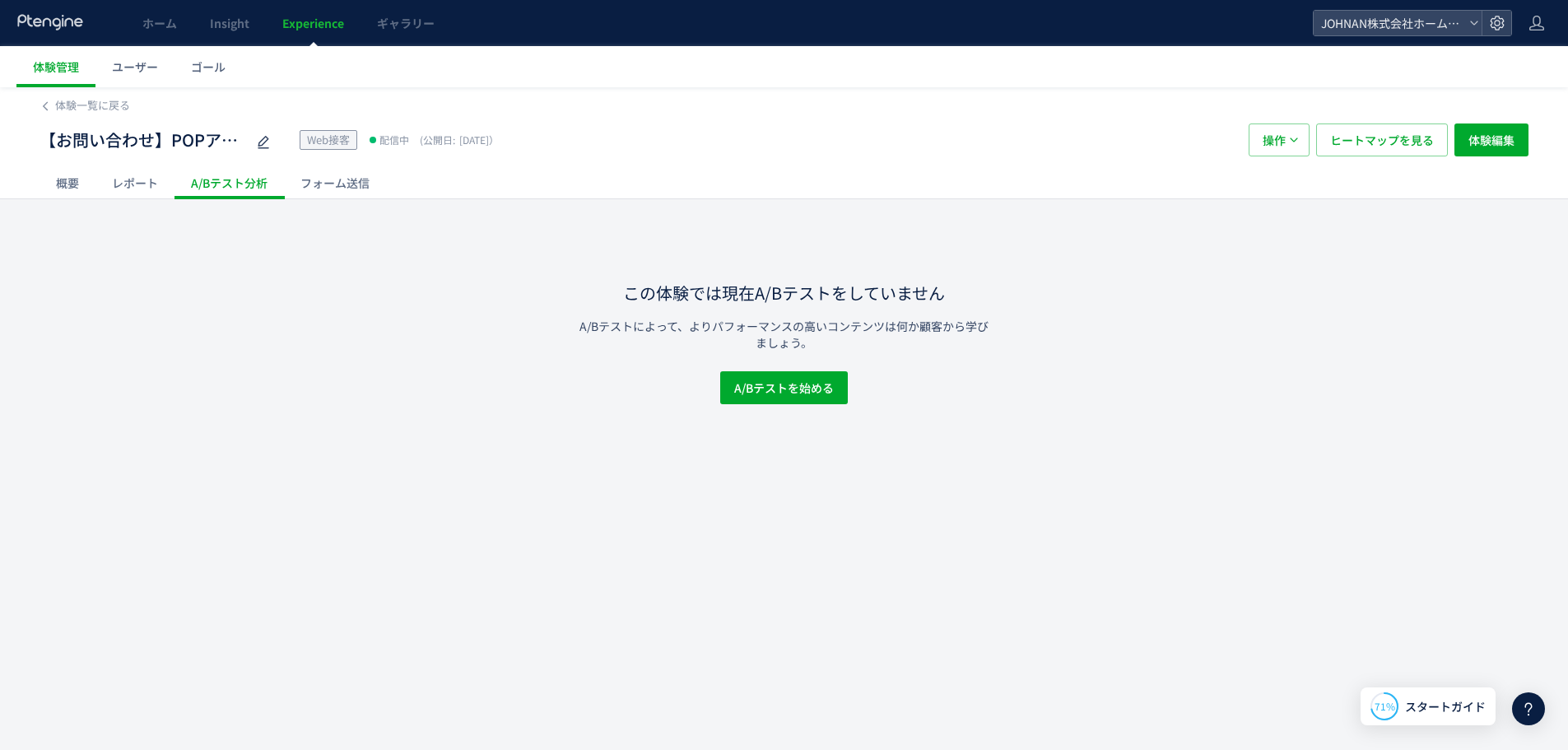
click at [65, 180] on div "概要" at bounding box center [68, 183] width 56 height 33
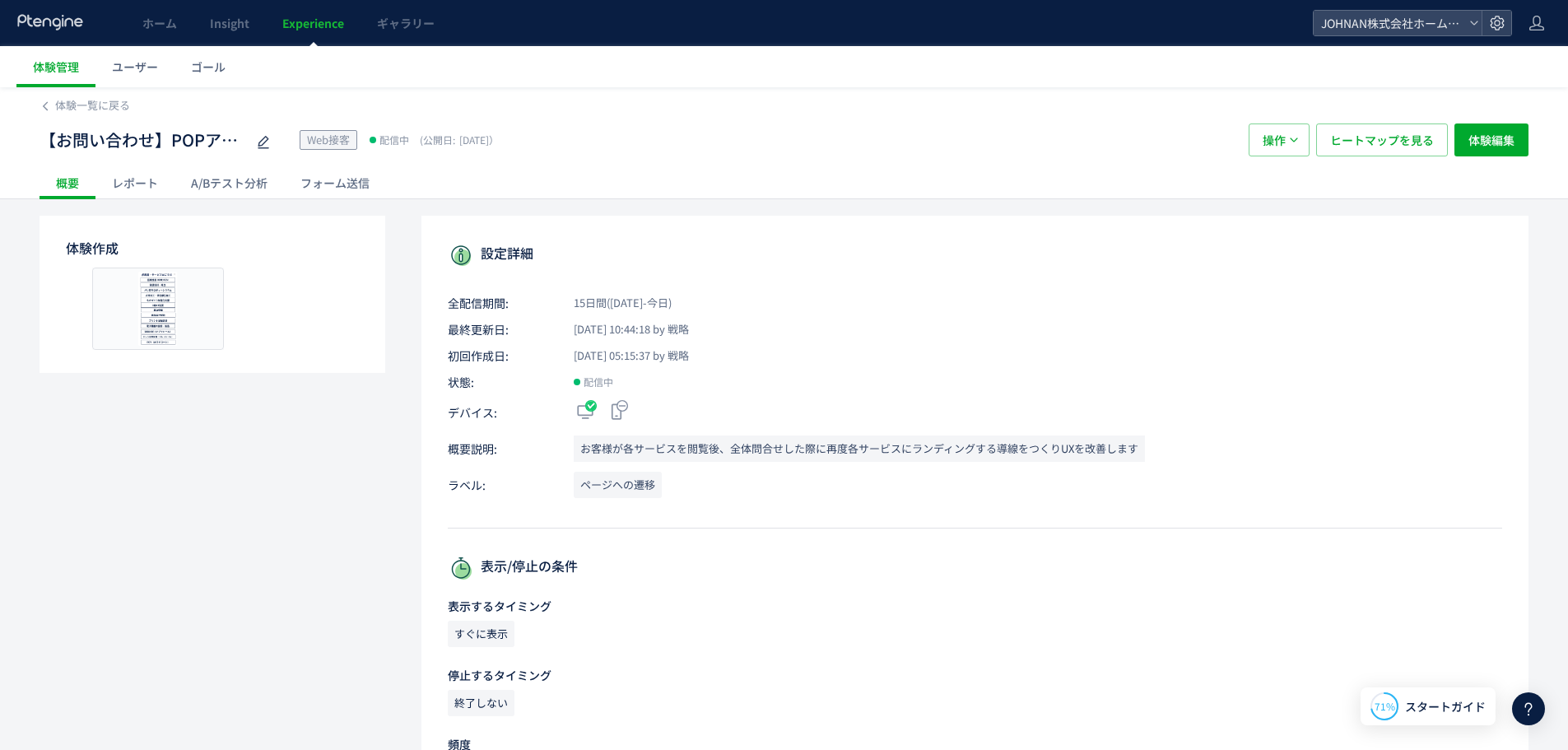
click at [333, 25] on span "Experience" at bounding box center [313, 23] width 62 height 17
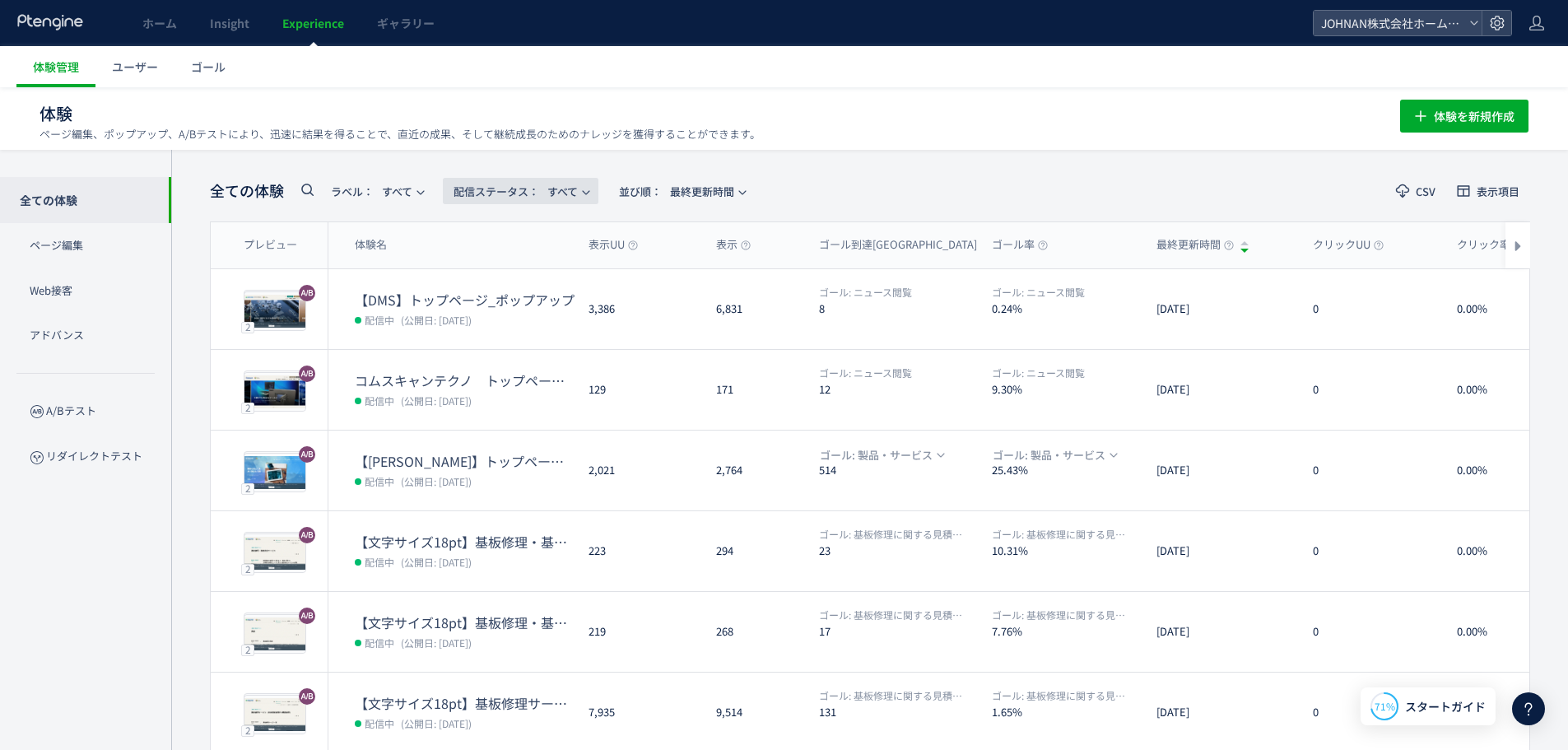
click at [586, 185] on button "配信ステータス​： すべて" at bounding box center [520, 191] width 156 height 26
click at [531, 262] on li "配信中" at bounding box center [525, 267] width 68 height 30
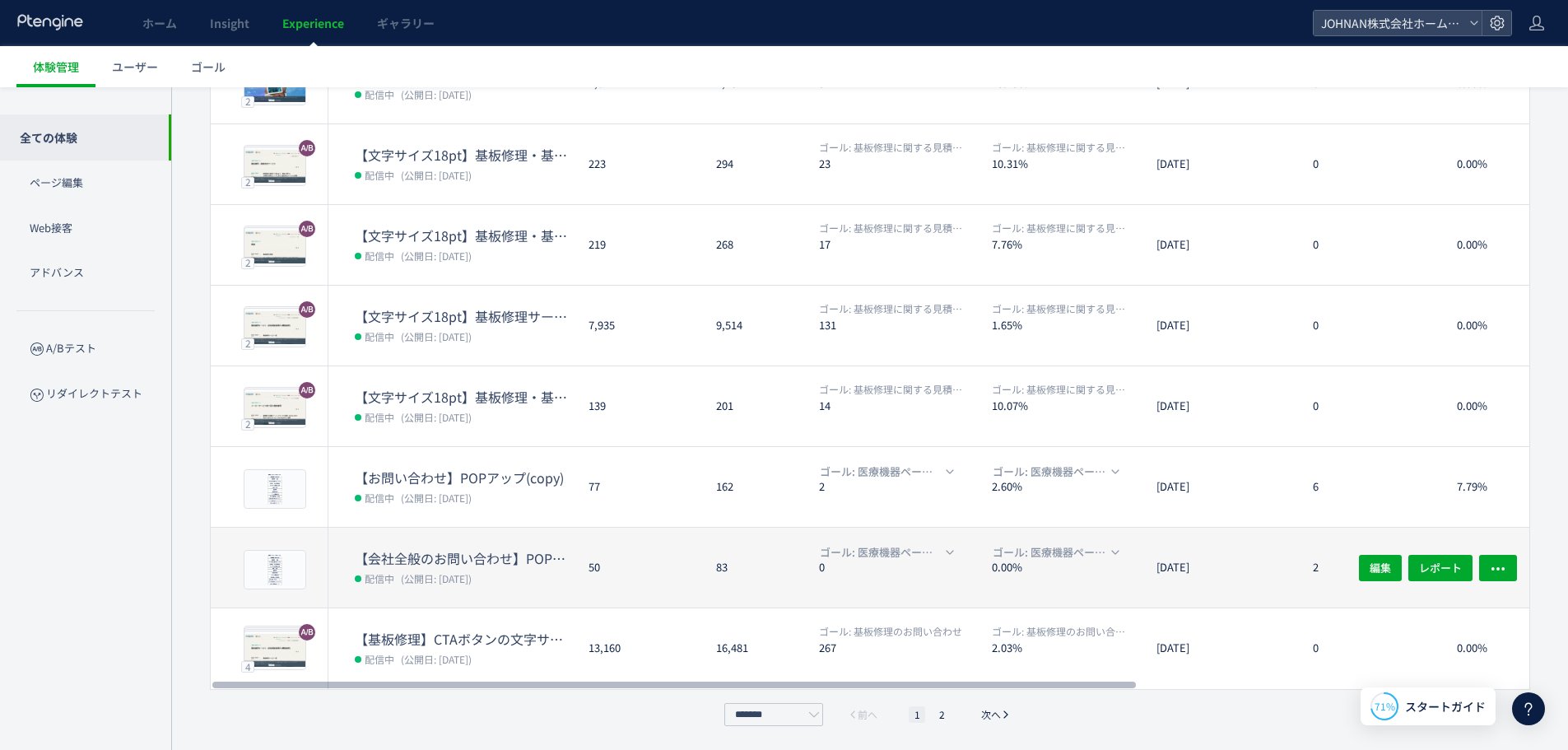
click at [658, 579] on div "50" at bounding box center [639, 568] width 127 height 79
